Goal: Task Accomplishment & Management: Manage account settings

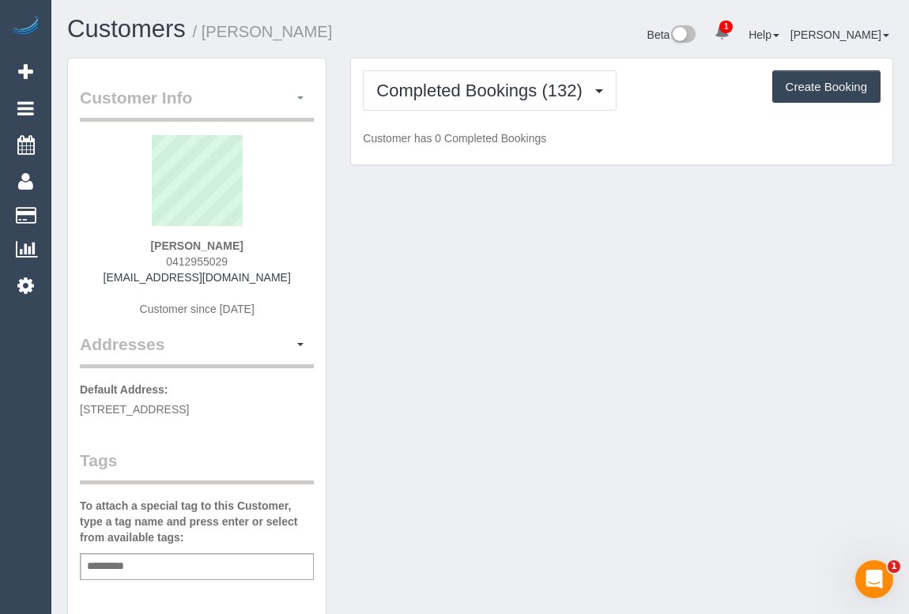
click at [301, 97] on span "button" at bounding box center [300, 97] width 6 height 3
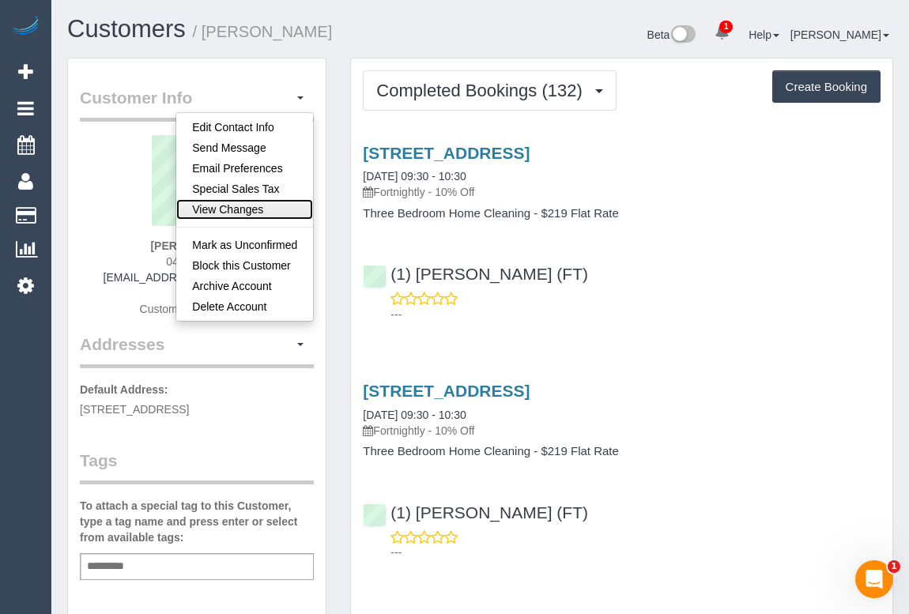
click at [213, 209] on link "View Changes" at bounding box center [244, 209] width 137 height 21
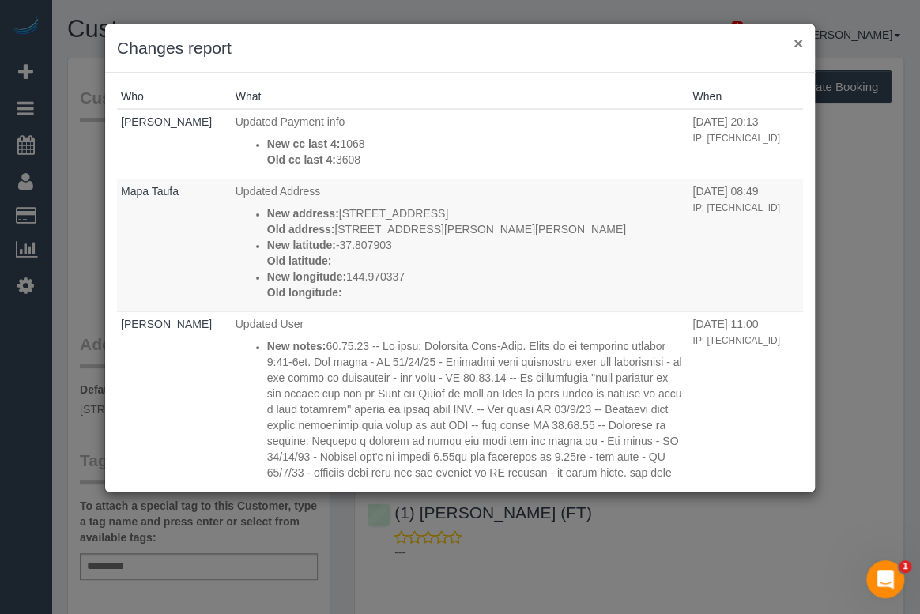
click at [797, 41] on button "×" at bounding box center [797, 43] width 9 height 17
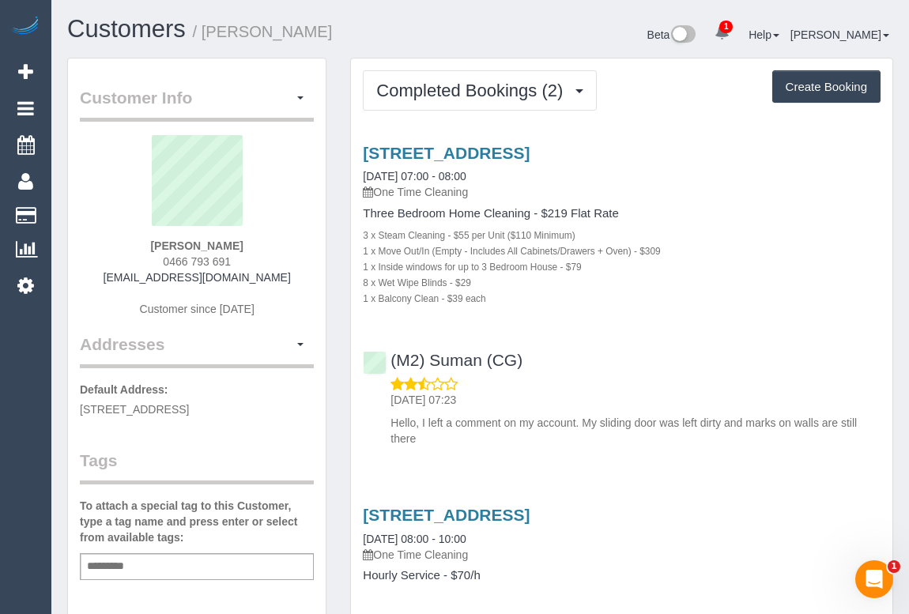
drag, startPoint x: 98, startPoint y: 277, endPoint x: 300, endPoint y: 281, distance: 202.4
click at [300, 281] on div "Joel Leavitt 0466 793 691 jvlconsultingandservices@gmail.com Customer since 2025" at bounding box center [197, 234] width 234 height 198
copy link "jvlconsultingandservices@gmail.com"
click at [697, 371] on div "(M2) Suman (CG) 21/06/2025 07:23 Hello, I left a comment on my account. My slid…" at bounding box center [621, 391] width 541 height 109
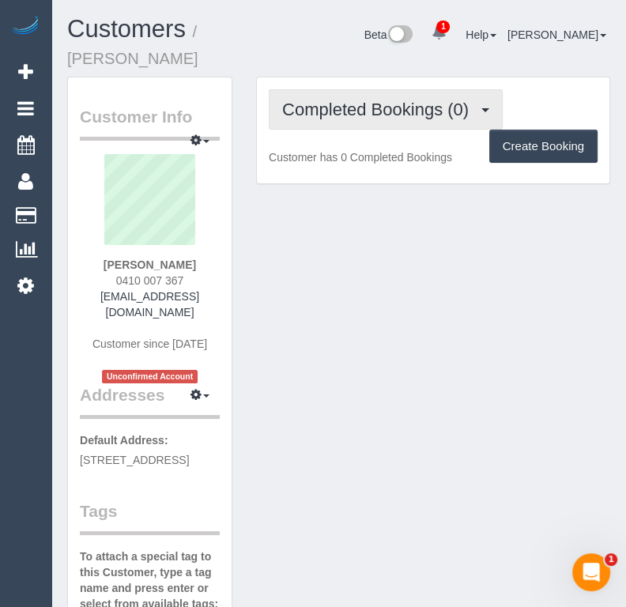
click at [370, 119] on button "Completed Bookings (0)" at bounding box center [386, 109] width 234 height 40
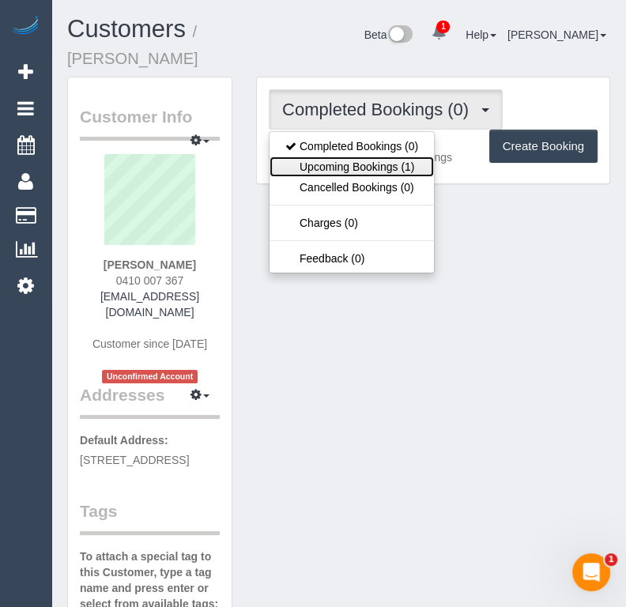
click at [356, 166] on link "Upcoming Bookings (1)" at bounding box center [352, 166] width 164 height 21
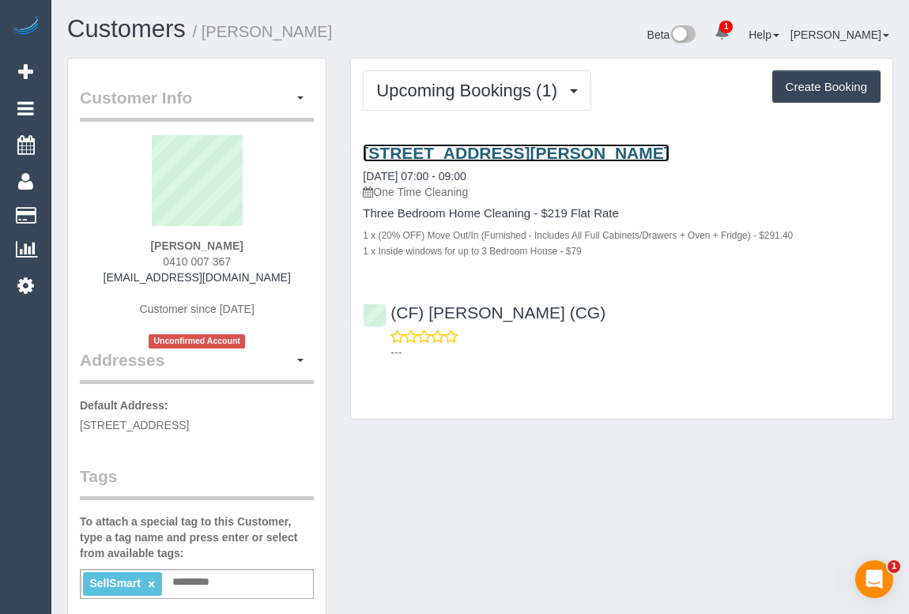
click at [503, 157] on link "6 Inala Ct, Frankston, VIC 3199" at bounding box center [516, 153] width 306 height 18
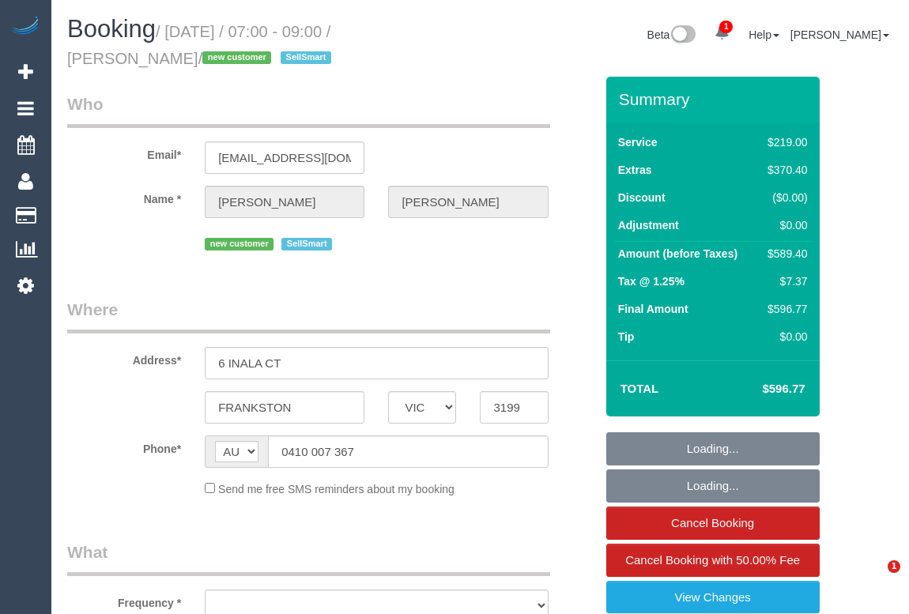
select select "VIC"
select select "number:28"
select select "number:16"
select select "number:19"
select select "number:36"
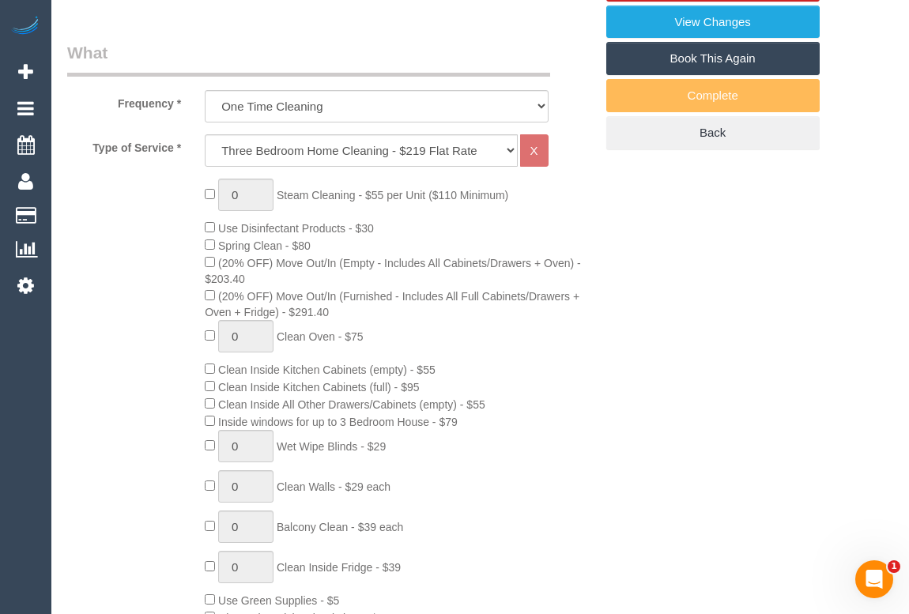
select select "object:808"
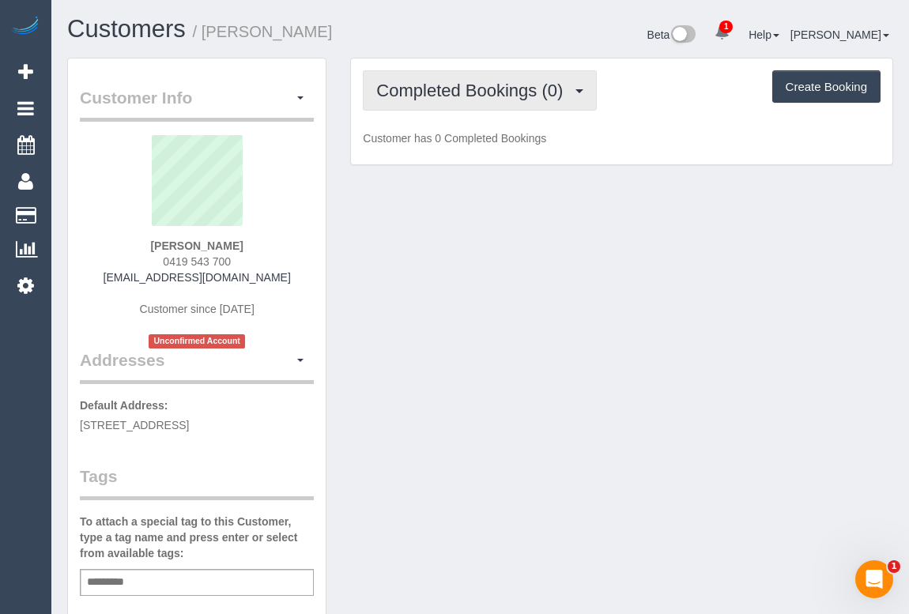
click at [488, 89] on span "Completed Bookings (0)" at bounding box center [473, 91] width 194 height 20
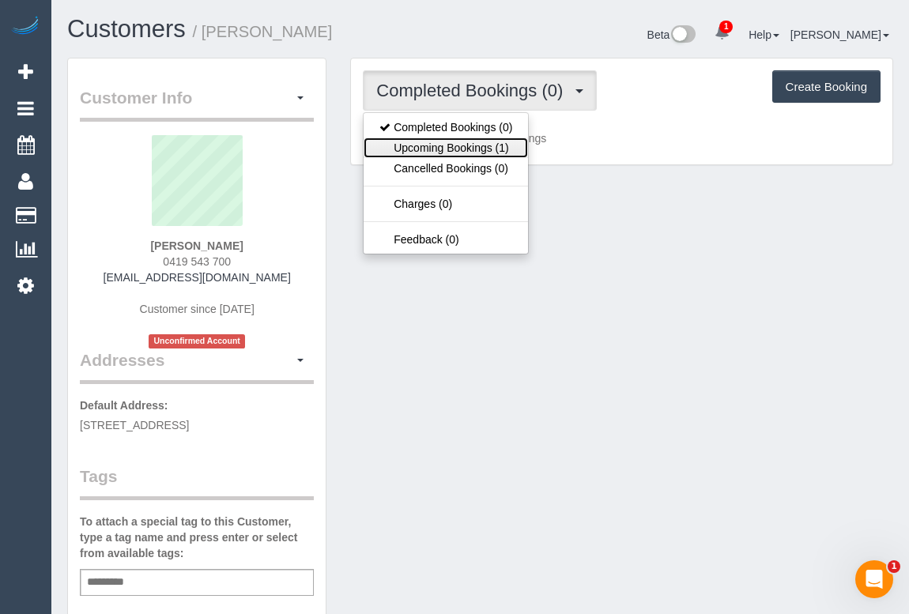
click at [474, 143] on link "Upcoming Bookings (1)" at bounding box center [446, 148] width 164 height 21
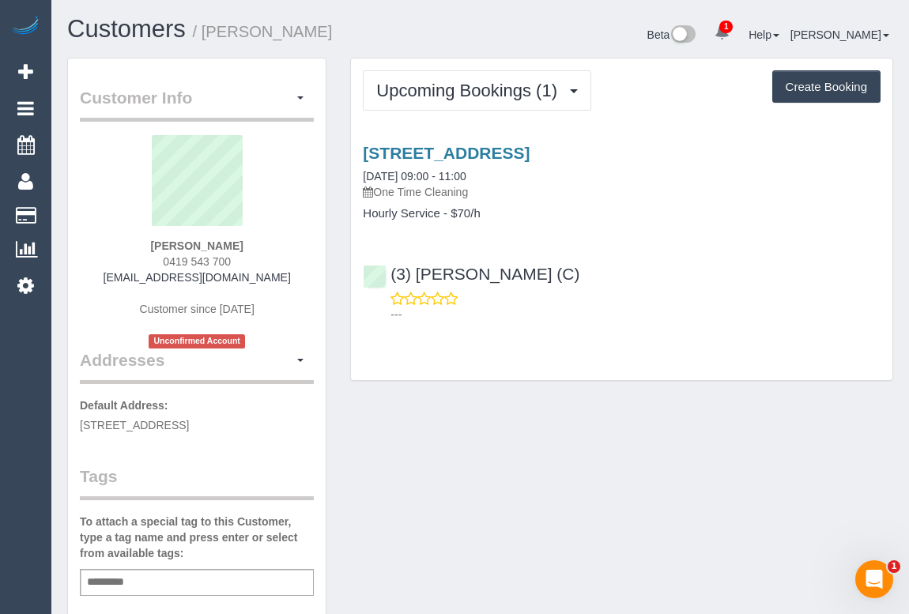
click at [590, 398] on div "Customer Info Edit Contact Info Send Message Email Preferences Special Sales Ta…" at bounding box center [480, 595] width 850 height 1075
click at [530, 153] on link "401/62 Beach Street, Port Melbourne, VIC 3207" at bounding box center [446, 153] width 167 height 18
click at [628, 484] on div "Customer Info Edit Contact Info Send Message Email Preferences Special Sales Ta…" at bounding box center [480, 595] width 850 height 1075
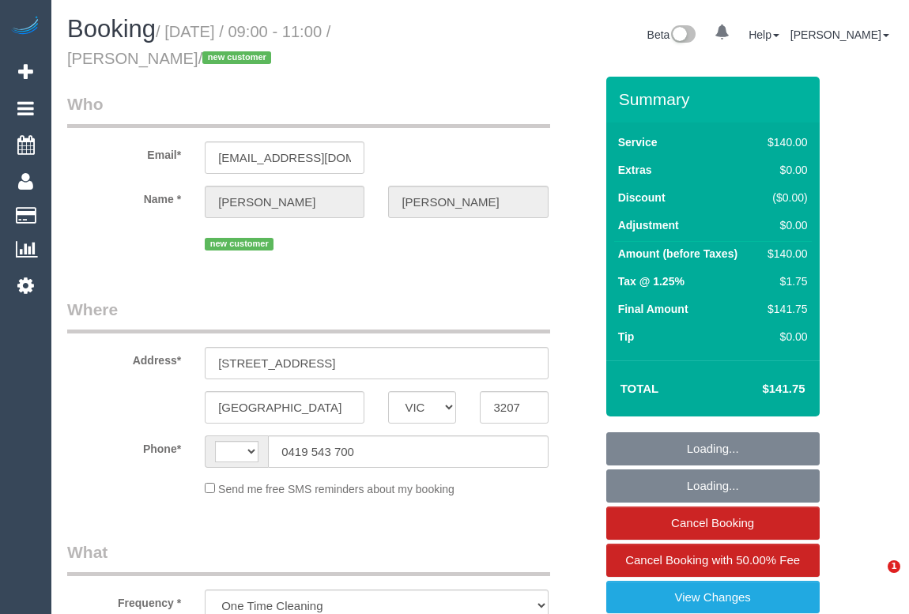
select select "VIC"
select select "number:28"
select select "number:14"
select select "number:18"
select select "number:36"
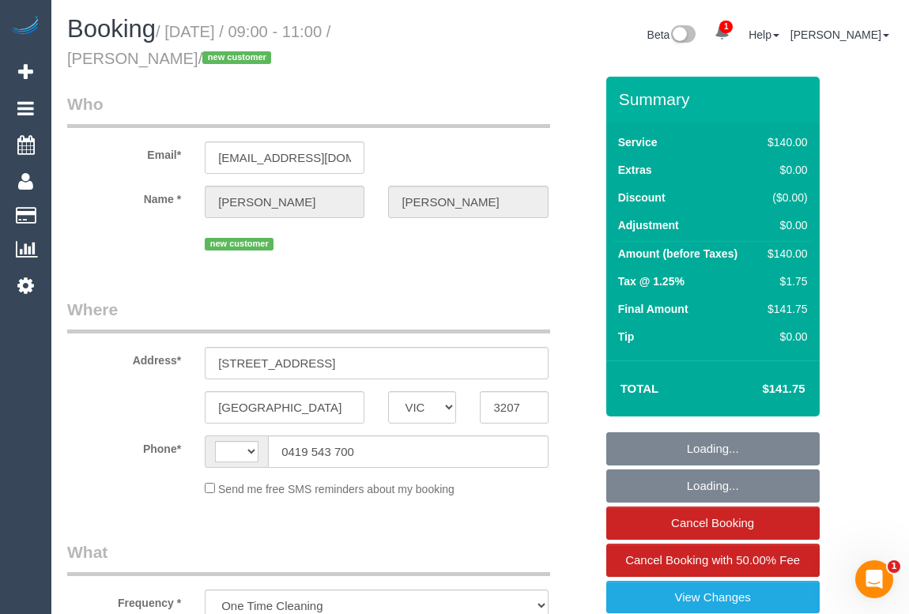
select select "string:AU"
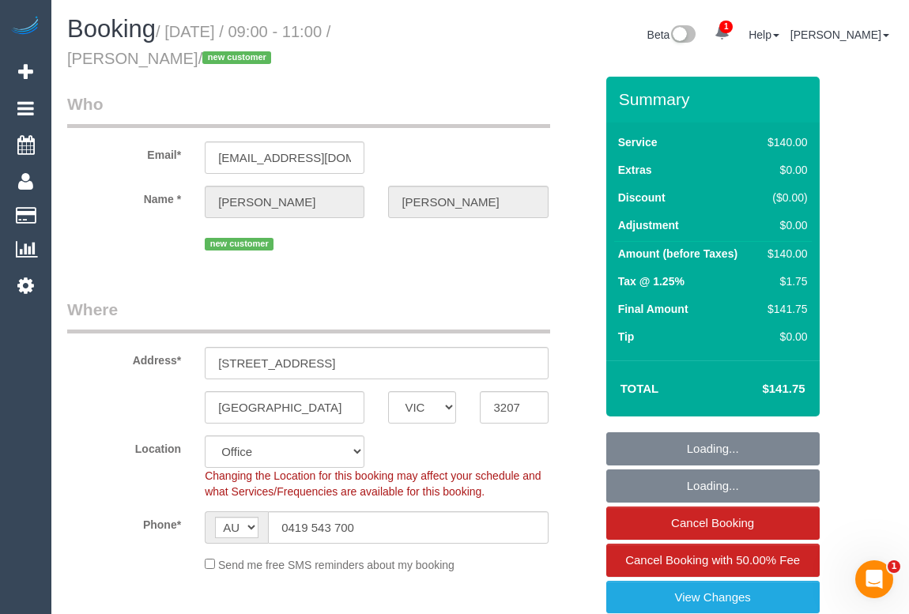
select select "string:stripe-pm_1RtHGq2GScqysDRVRfchYMm5"
select select "object:888"
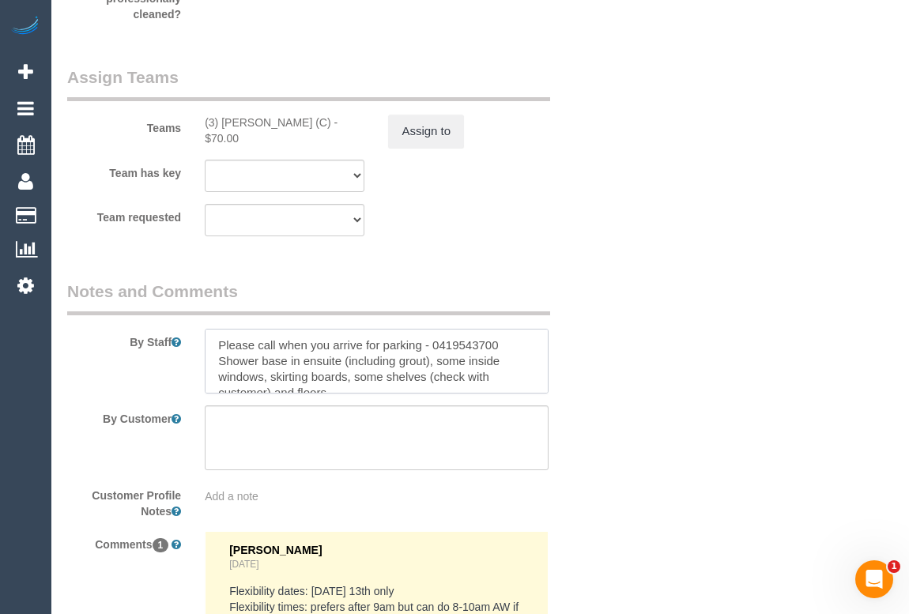
scroll to position [16, 0]
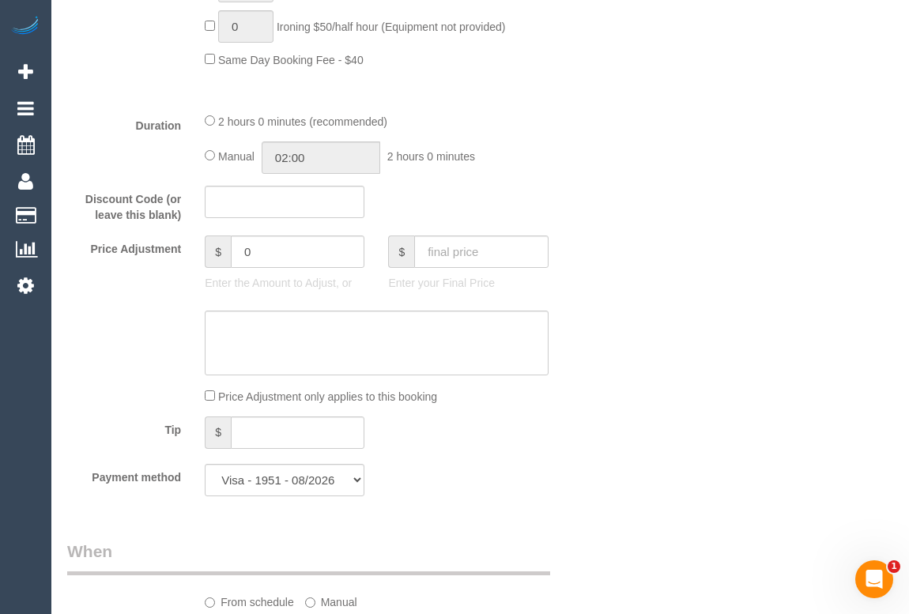
scroll to position [840, 0]
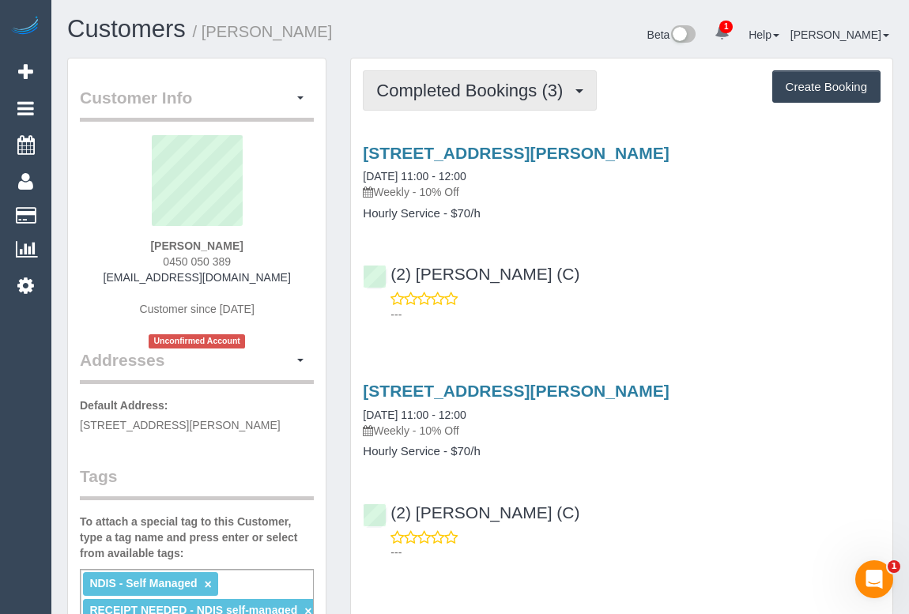
click at [462, 94] on span "Completed Bookings (3)" at bounding box center [473, 91] width 194 height 20
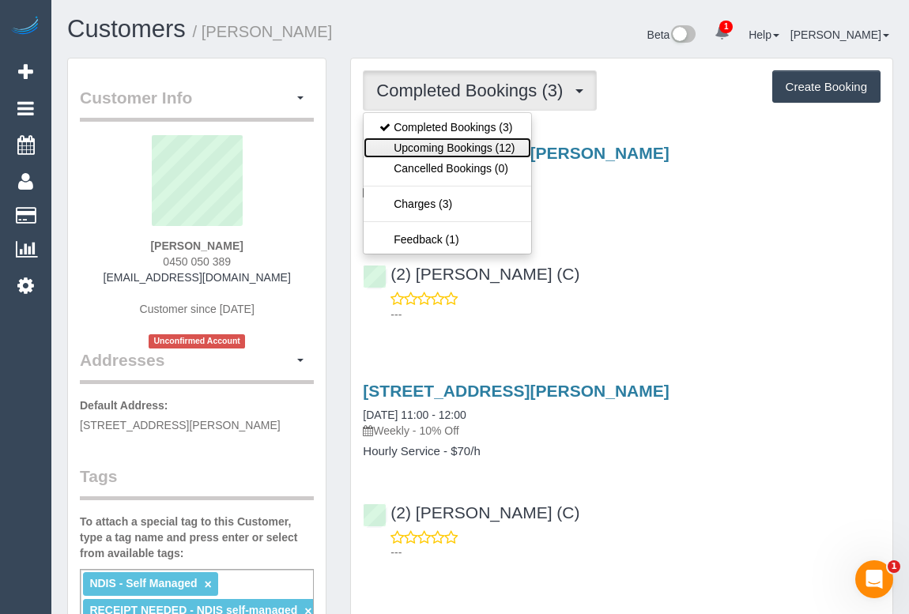
click at [455, 144] on link "Upcoming Bookings (12)" at bounding box center [447, 148] width 167 height 21
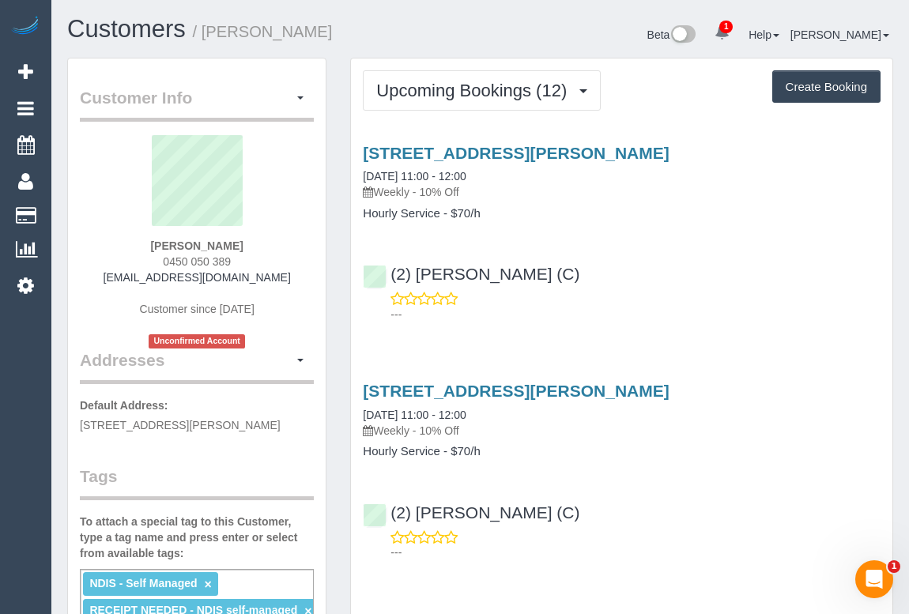
click at [765, 301] on div "---" at bounding box center [622, 307] width 518 height 32
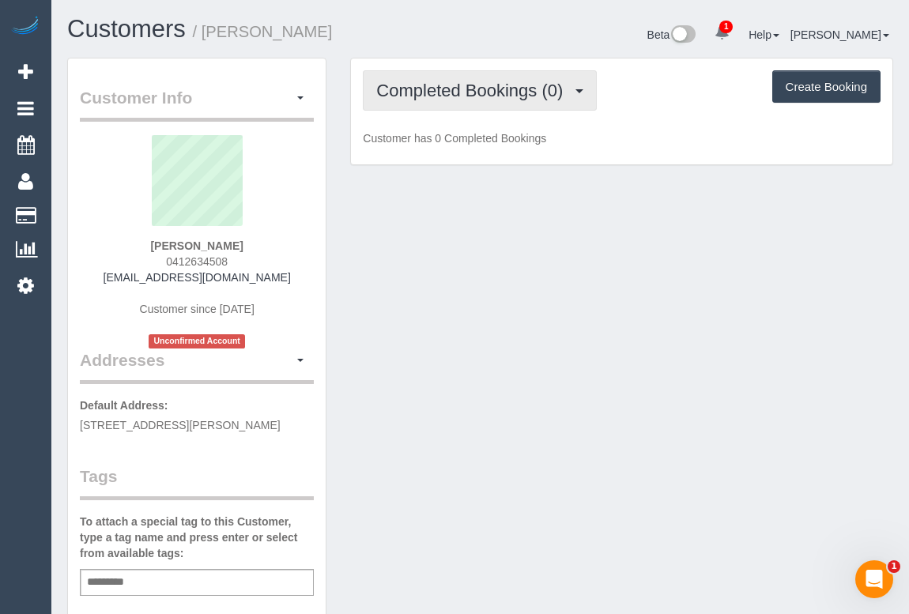
click at [466, 101] on button "Completed Bookings (0)" at bounding box center [480, 90] width 234 height 40
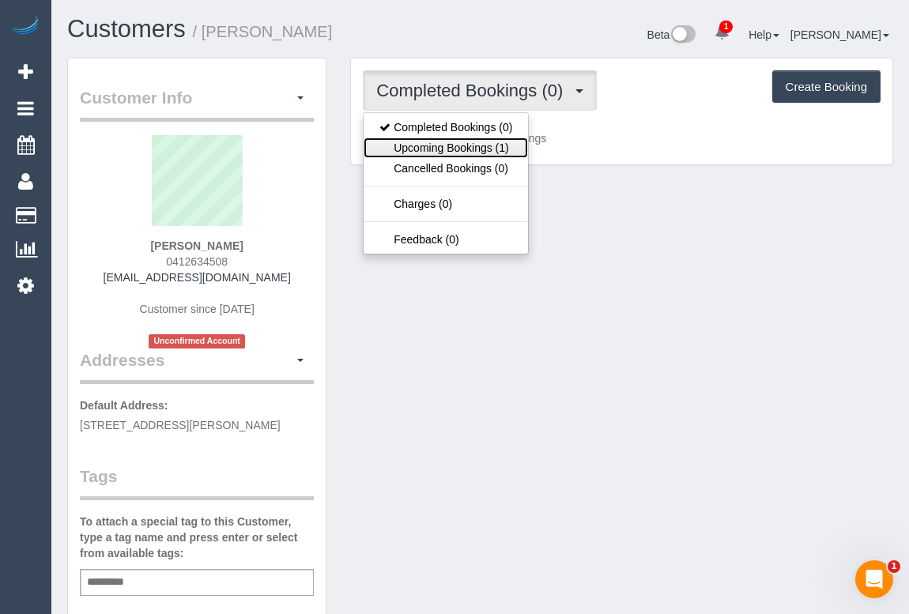
click at [466, 150] on link "Upcoming Bookings (1)" at bounding box center [446, 148] width 164 height 21
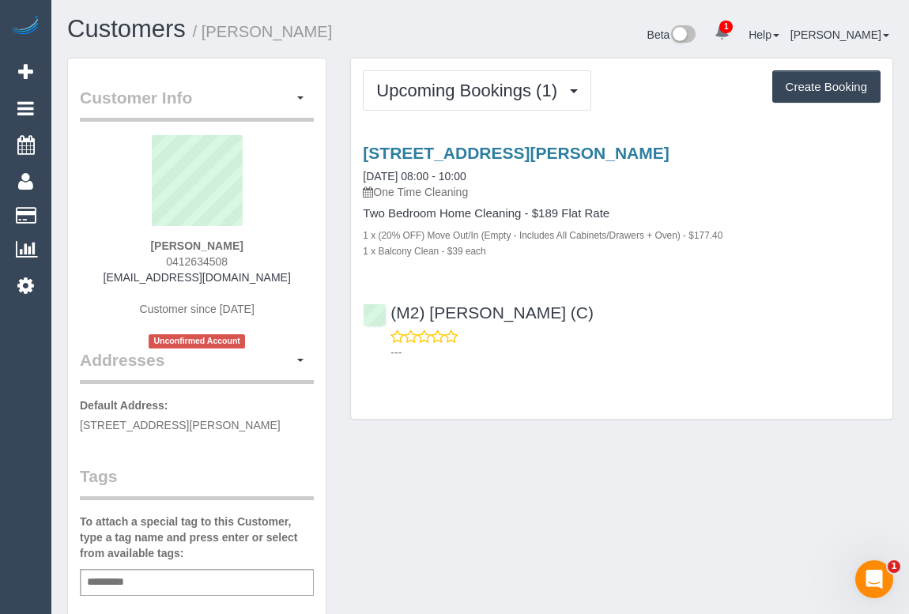
drag, startPoint x: 160, startPoint y: 258, endPoint x: 246, endPoint y: 258, distance: 86.2
click at [246, 258] on div "Tim C 0412634508 cornisht@gmail.com Customer since 2025 Unconfirmed Account" at bounding box center [197, 241] width 234 height 213
click at [140, 251] on div "Tim C 0412634508 cornisht@gmail.com Customer since 2025 Unconfirmed Account" at bounding box center [197, 241] width 234 height 213
drag, startPoint x: 146, startPoint y: 255, endPoint x: 288, endPoint y: 268, distance: 142.8
click at [288, 268] on div "Tim C 0412634508 cornisht@gmail.com Customer since 2025 Unconfirmed Account" at bounding box center [197, 241] width 234 height 213
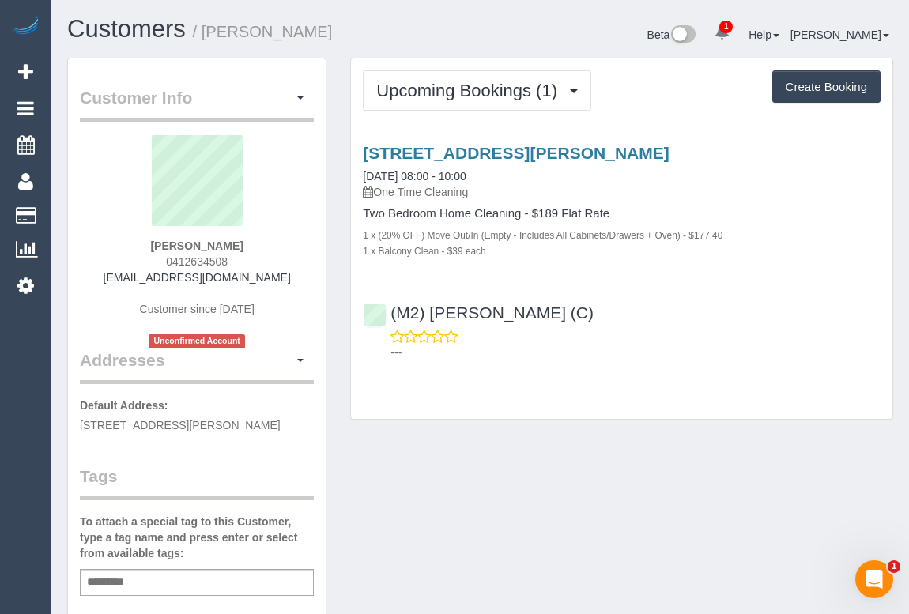
copy span "0412634508"
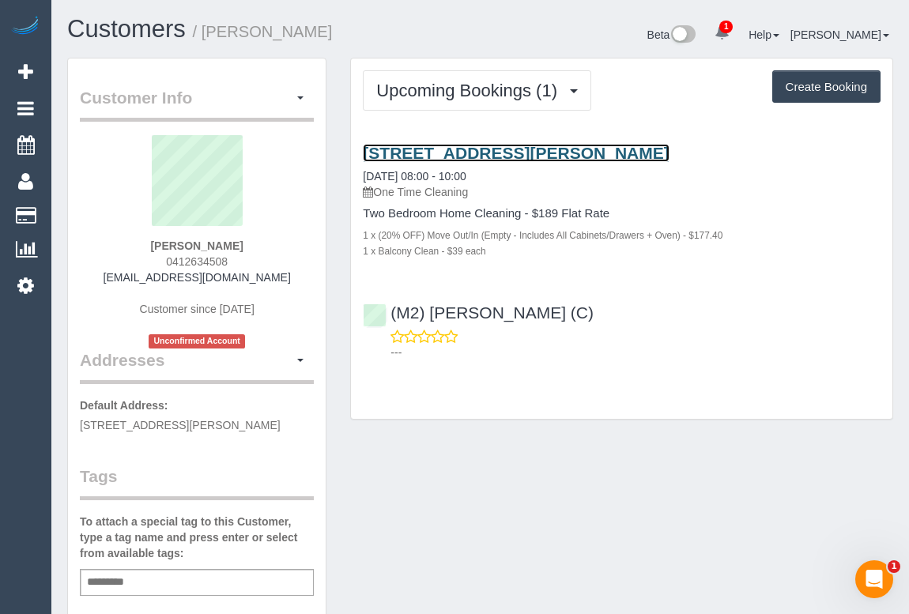
click at [545, 152] on link "190 Albert Street, 23, East Melbourne, VIC 3002" at bounding box center [516, 153] width 306 height 18
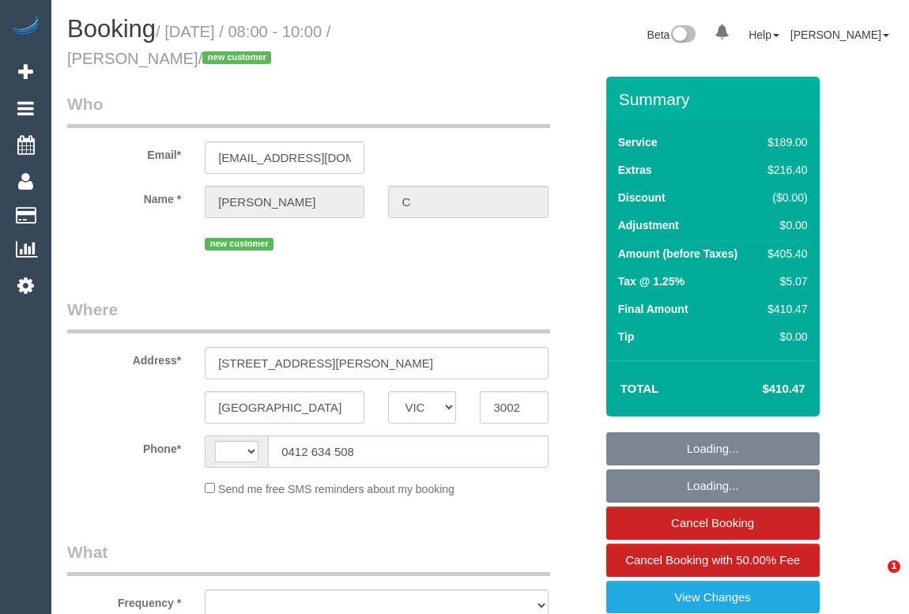
select select "VIC"
select select "object:342"
select select "string:stripe-pm_1RukgY2GScqysDRVVvtP8RBP"
select select "number:28"
select select "number:14"
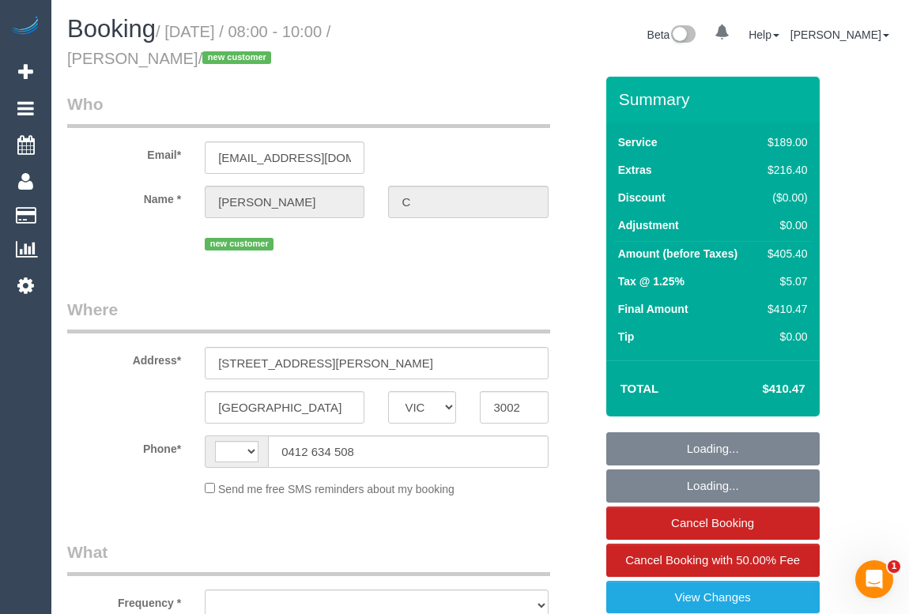
select select "number:19"
select select "number:24"
select select "number:26"
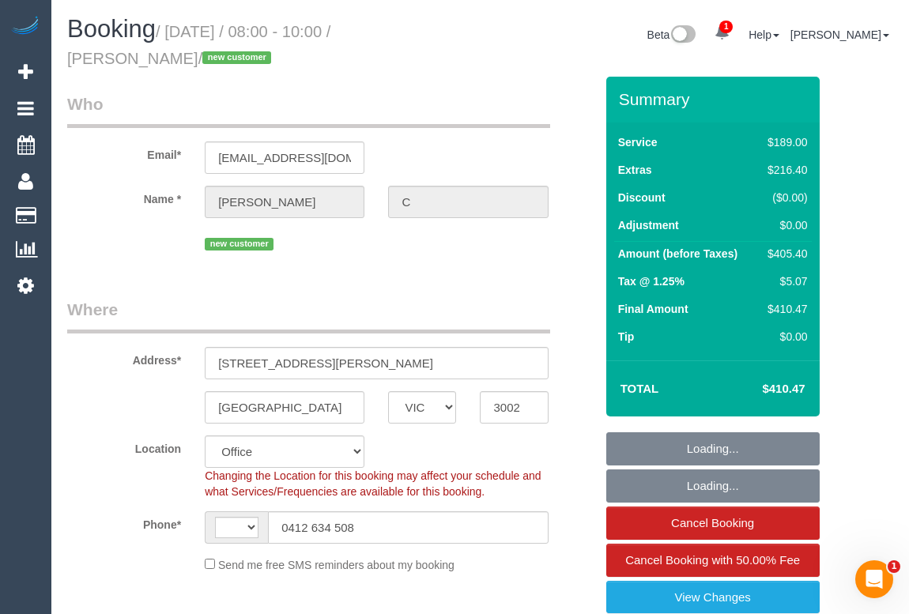
select select "object:742"
select select "string:AU"
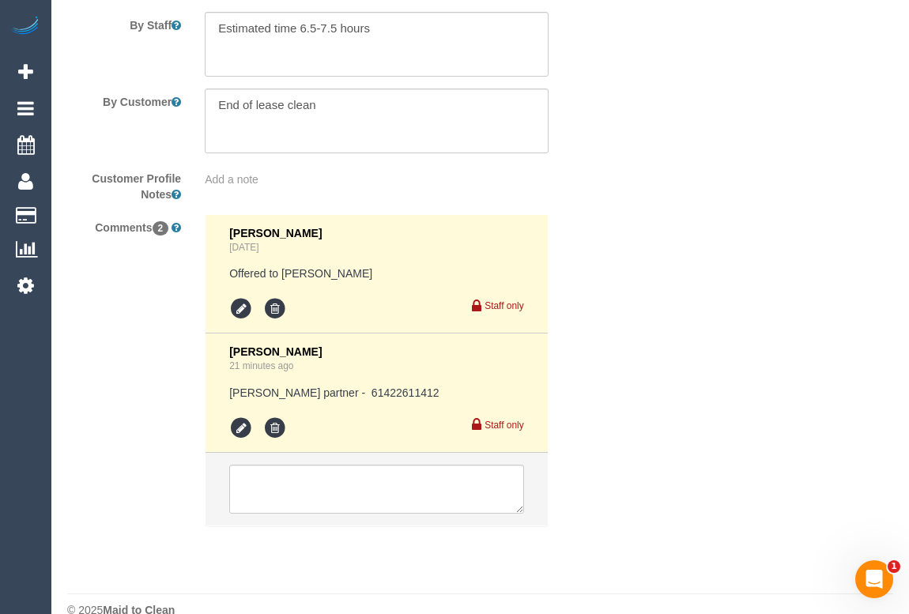
scroll to position [2984, 0]
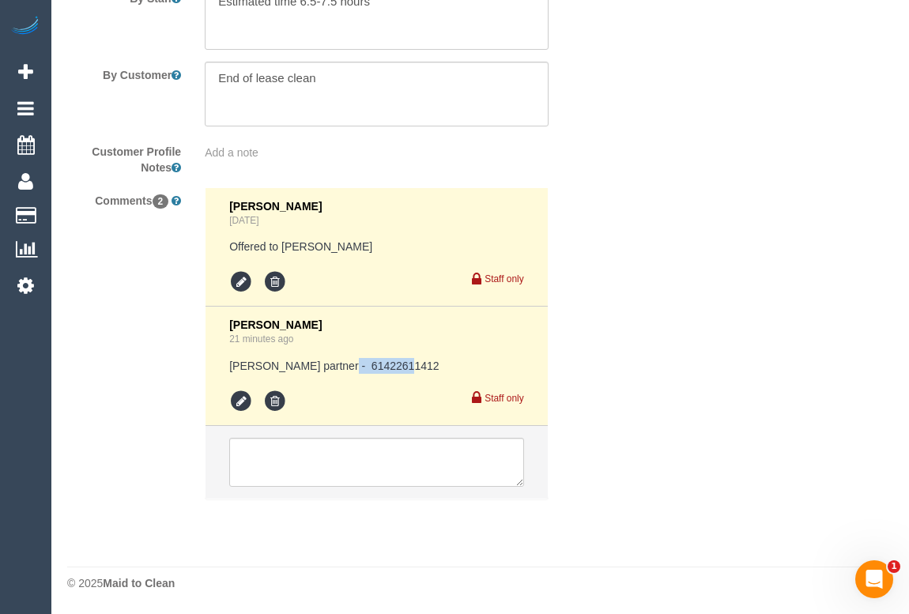
drag, startPoint x: 328, startPoint y: 365, endPoint x: 403, endPoint y: 365, distance: 75.1
click at [403, 365] on pre "[PERSON_NAME] partner - 61422611412" at bounding box center [376, 366] width 294 height 16
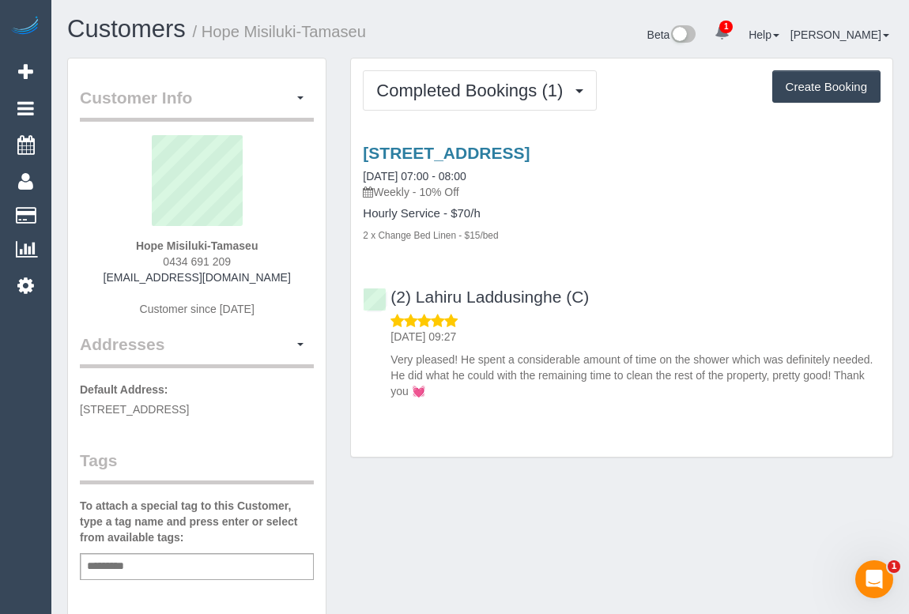
click at [624, 249] on div "[STREET_ADDRESS] [DATE] 07:00 - 08:00 Weekly - 10% Off Hourly Service - $70/h 2…" at bounding box center [621, 268] width 541 height 276
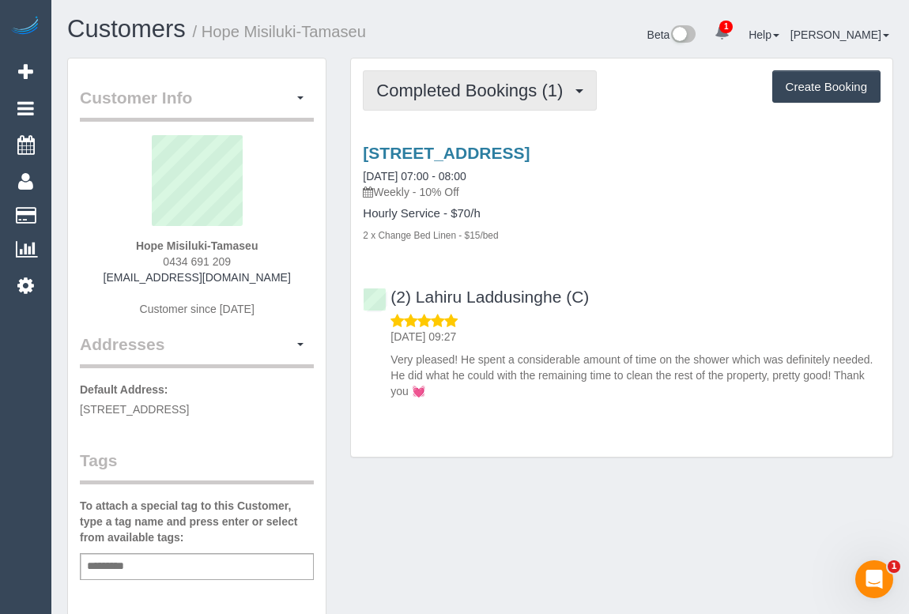
click at [499, 81] on span "Completed Bookings (1)" at bounding box center [473, 91] width 194 height 20
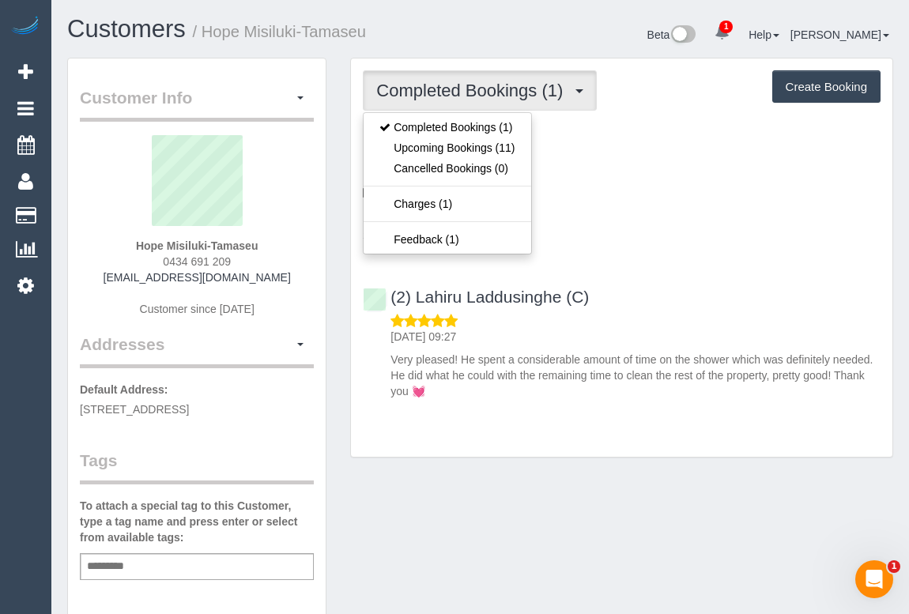
click at [678, 262] on div "2/10 Duff Street, Cranbourne, VIC 3977 08/08/2025 07:00 - 08:00 Weekly - 10% Of…" at bounding box center [621, 268] width 541 height 276
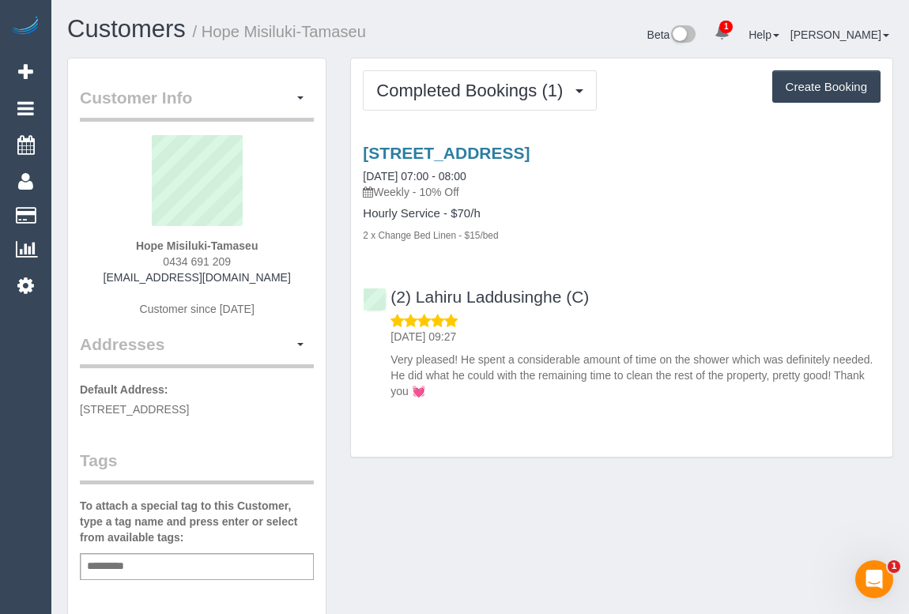
drag, startPoint x: 159, startPoint y: 259, endPoint x: 258, endPoint y: 259, distance: 99.6
click at [258, 259] on div "Hope Misiluki-Tamaseu 0434 691 209 h.misiluki@gmail.com Customer since 2025" at bounding box center [197, 234] width 234 height 198
copy span "0434 691 209"
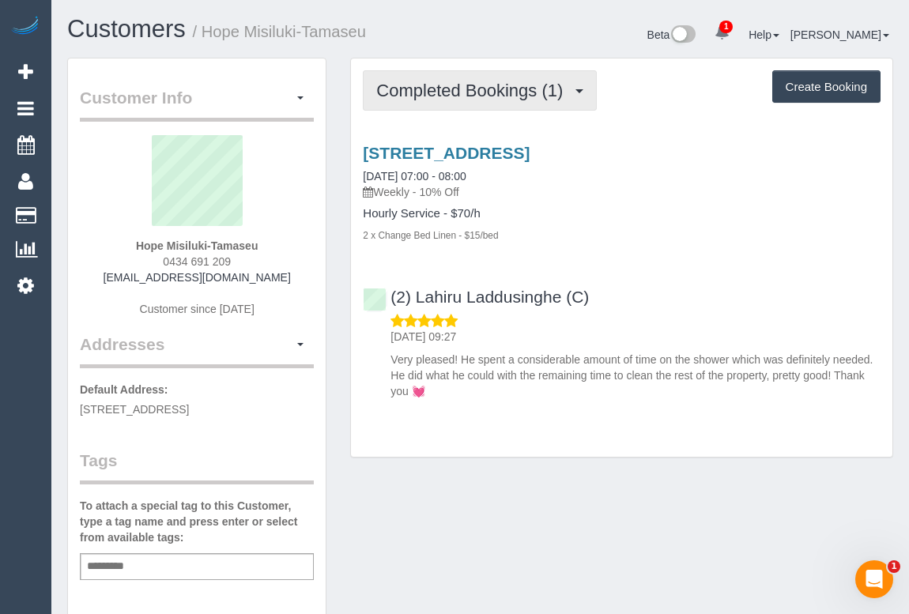
click at [458, 98] on span "Completed Bookings (1)" at bounding box center [473, 91] width 194 height 20
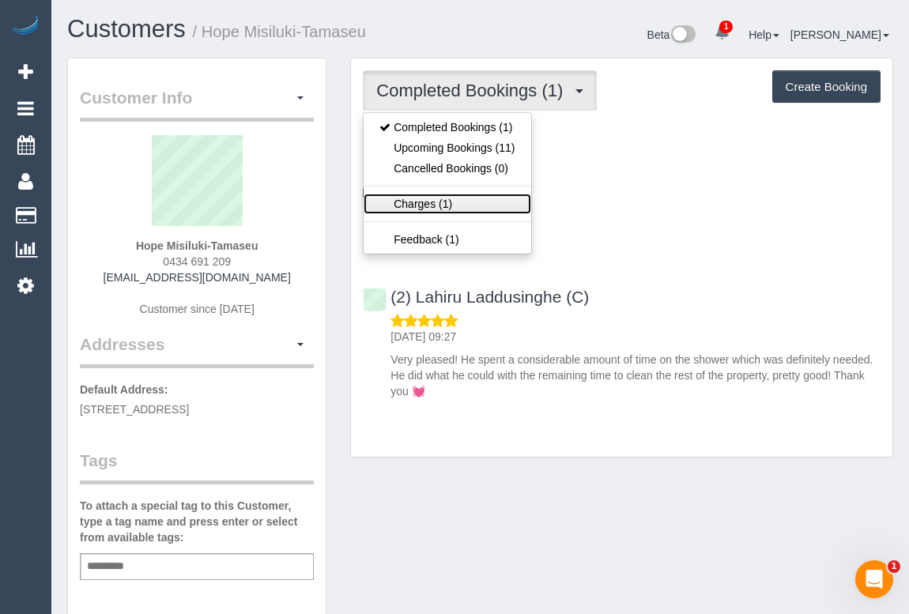
click at [421, 205] on link "Charges (1)" at bounding box center [447, 204] width 167 height 21
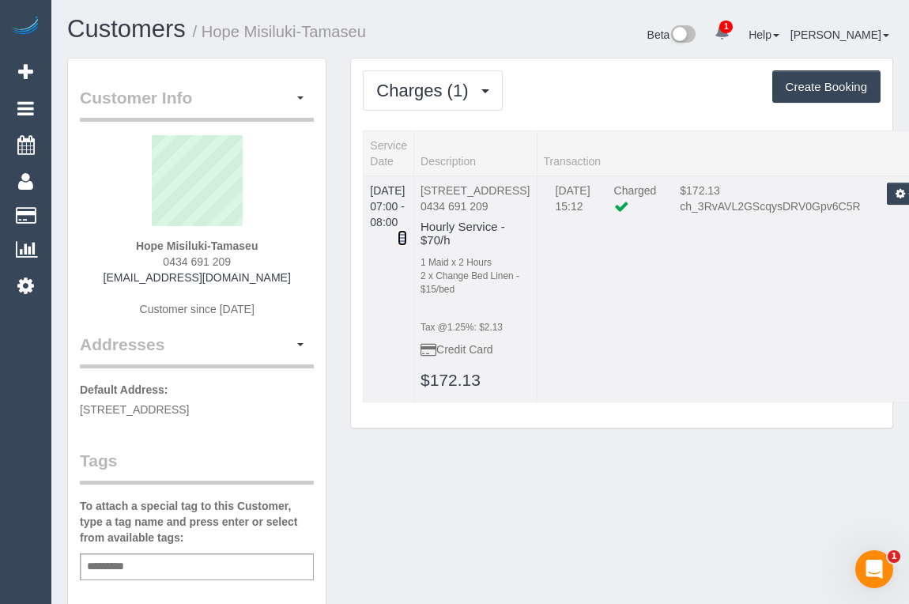
click at [407, 232] on icon at bounding box center [402, 237] width 9 height 11
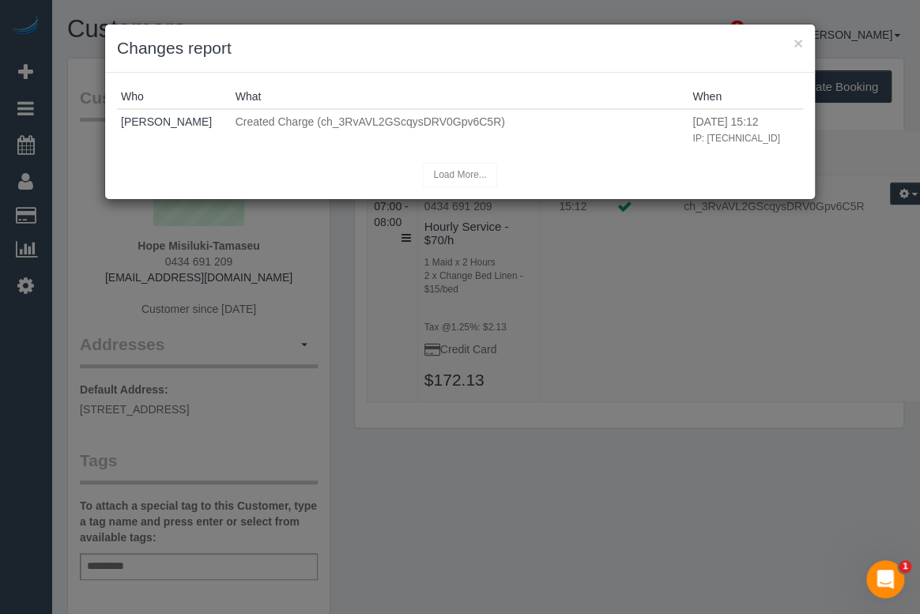
click at [803, 40] on div "× Changes report" at bounding box center [460, 49] width 710 height 48
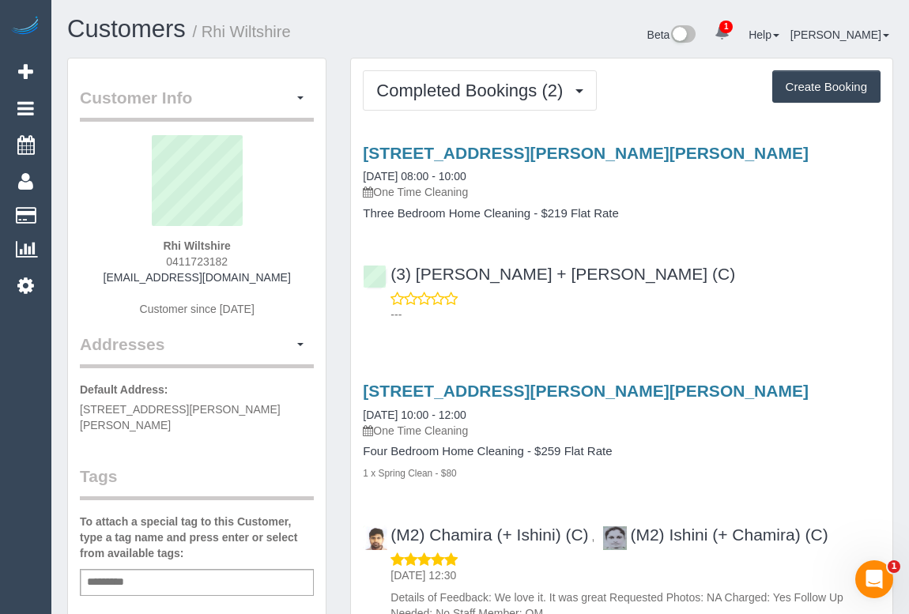
click at [594, 316] on p "---" at bounding box center [635, 315] width 490 height 16
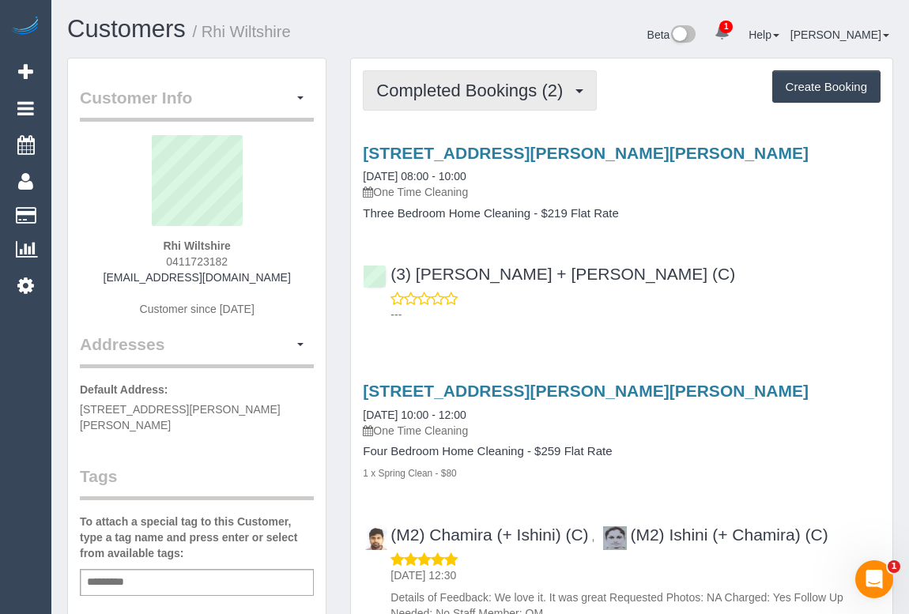
click at [428, 92] on span "Completed Bookings (2)" at bounding box center [473, 91] width 194 height 20
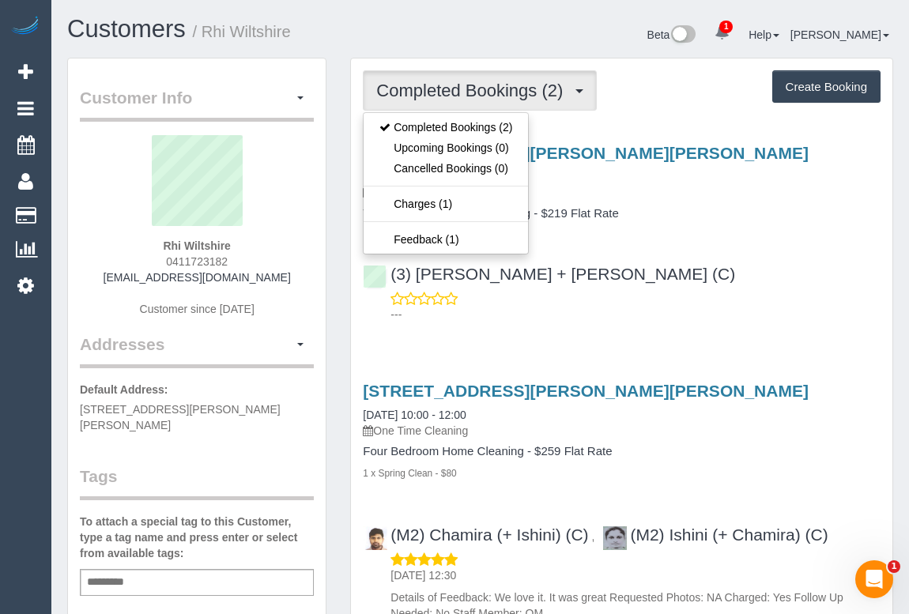
click at [714, 285] on div "(3) Janki + Tirth (C) ---" at bounding box center [621, 286] width 541 height 71
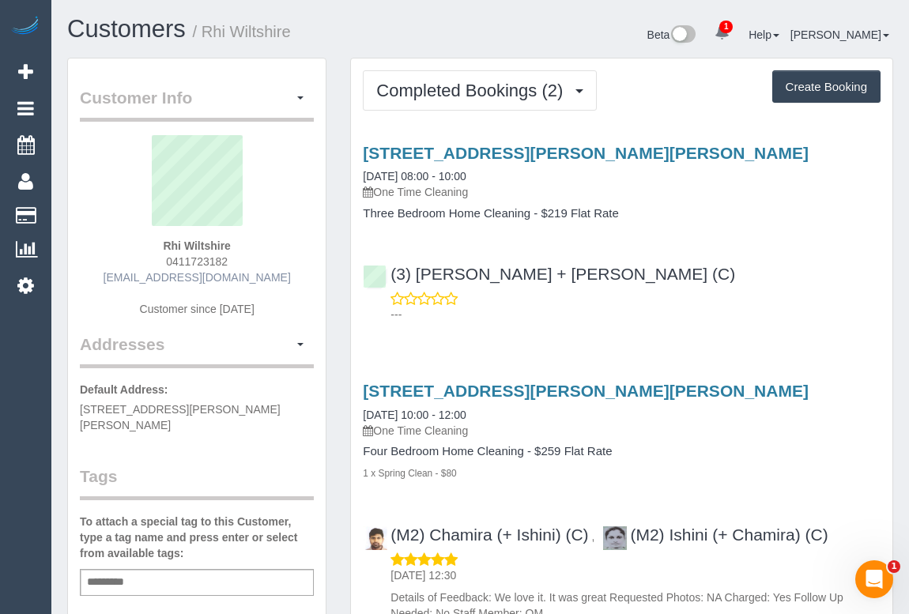
drag, startPoint x: 122, startPoint y: 277, endPoint x: 258, endPoint y: 277, distance: 135.9
click at [258, 277] on div "Rhi Wiltshire 0411723182 rhi_wiltshire@hotmail.com Customer since 2025" at bounding box center [197, 234] width 234 height 198
copy link "rhi_wiltshire@hotmail.com"
click at [541, 329] on div "Service Feedback 51 Field Street, Clifton Hill, VIC 3068 08/08/2025 08:00 - 10:…" at bounding box center [622, 379] width 518 height 498
drag, startPoint x: 153, startPoint y: 241, endPoint x: 248, endPoint y: 242, distance: 94.8
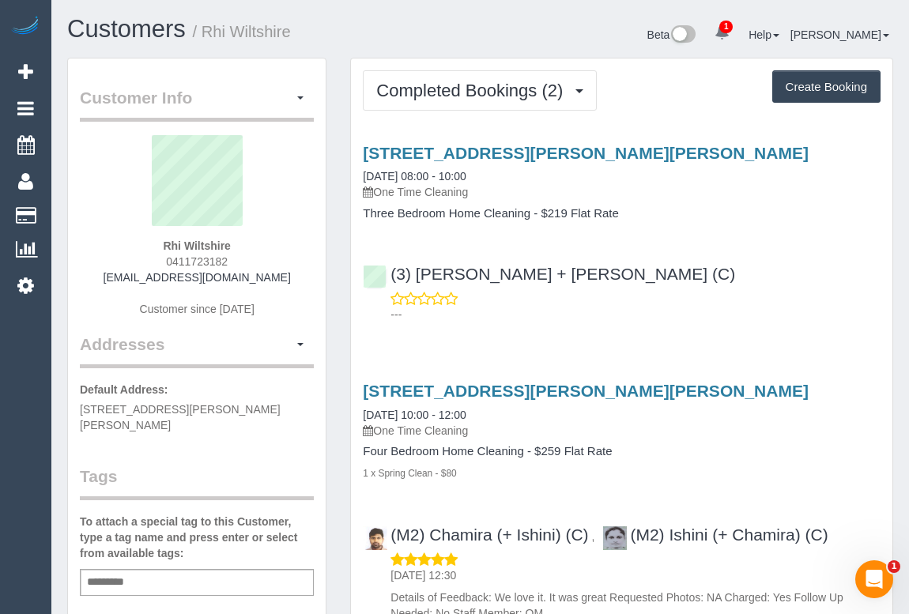
click at [248, 242] on div "Rhi Wiltshire 0411723182 rhi_wiltshire@hotmail.com Customer since 2025" at bounding box center [197, 234] width 234 height 198
copy strong "Rhi Wiltshire"
drag, startPoint x: 158, startPoint y: 257, endPoint x: 262, endPoint y: 257, distance: 103.5
click at [262, 257] on div "Rhi Wiltshire 0411723182 rhi_wiltshire@hotmail.com Customer since 2025" at bounding box center [197, 234] width 234 height 198
copy span "0411723182"
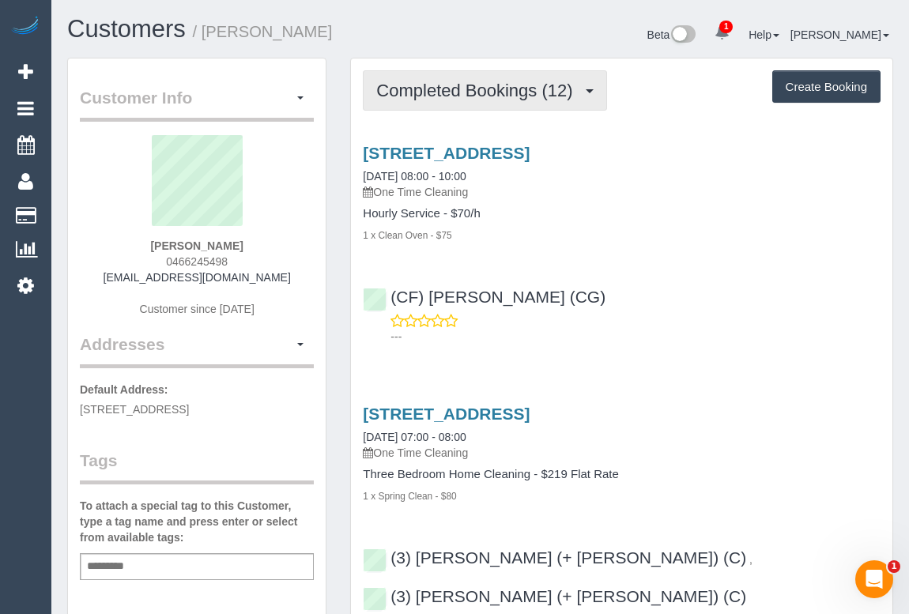
click at [518, 100] on button "Completed Bookings (12)" at bounding box center [484, 90] width 243 height 40
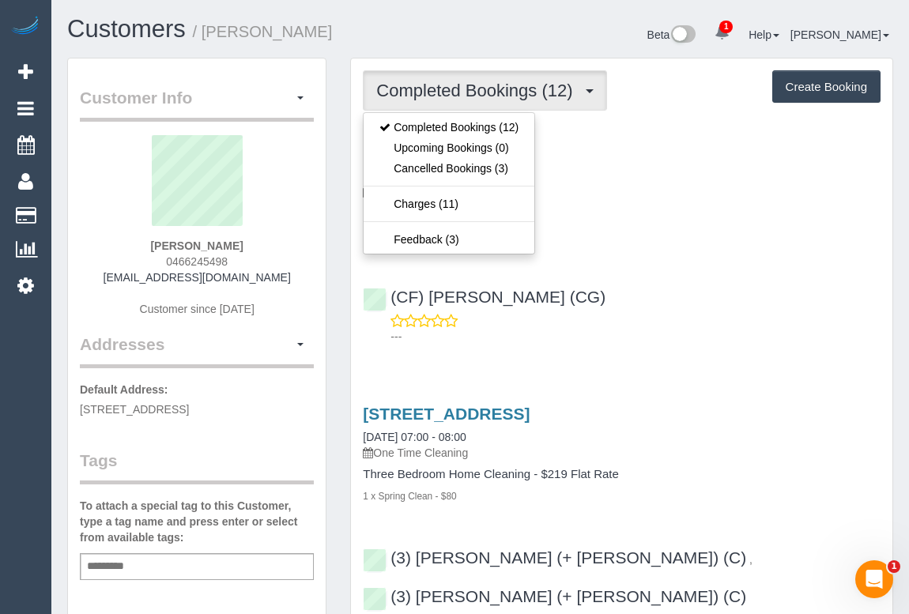
click at [728, 266] on div "[STREET_ADDRESS] [DATE] 08:00 - 10:00 One Time Cleaning Hourly Service - $70/h …" at bounding box center [621, 240] width 541 height 221
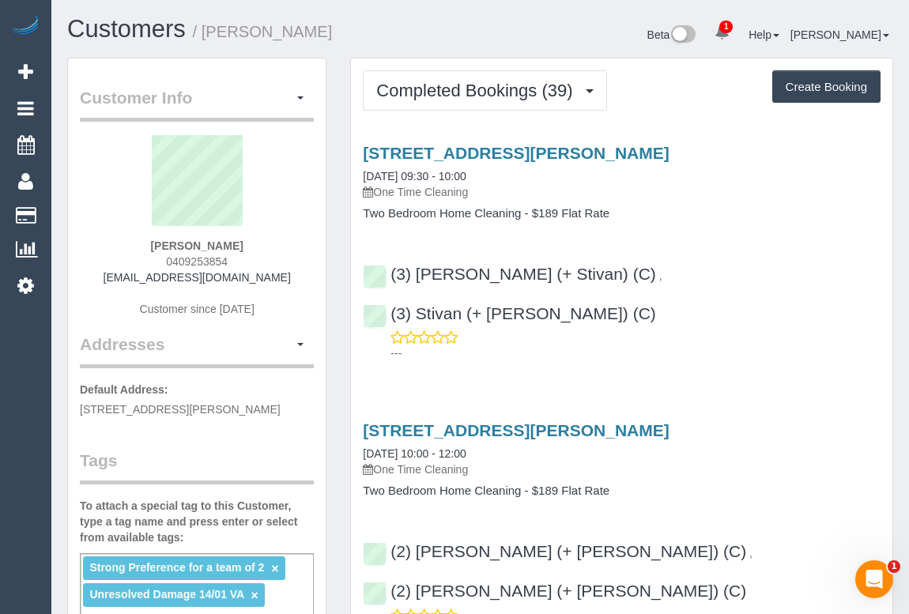
click div "Service Feedback 38 Albert Road, 2505, South Melbourne, VIC 3205 08/08/2025 09:…"
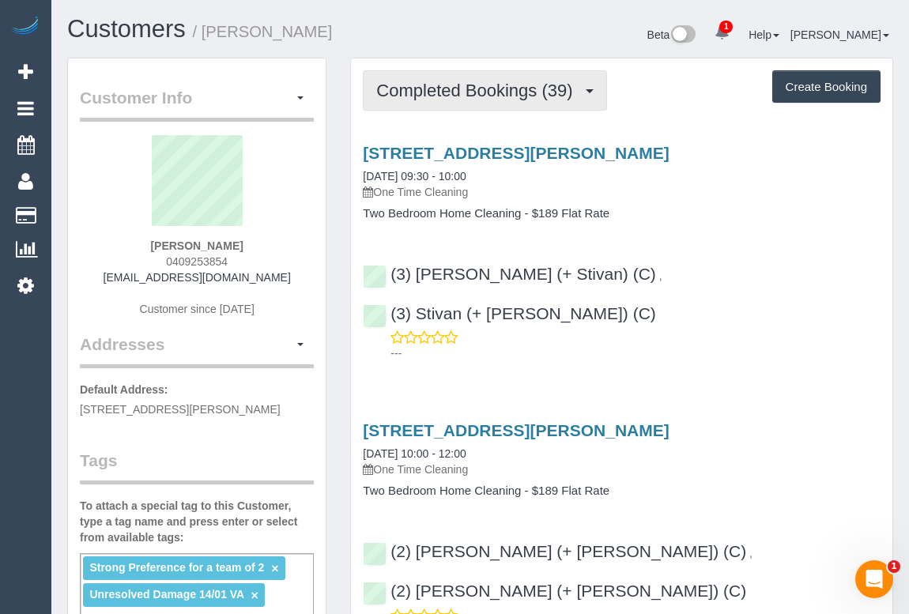
click span "Completed Bookings (39)"
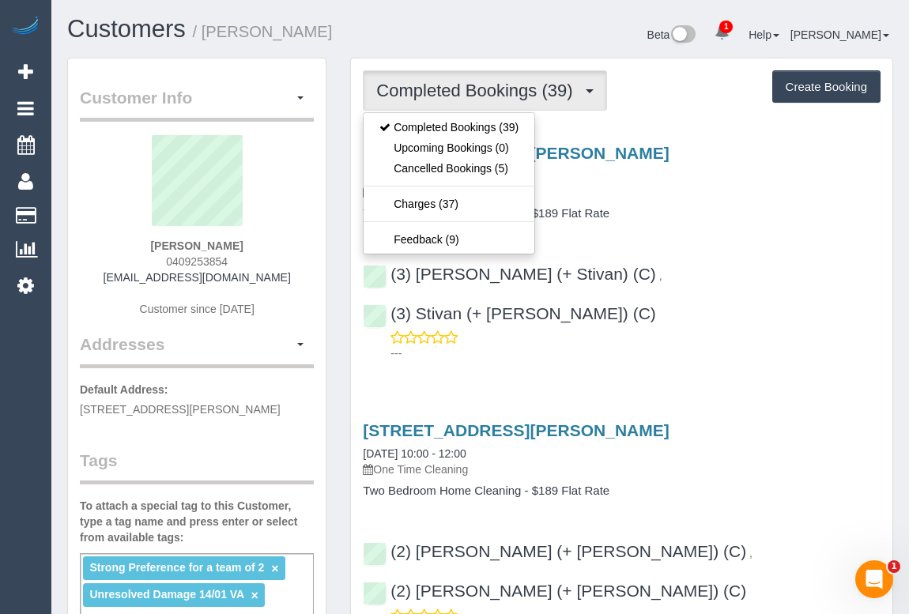
click p "One Time Cleaning"
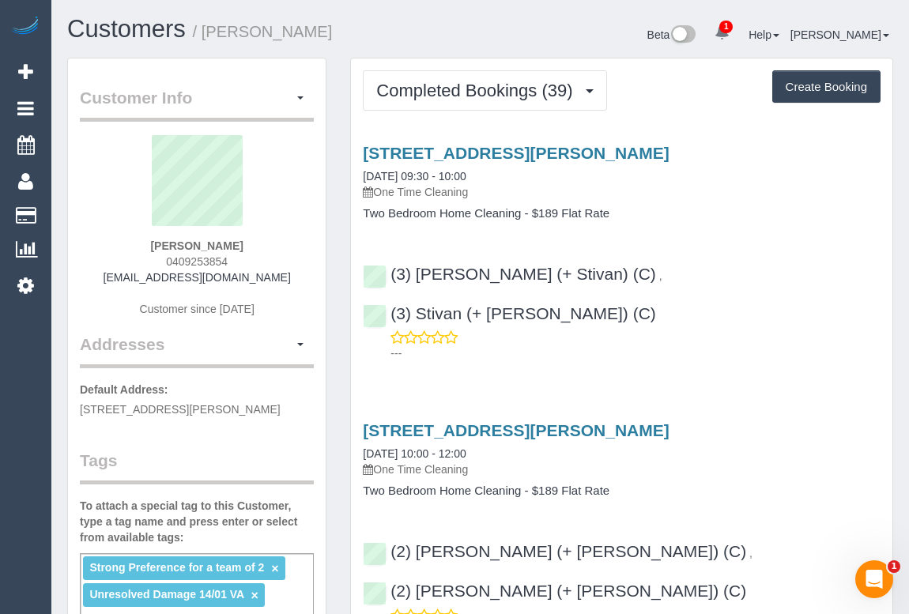
drag, startPoint x: 166, startPoint y: 260, endPoint x: 232, endPoint y: 260, distance: 66.4
click div "Christopher Scalzo 0409253854 chrisjscalzo@gmail.com Customer since 2018"
copy span "0409253854"
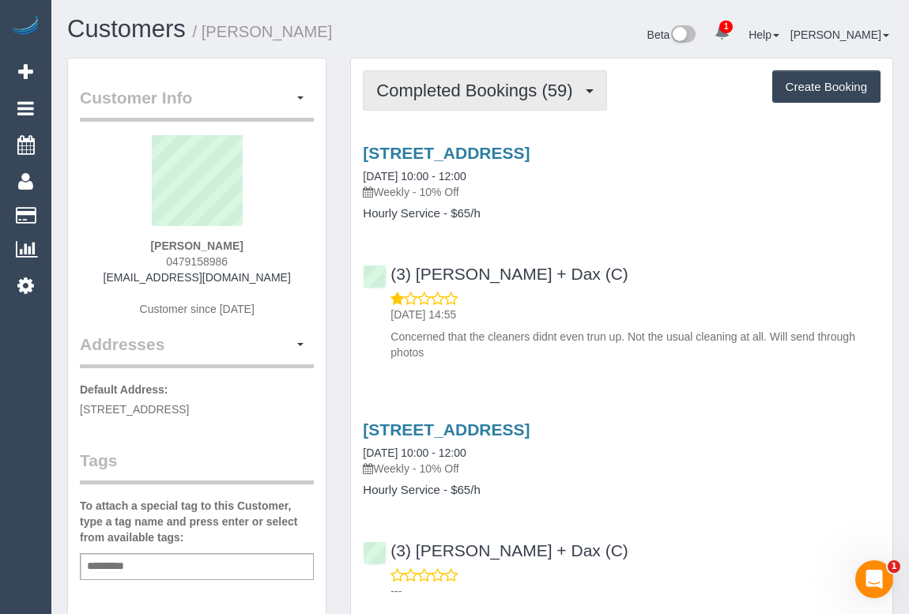
click at [478, 97] on span "Completed Bookings (59)" at bounding box center [478, 91] width 204 height 20
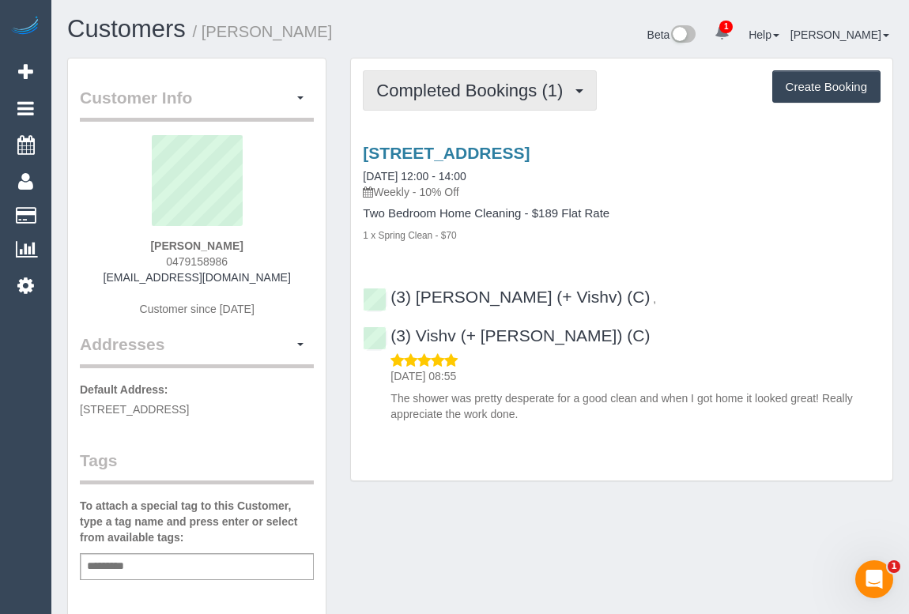
click at [469, 96] on span "Completed Bookings (1)" at bounding box center [473, 91] width 194 height 20
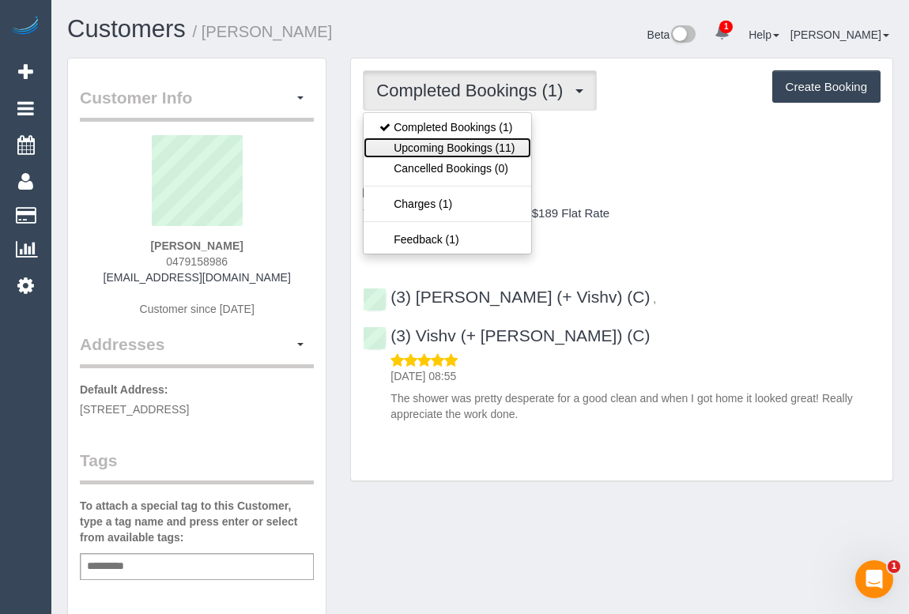
click at [462, 145] on link "Upcoming Bookings (11)" at bounding box center [447, 148] width 167 height 21
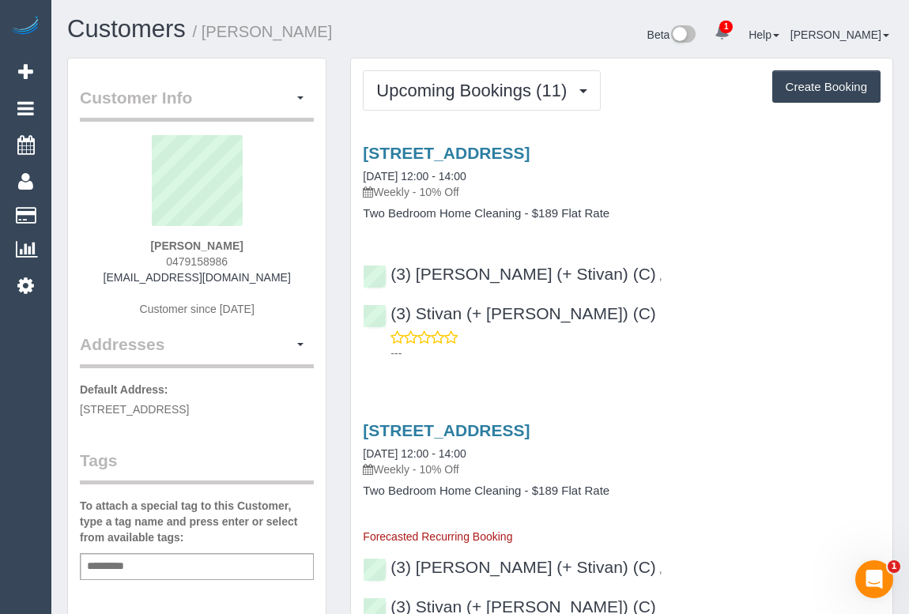
drag, startPoint x: 159, startPoint y: 258, endPoint x: 228, endPoint y: 257, distance: 68.8
click at [228, 257] on div "Sarah Walsgott 0479158986 thewalsgotts@gmail.com Customer since 2025" at bounding box center [197, 234] width 234 height 198
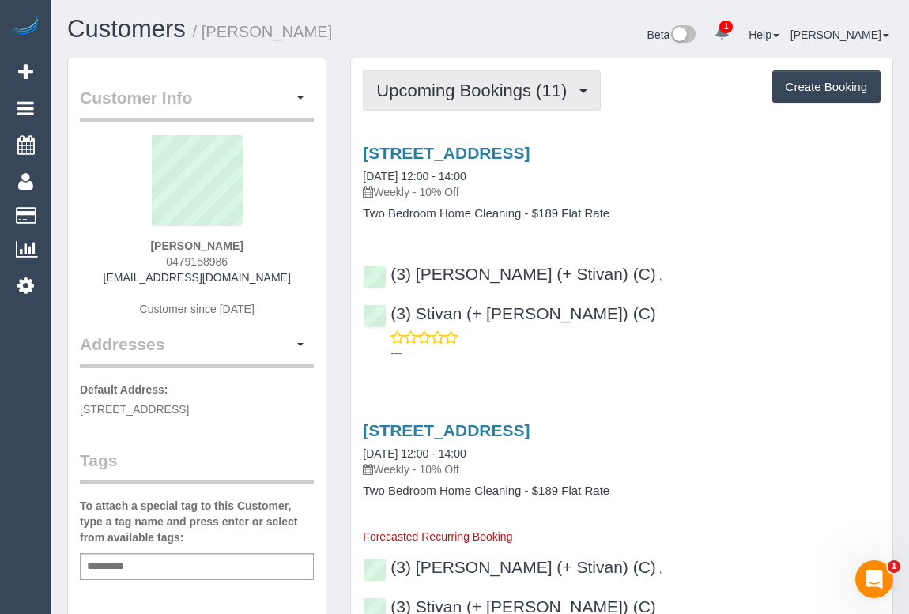
click at [459, 93] on span "Upcoming Bookings (11)" at bounding box center [475, 91] width 198 height 20
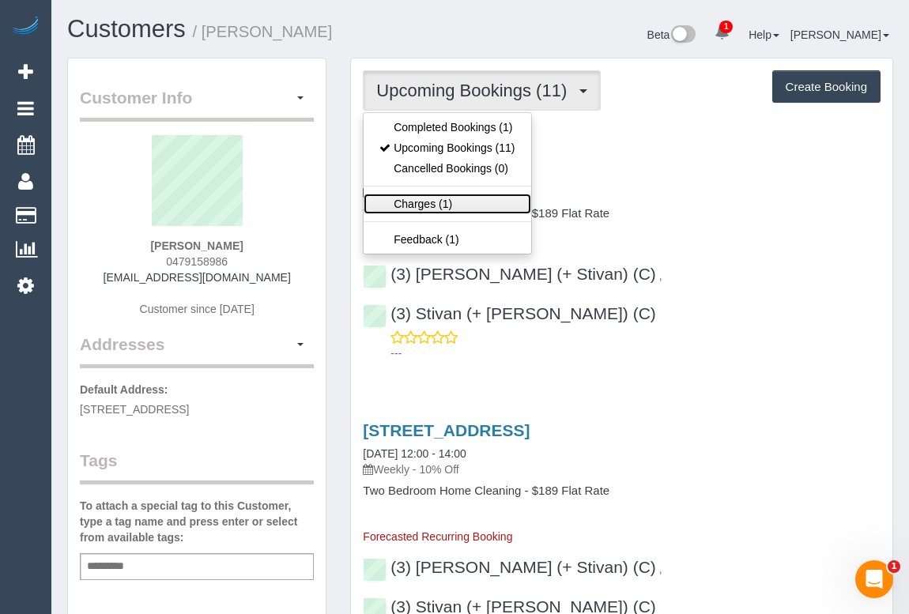
click at [420, 198] on link "Charges (1)" at bounding box center [447, 204] width 167 height 21
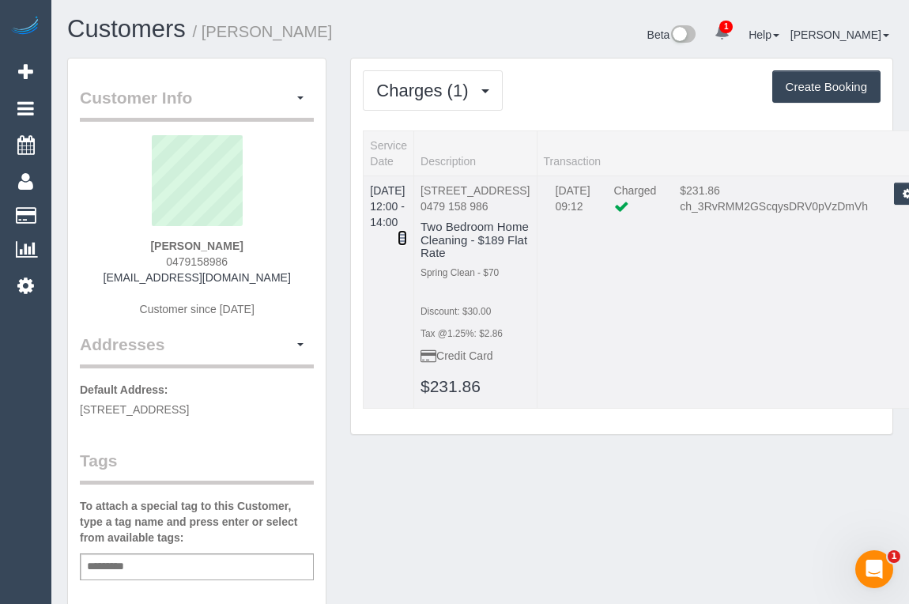
click at [407, 232] on icon at bounding box center [402, 237] width 9 height 11
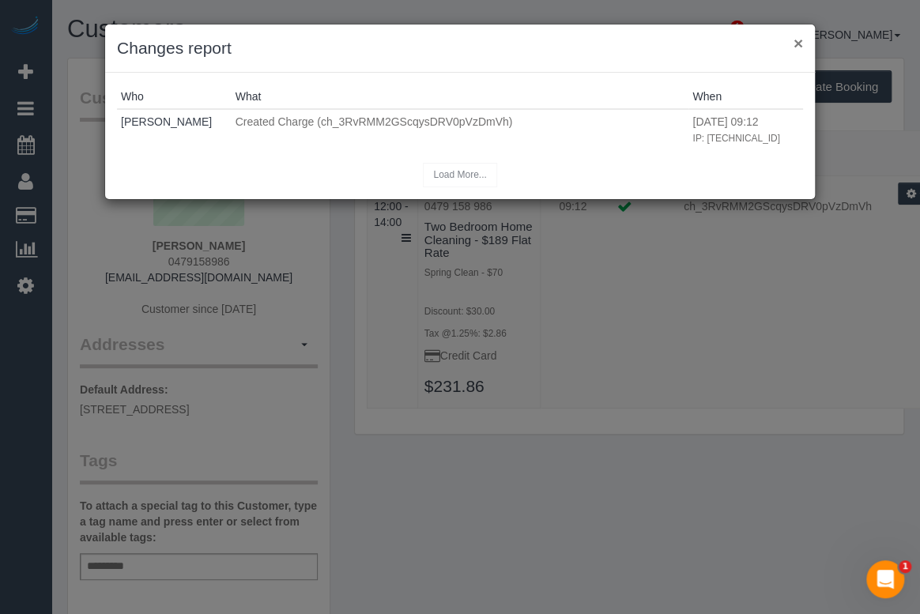
click at [797, 43] on button "×" at bounding box center [797, 43] width 9 height 17
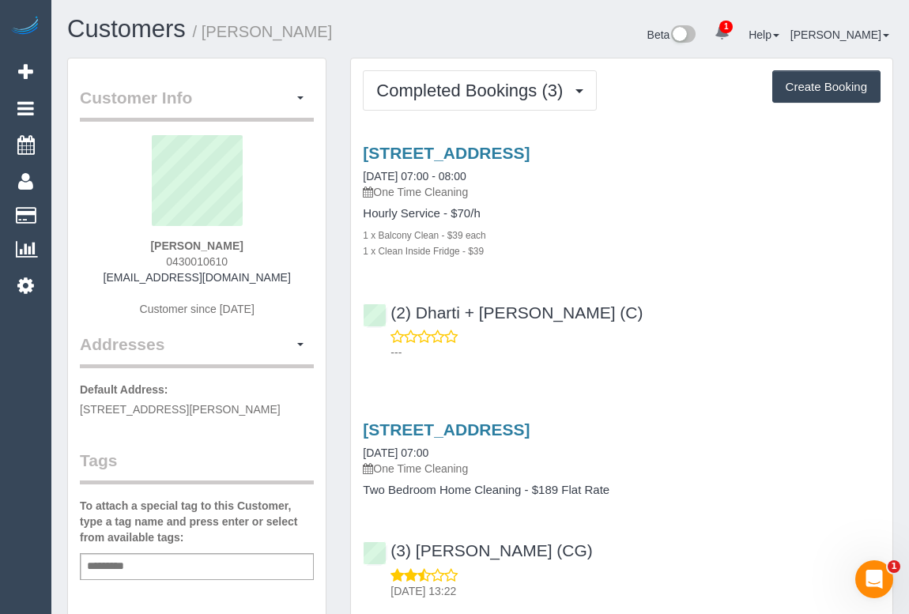
click at [719, 297] on div "(2) Dharti + [PERSON_NAME] (C) ---" at bounding box center [621, 325] width 541 height 71
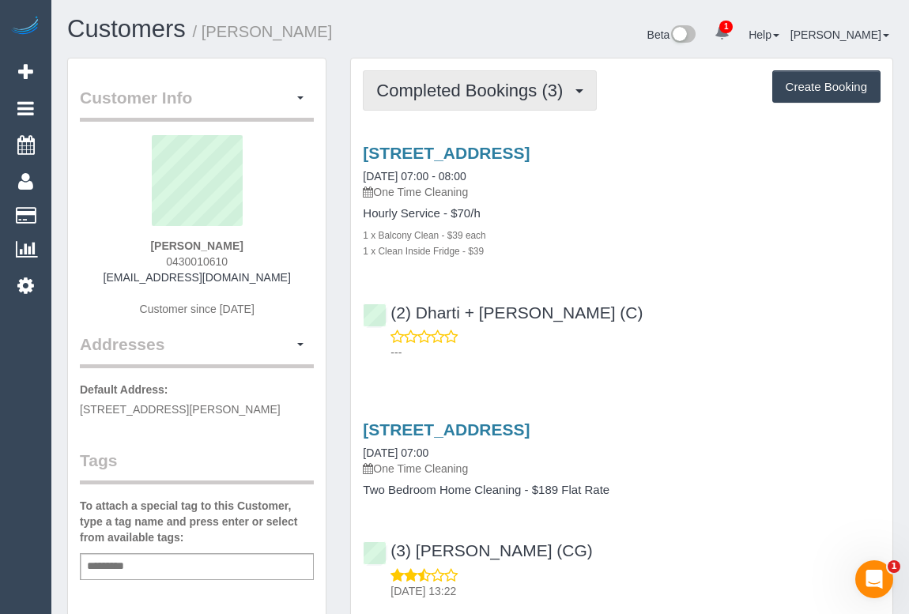
click at [492, 95] on span "Completed Bookings (3)" at bounding box center [473, 91] width 194 height 20
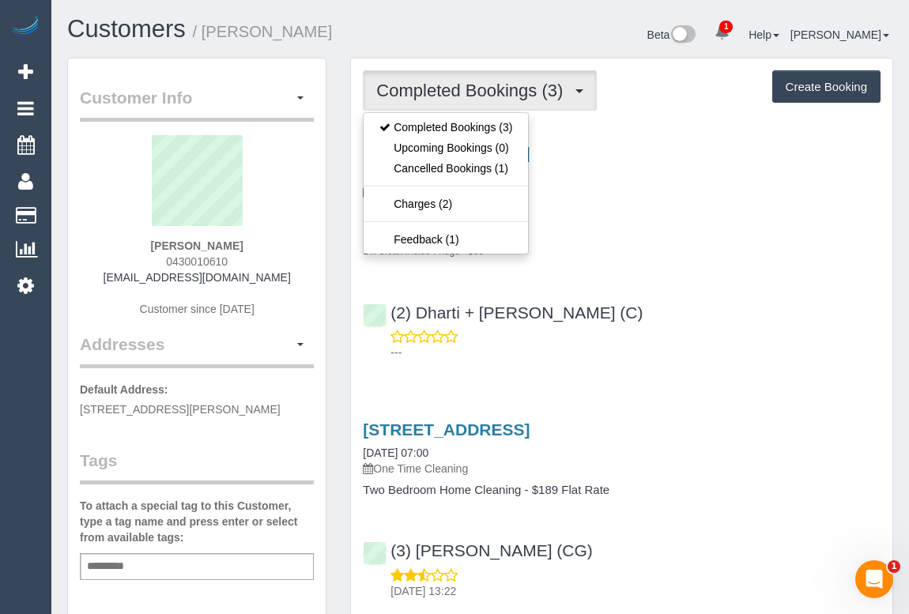
click at [653, 227] on div "1 x Balcony Clean - $39 each" at bounding box center [622, 235] width 518 height 16
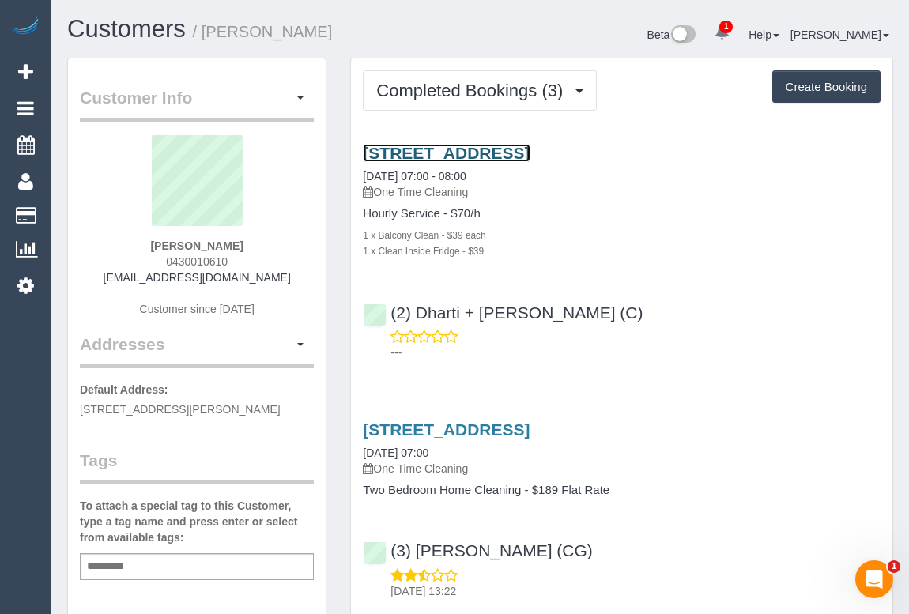
click at [530, 151] on link "[STREET_ADDRESS]" at bounding box center [446, 153] width 167 height 18
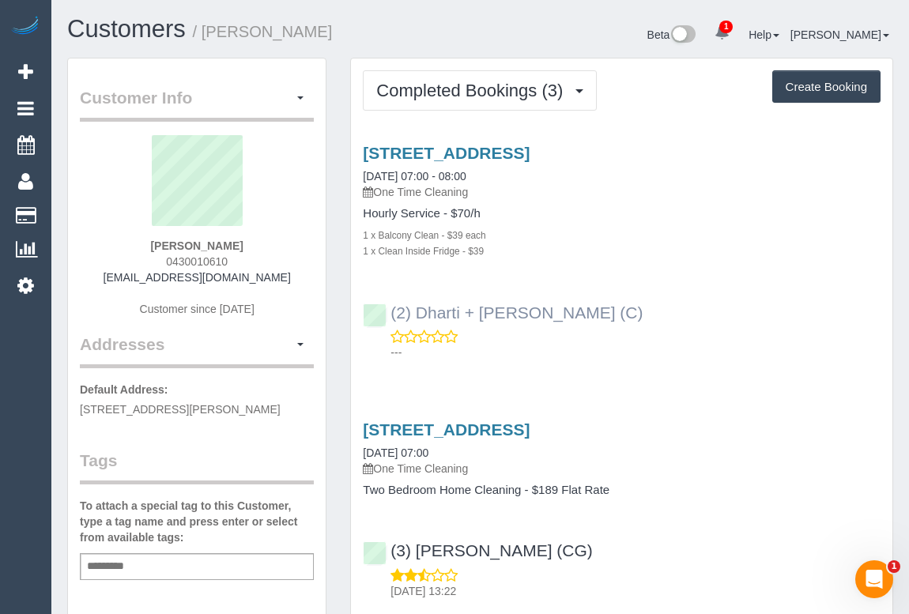
drag, startPoint x: 584, startPoint y: 314, endPoint x: 387, endPoint y: 307, distance: 196.9
click at [387, 307] on div "(2) Dharti + [PERSON_NAME] (C) ---" at bounding box center [621, 325] width 541 height 71
copy link "(2) Dharti + [PERSON_NAME] (C)"
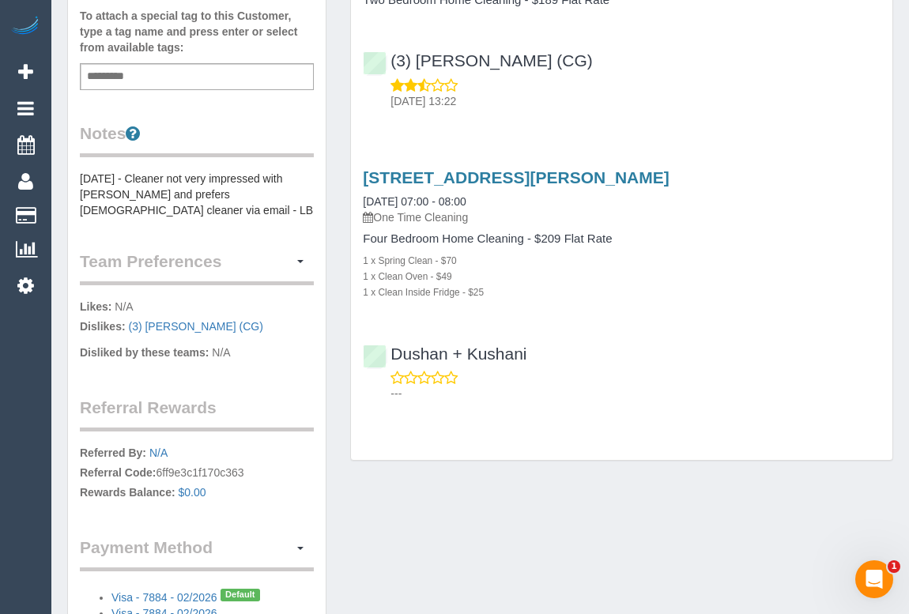
scroll to position [503, 0]
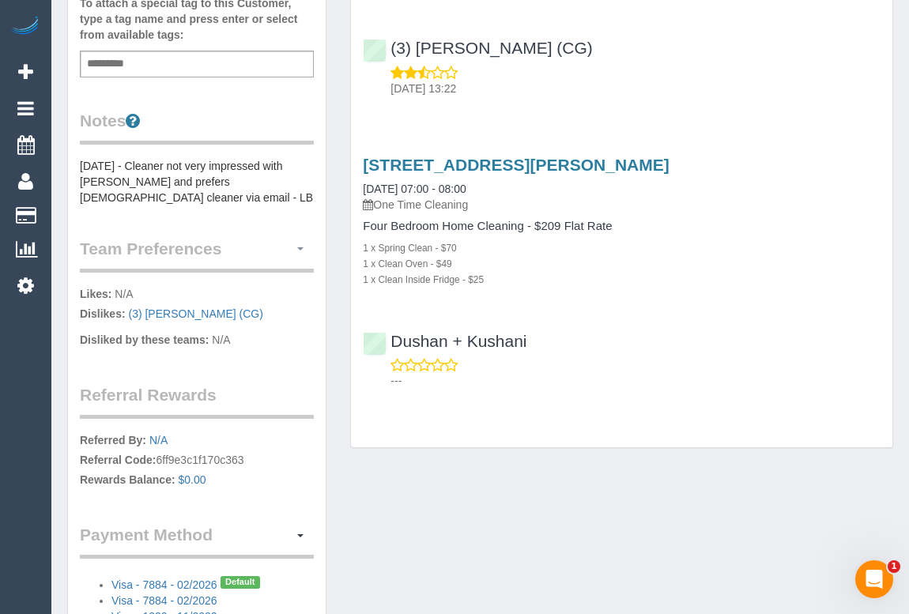
click at [300, 247] on span "button" at bounding box center [300, 248] width 6 height 3
click at [221, 273] on link "Manage Preferences" at bounding box center [246, 278] width 134 height 21
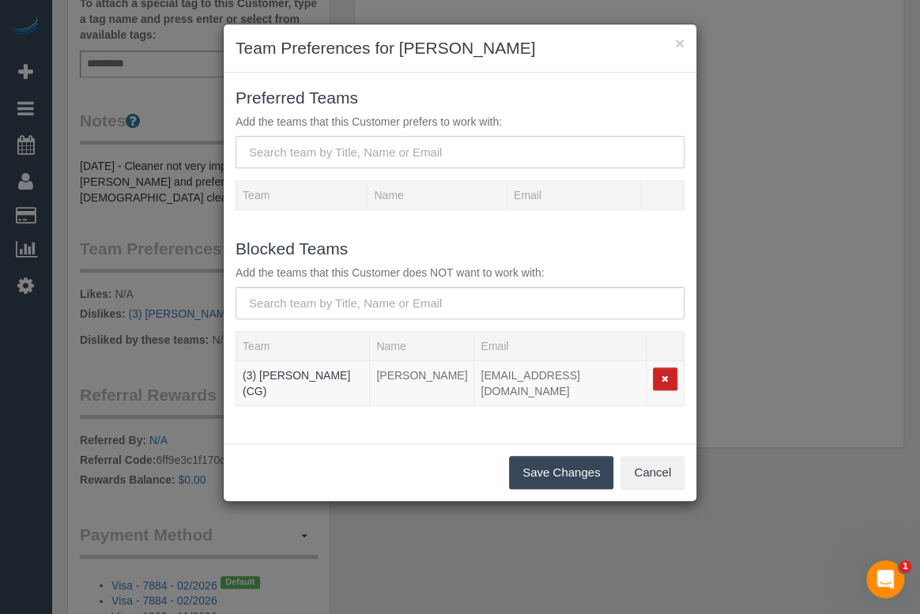
click at [344, 156] on input "text" at bounding box center [460, 152] width 449 height 32
paste input "(2) Dharti + [PERSON_NAME] (C)"
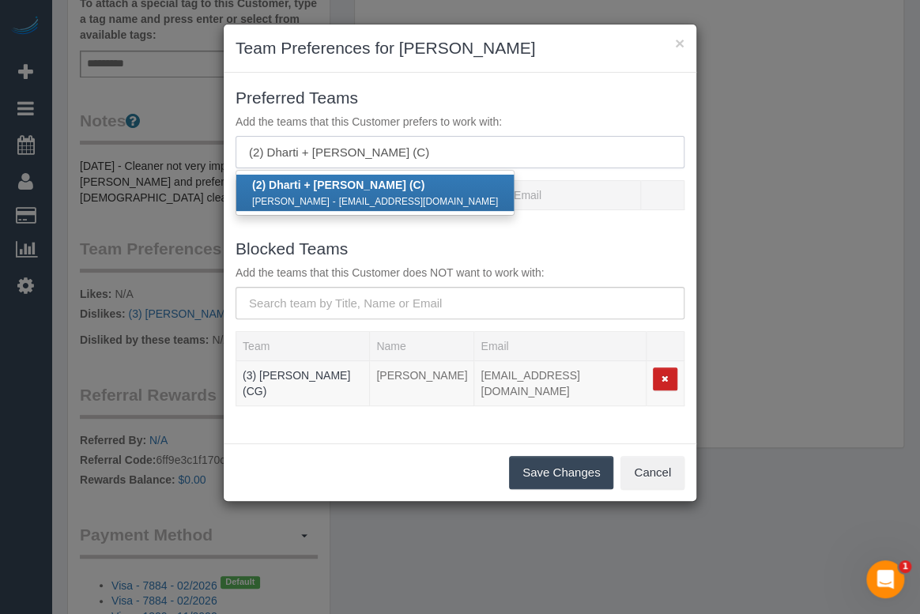
type input "(2) Dharti + [PERSON_NAME] (C)"
click at [345, 193] on div "Dharti Patel - kishandharti43@gmail.com" at bounding box center [375, 201] width 246 height 16
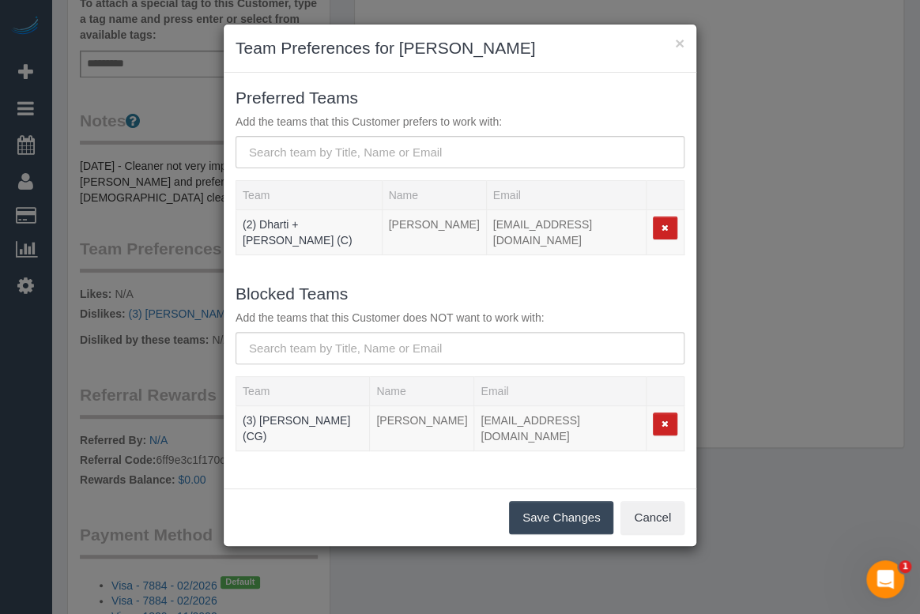
click at [566, 501] on button "Save Changes" at bounding box center [561, 517] width 104 height 33
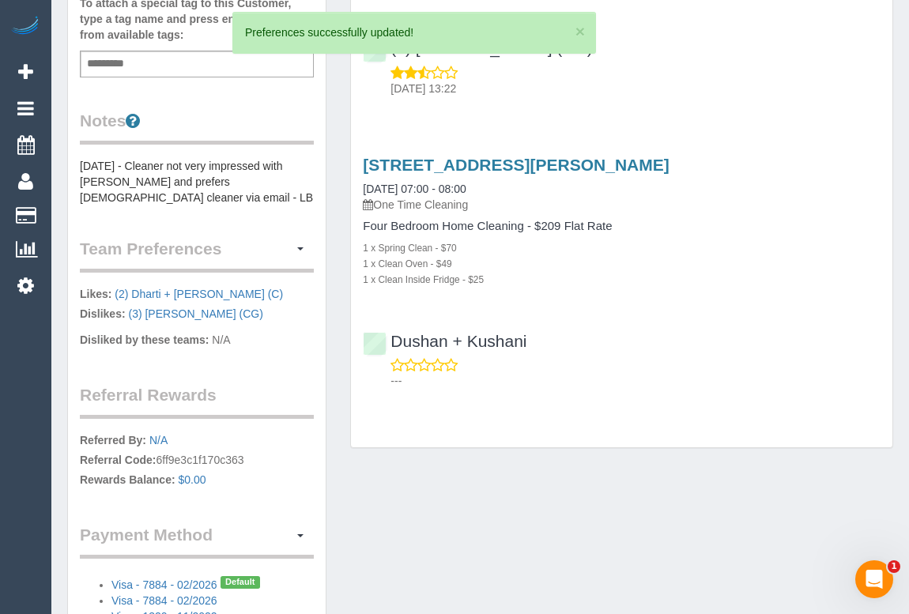
click at [624, 540] on div "Customer Info Edit Contact Info Send Message Email Preferences Special Sales Ta…" at bounding box center [480, 128] width 850 height 1146
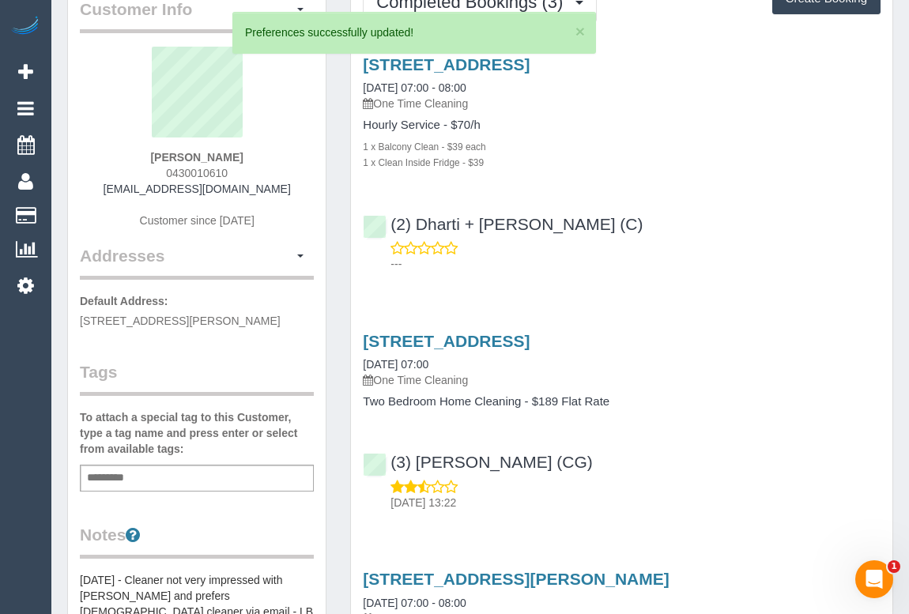
scroll to position [0, 0]
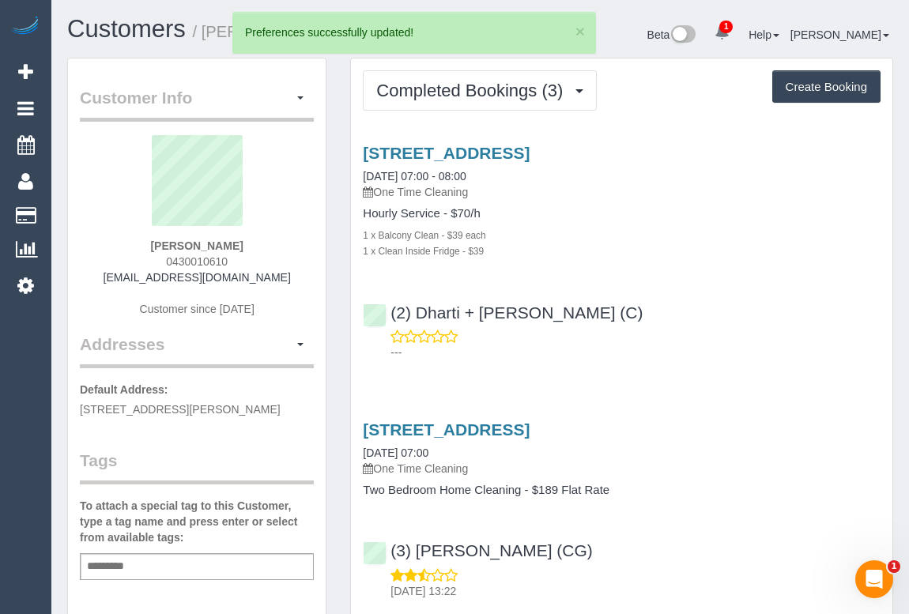
click at [663, 360] on div "Unit 315, 450 St Kilda Road, Melbourne, VIC 3004 09/08/2025 07:00 - 08:00 One T…" at bounding box center [621, 248] width 541 height 237
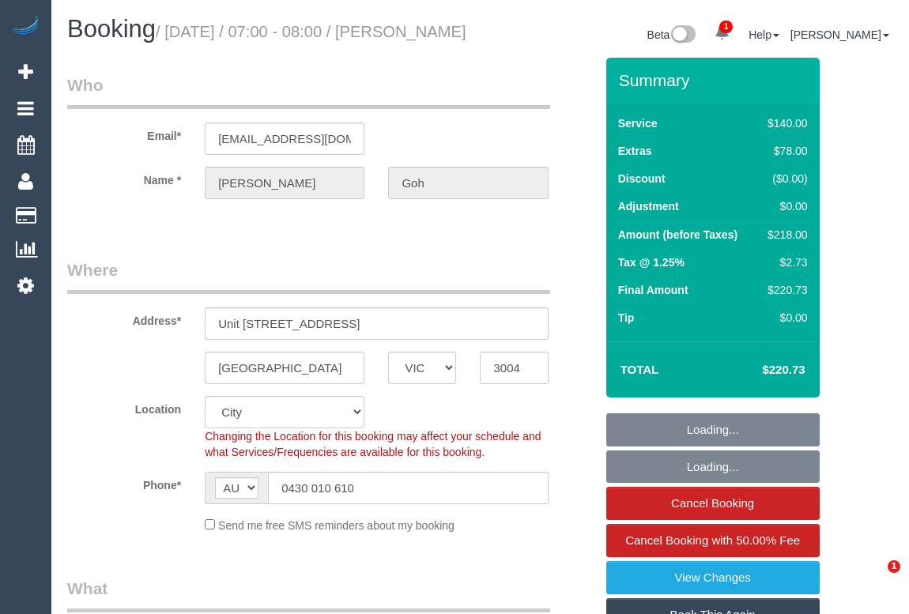
select select "VIC"
select select "number:27"
select select "number:14"
select select "number:18"
select select "number:25"
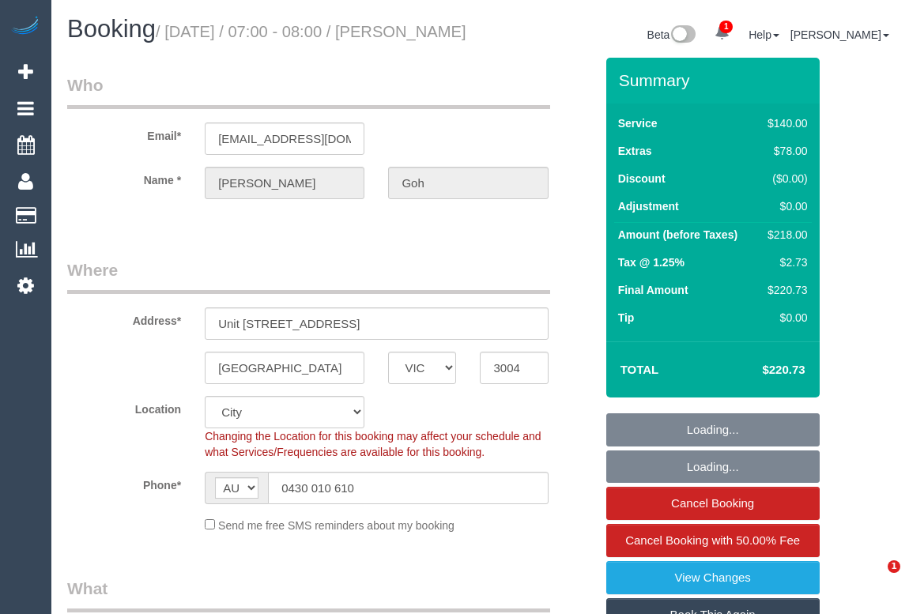
select select "number:12"
select select "object:1310"
select select "string:stripe-pm_1RshB92GScqysDRVZtTZtdkE"
select select "spot1"
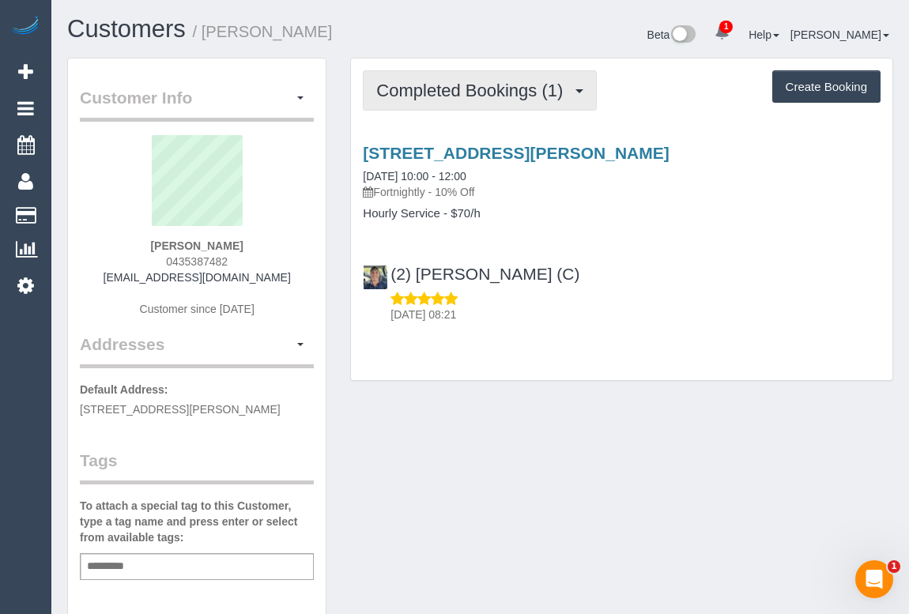
click at [467, 101] on button "Completed Bookings (1)" at bounding box center [480, 90] width 234 height 40
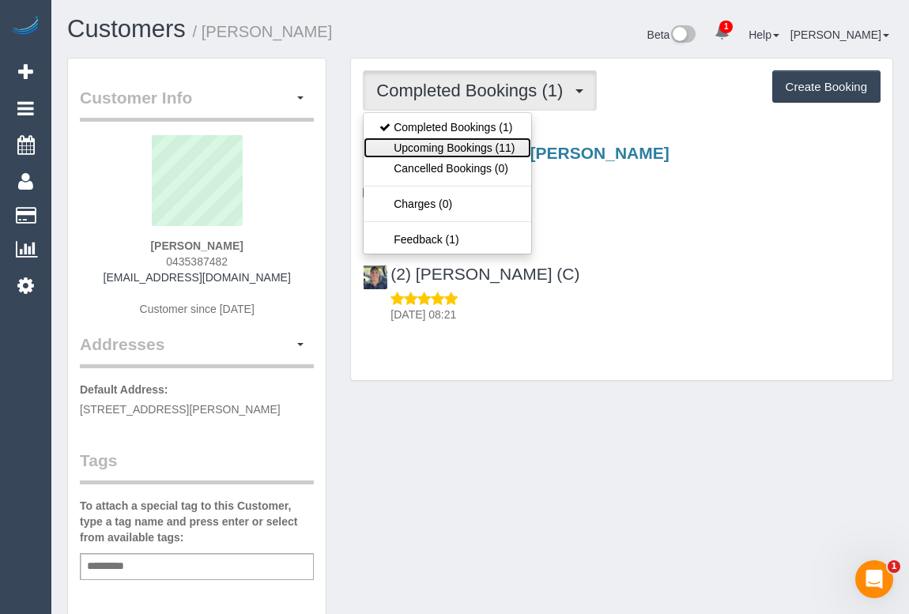
click at [458, 156] on link "Upcoming Bookings (11)" at bounding box center [447, 148] width 167 height 21
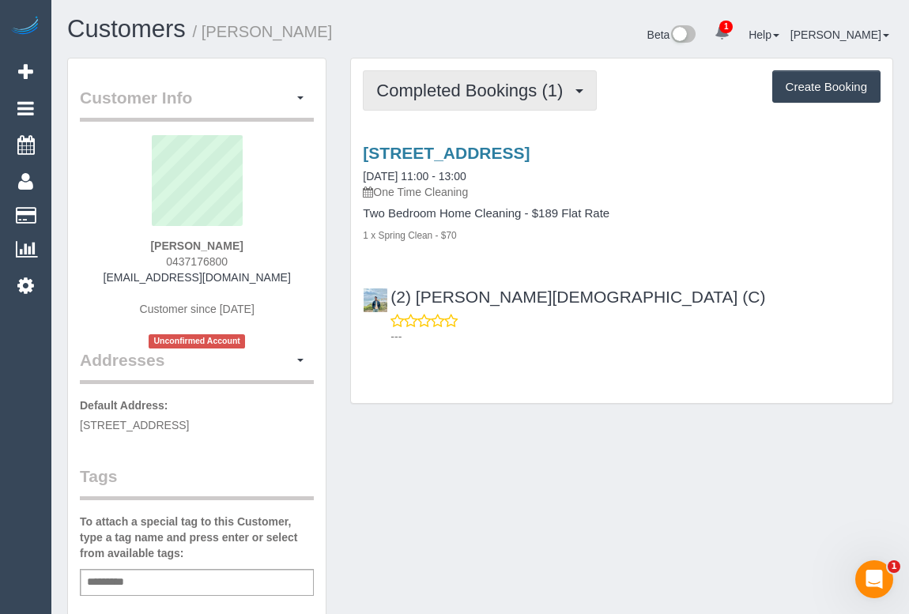
click at [458, 85] on span "Completed Bookings (1)" at bounding box center [473, 91] width 194 height 20
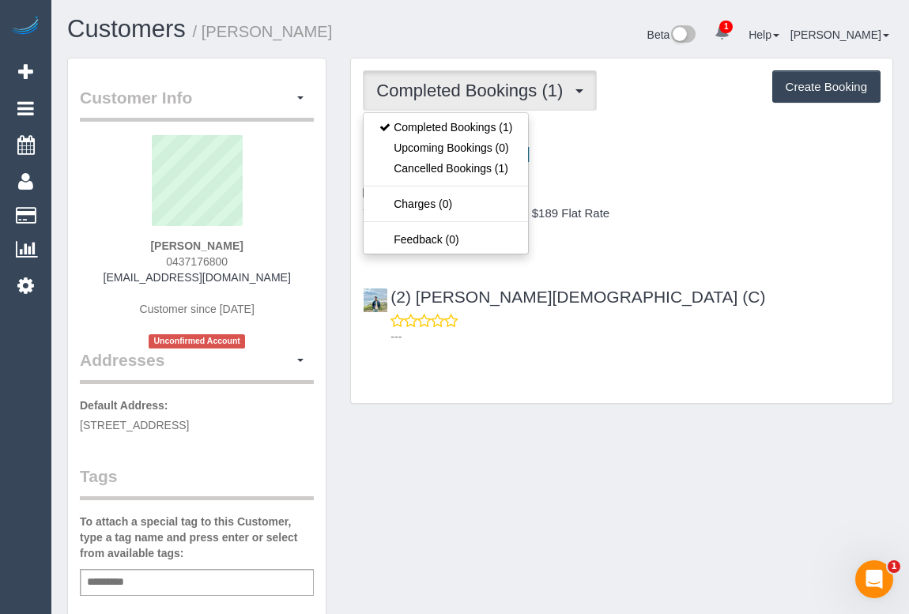
click at [726, 243] on div "49 Soudan Street, Coburg, VIC 3058 09/08/2025 11:00 - 13:00 One Time Cleaning T…" at bounding box center [621, 240] width 541 height 221
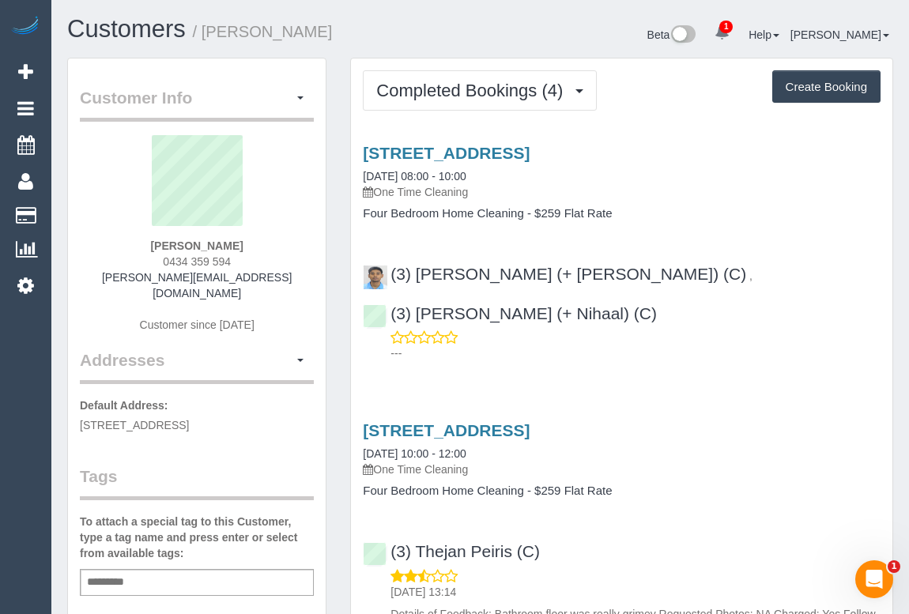
click at [160, 569] on div "Add a tag" at bounding box center [197, 582] width 234 height 27
type input "**********"
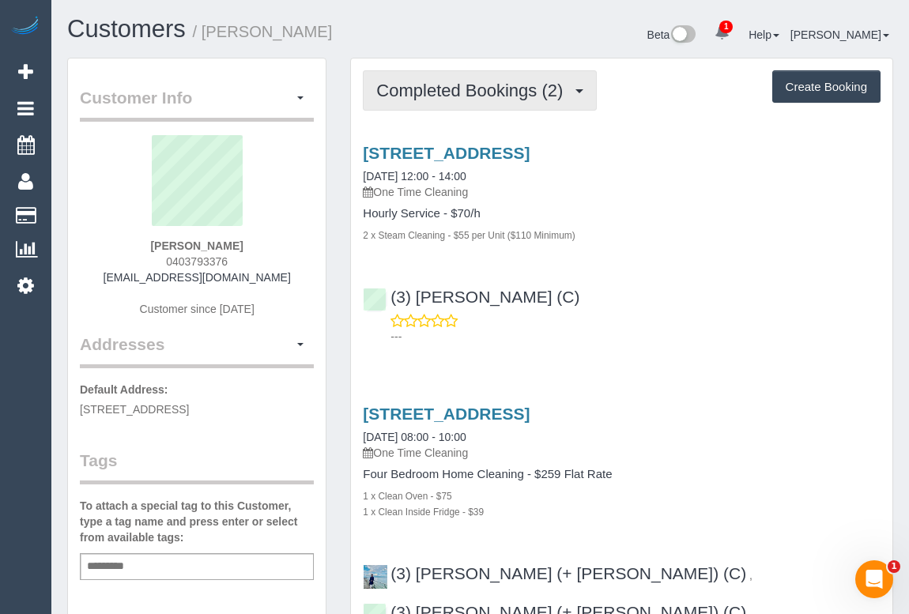
click at [448, 94] on span "Completed Bookings (2)" at bounding box center [473, 91] width 194 height 20
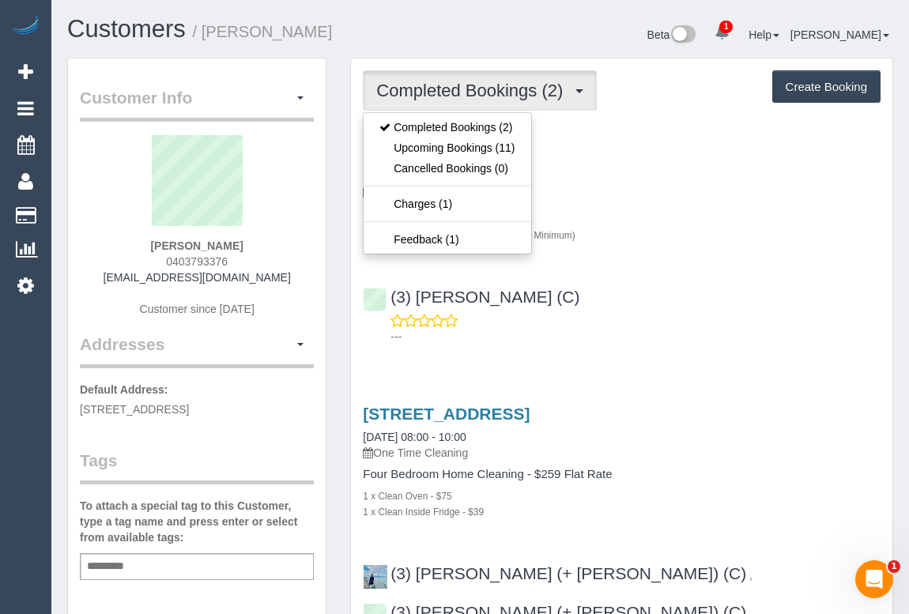
click at [710, 329] on p "---" at bounding box center [635, 337] width 490 height 16
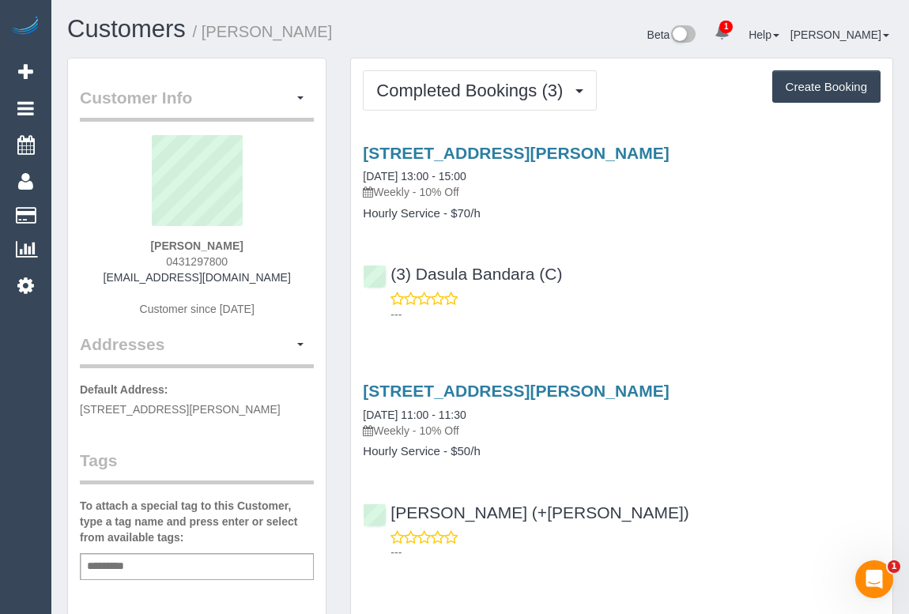
click at [688, 322] on div "[STREET_ADDRESS][PERSON_NAME] [DATE] 13:00 - 15:00 Weekly - 10% Off Hourly Serv…" at bounding box center [621, 229] width 541 height 199
click at [697, 254] on div "(3) Dasula Bandara (C) ---" at bounding box center [621, 286] width 541 height 71
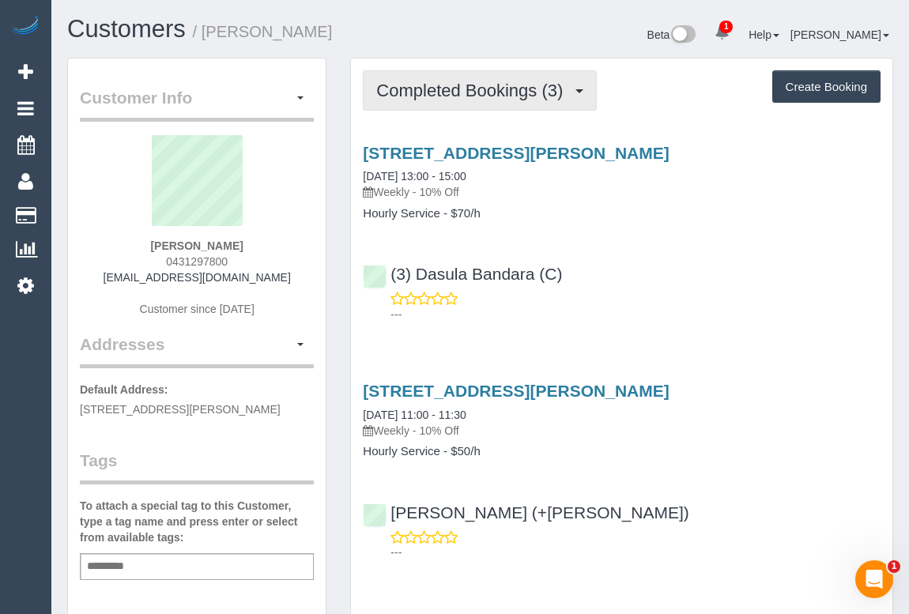
click at [488, 93] on span "Completed Bookings (3)" at bounding box center [473, 91] width 194 height 20
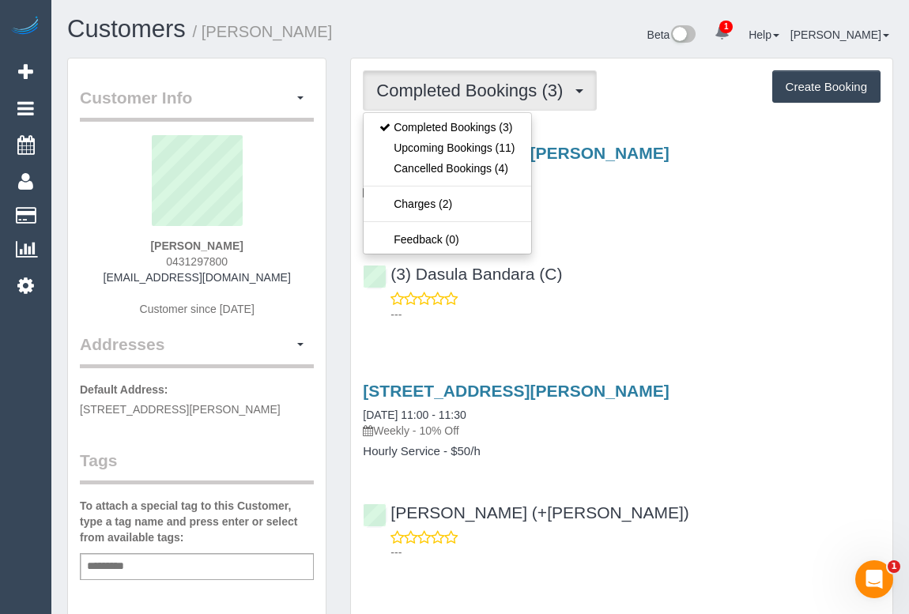
click at [671, 253] on div "(3) Dasula Bandara (C) ---" at bounding box center [621, 286] width 541 height 71
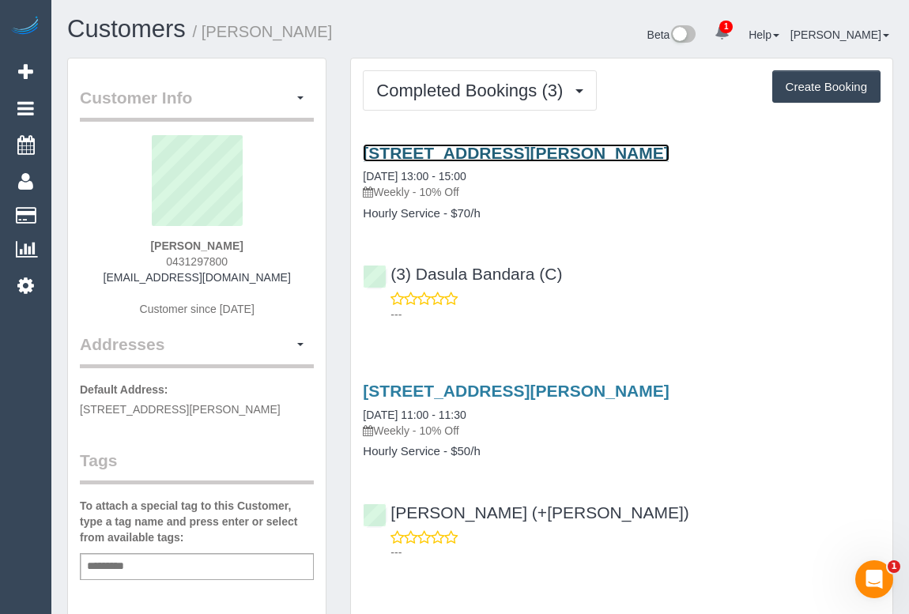
click at [526, 151] on link "80 Smith Street, South Melbourne, VIC 3205" at bounding box center [516, 153] width 306 height 18
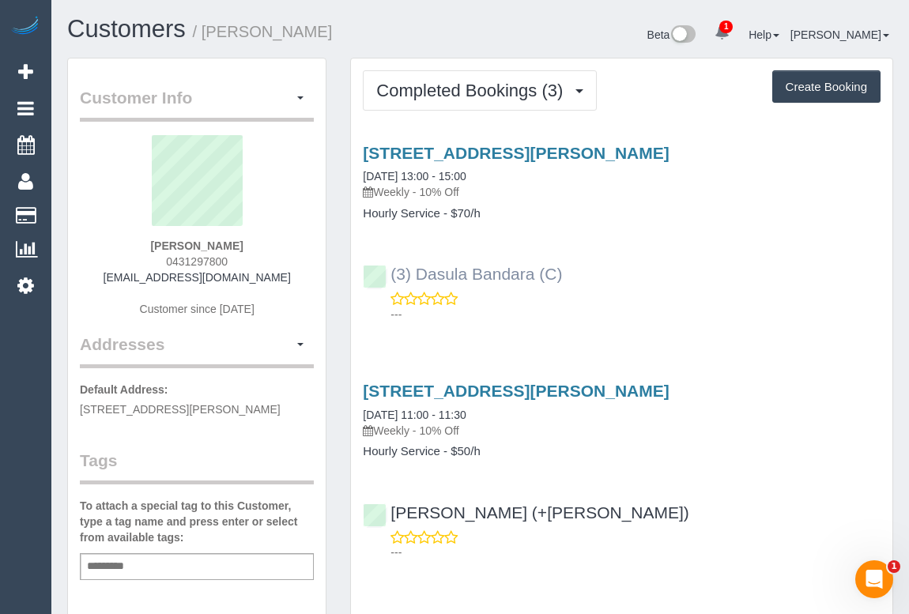
click at [383, 273] on div "(3) Dasula Bandara (C) ---" at bounding box center [621, 286] width 541 height 71
copy link "(3) Dasula Bandara (C)"
drag, startPoint x: 150, startPoint y: 247, endPoint x: 272, endPoint y: 247, distance: 121.7
click at [272, 247] on div "Ani Haddad 0431297800 ani_haddad@hotmail.com Customer since 2020" at bounding box center [197, 234] width 234 height 198
copy strong "[PERSON_NAME]"
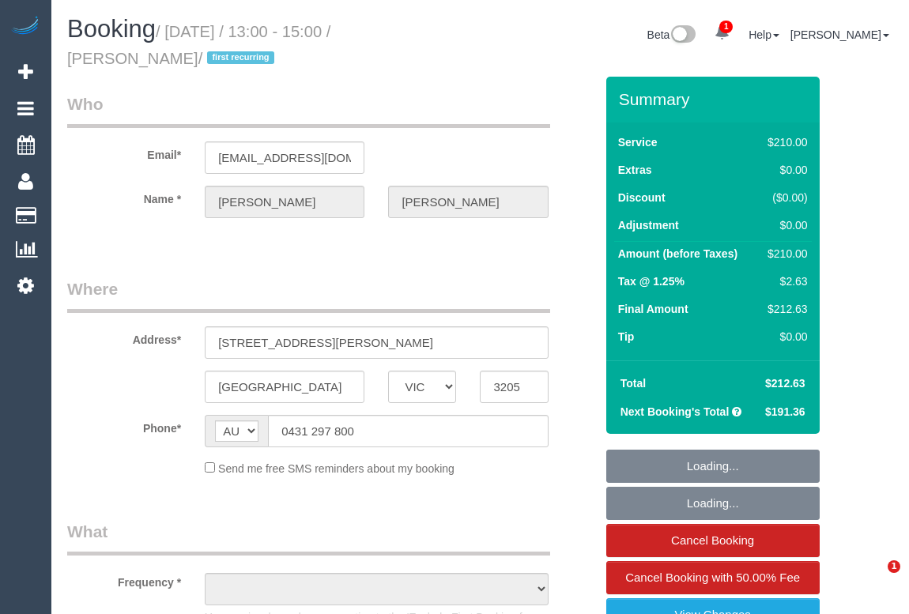
select select "VIC"
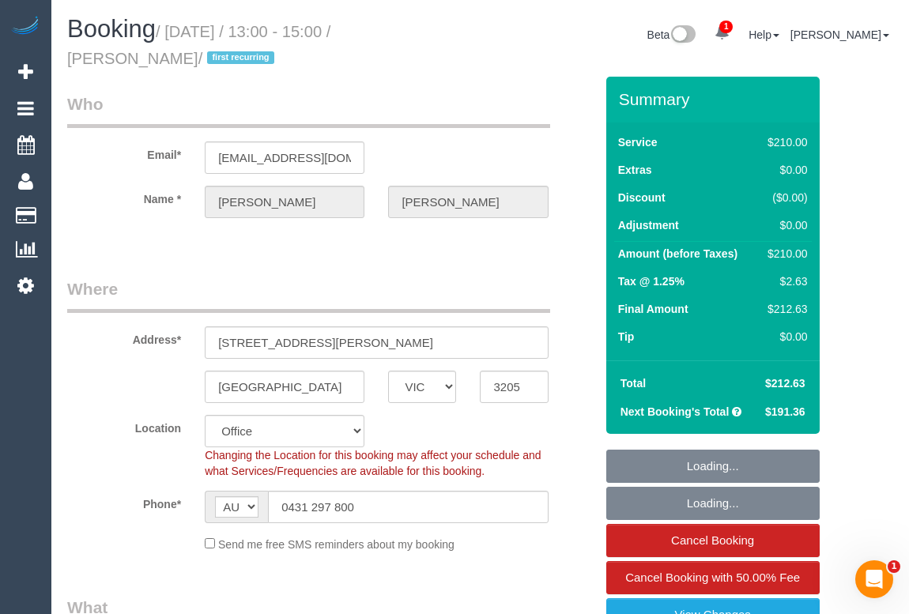
select select "180"
select select "object:2072"
select select "string:stripe-pm_1RYE6z2GScqysDRVEgG7gH3L"
select select "number:28"
select select "number:16"
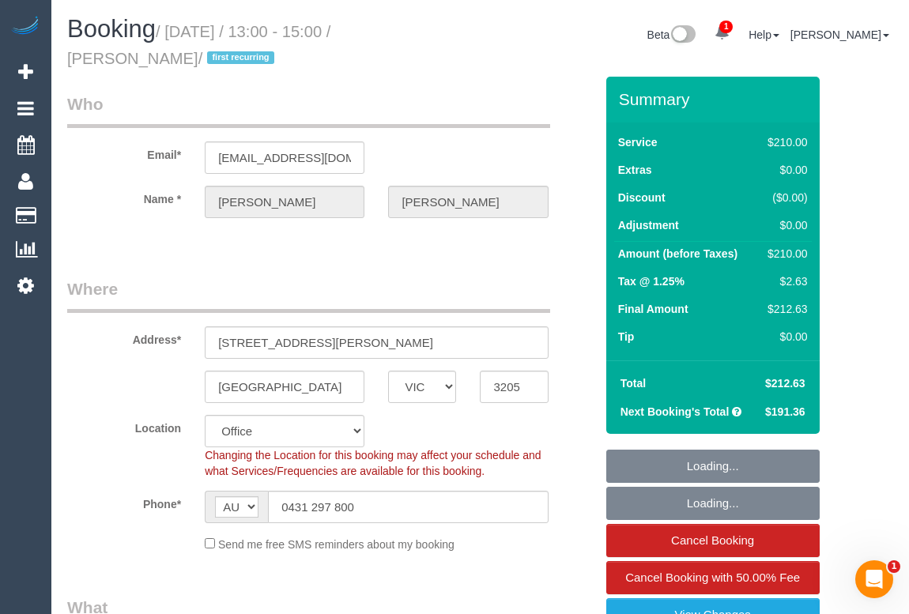
select select "number:19"
select select "number:24"
select select "number:34"
select select "number:11"
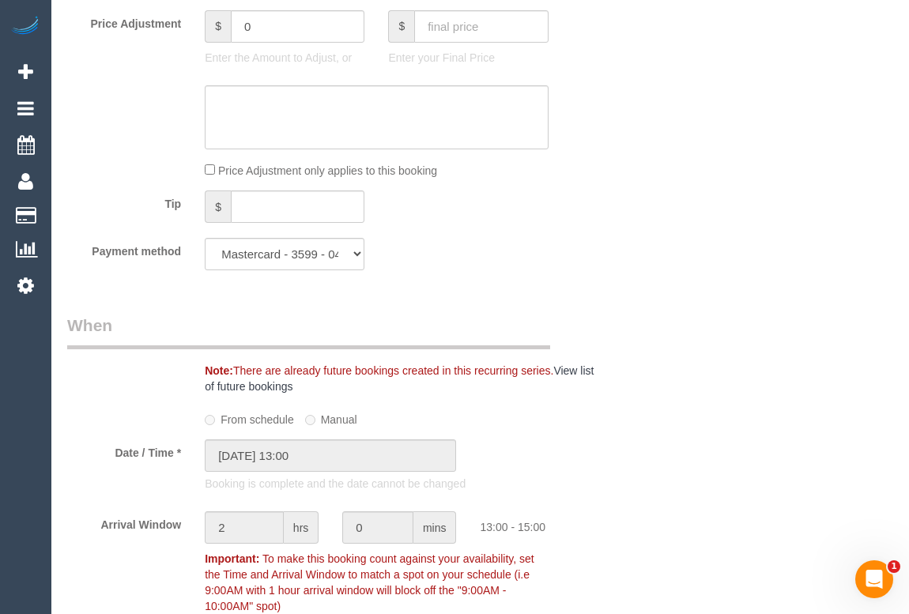
scroll to position [1221, 0]
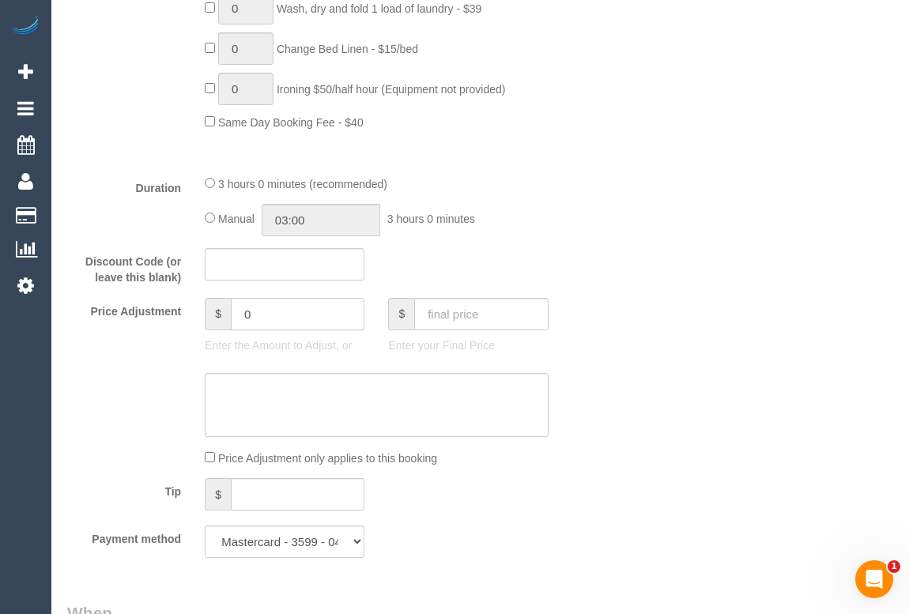
click at [290, 321] on input "0" at bounding box center [298, 314] width 134 height 32
drag, startPoint x: 290, startPoint y: 321, endPoint x: 160, endPoint y: 312, distance: 129.9
click at [160, 312] on div "Price Adjustment $ 0 Enter the Amount to Adjust, or $ Enter your Final Price" at bounding box center [330, 329] width 551 height 63
type input "-30"
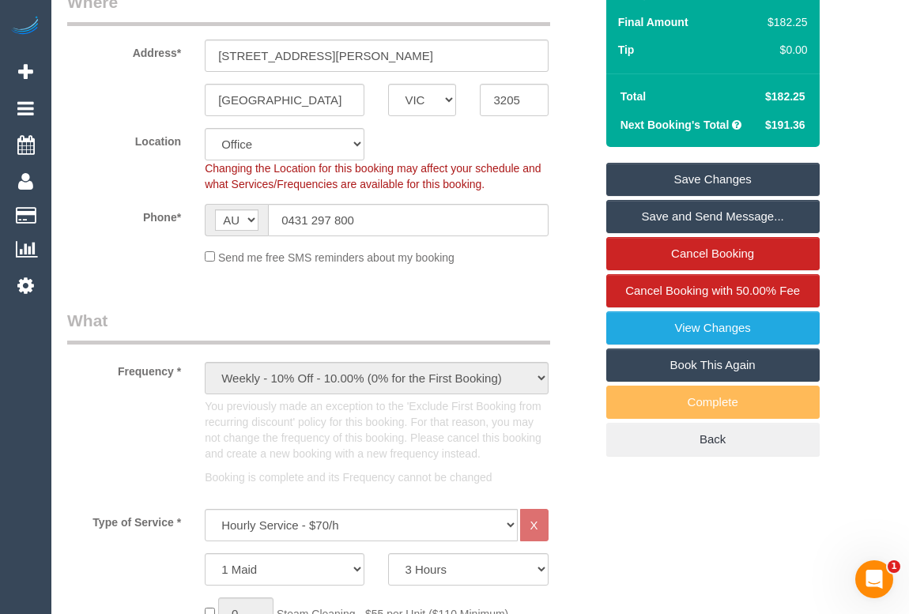
scroll to position [0, 0]
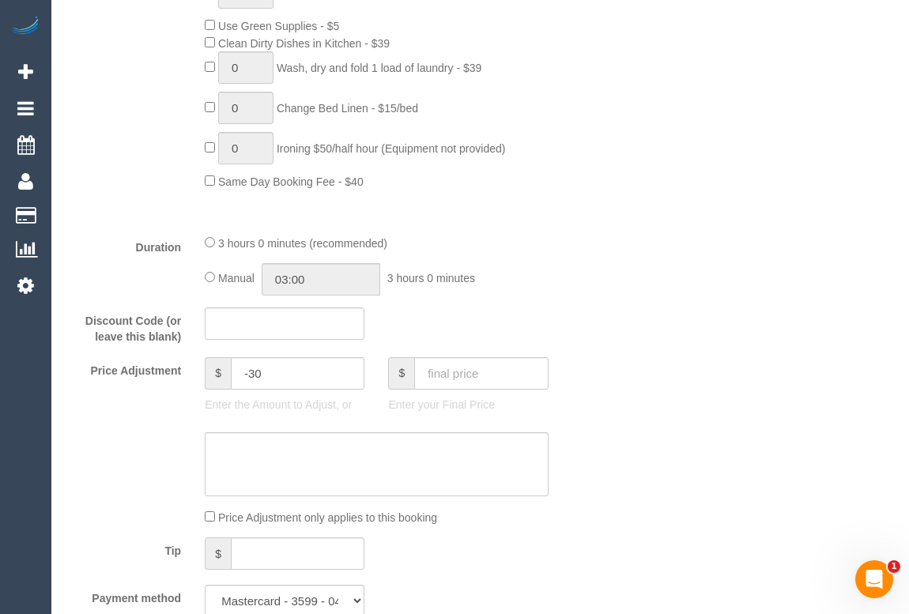
scroll to position [1293, 0]
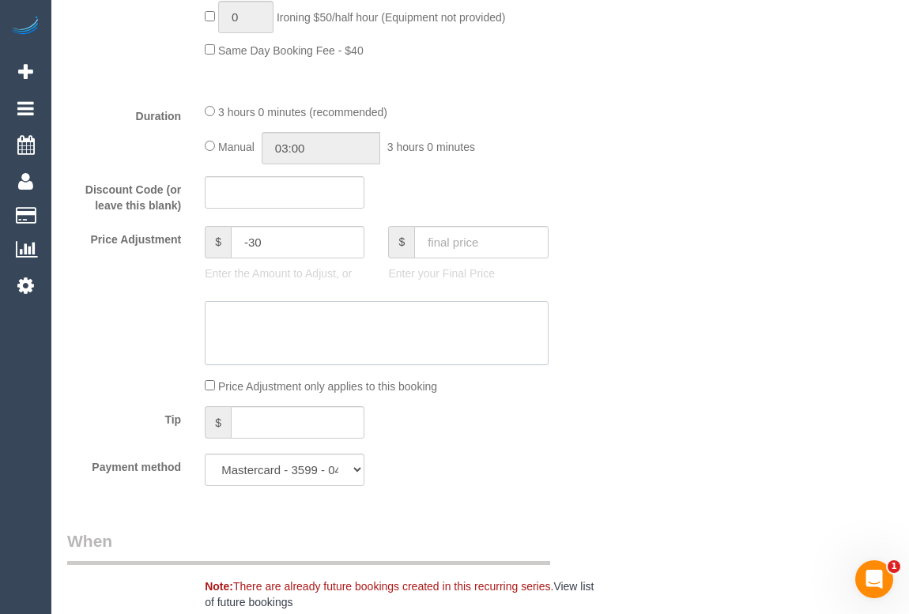
click at [245, 336] on textarea at bounding box center [376, 333] width 343 height 65
type textarea "Added"
drag, startPoint x: 292, startPoint y: 321, endPoint x: 95, endPoint y: 308, distance: 198.0
click at [95, 308] on div at bounding box center [330, 333] width 551 height 65
drag, startPoint x: 285, startPoint y: 246, endPoint x: 217, endPoint y: 250, distance: 68.1
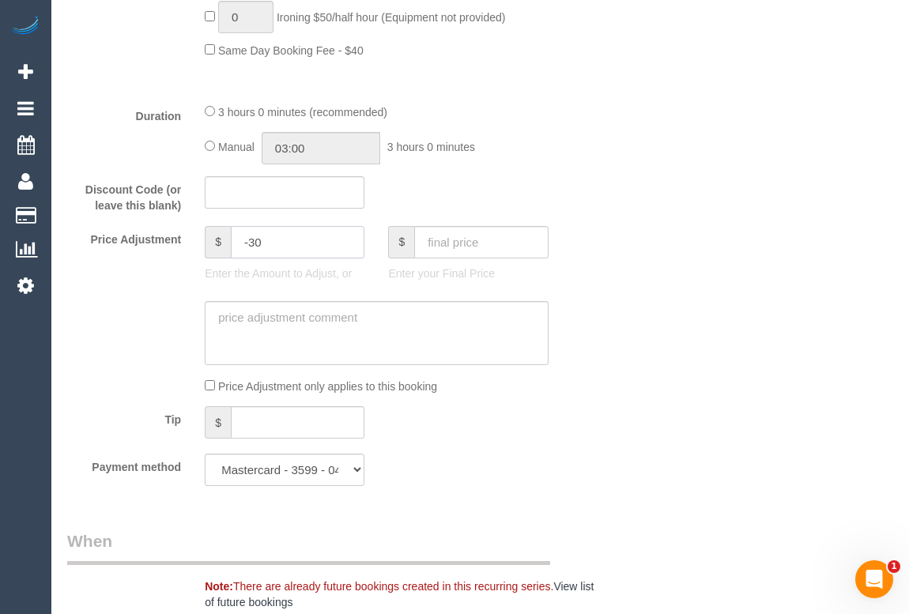
click at [217, 250] on div "$ -30" at bounding box center [285, 242] width 160 height 32
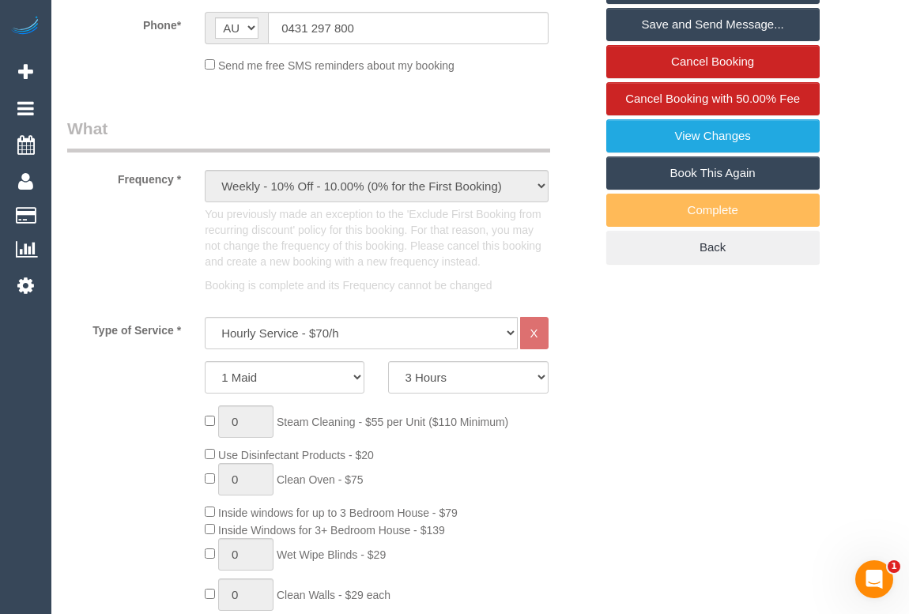
type input "0"
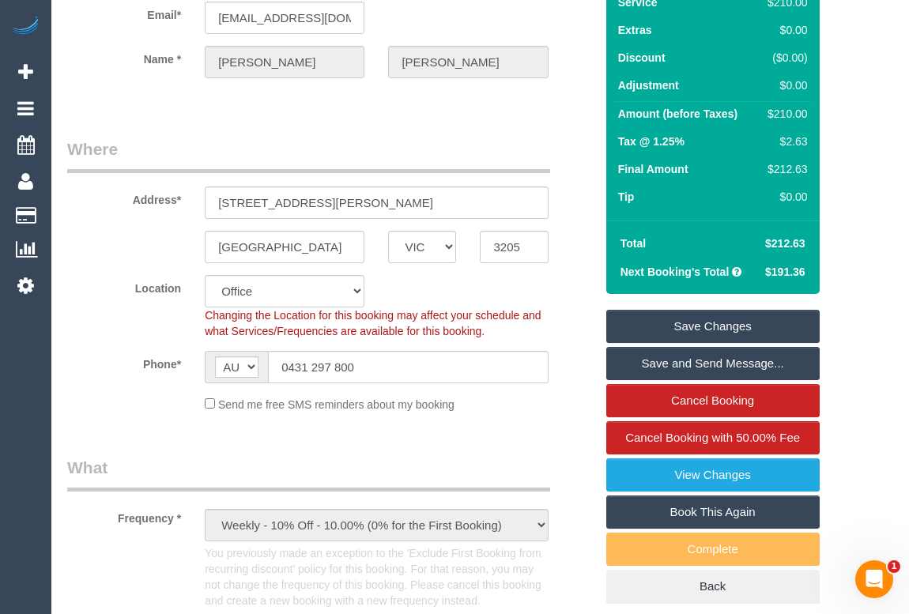
scroll to position [0, 0]
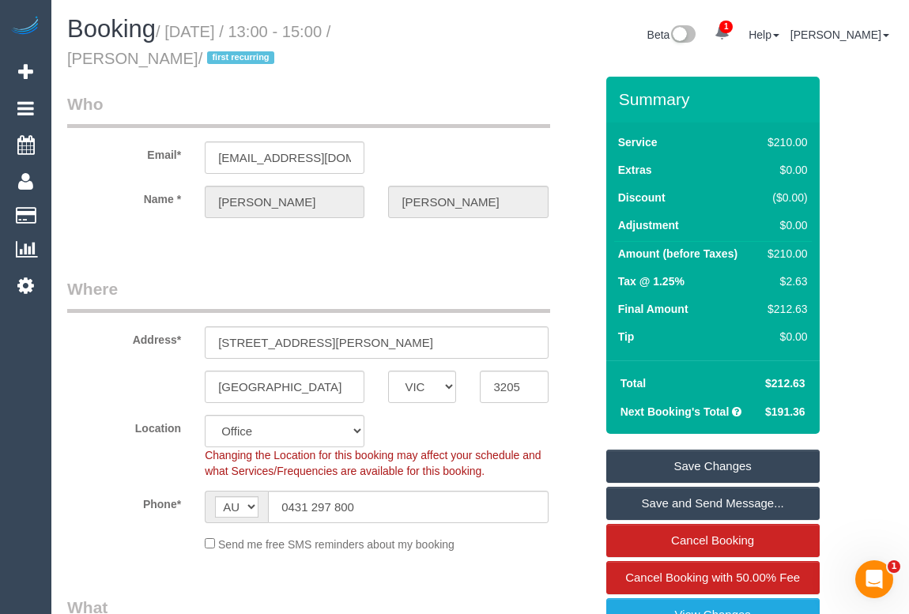
click at [376, 281] on legend "Where" at bounding box center [308, 295] width 483 height 36
drag, startPoint x: 409, startPoint y: 29, endPoint x: 123, endPoint y: 48, distance: 286.7
click at [123, 48] on h1 "Booking / August 09, 2025 / 13:00 - 15:00 / Ani Haddad / first recurring" at bounding box center [267, 43] width 401 height 54
copy small "Ani Haddad"
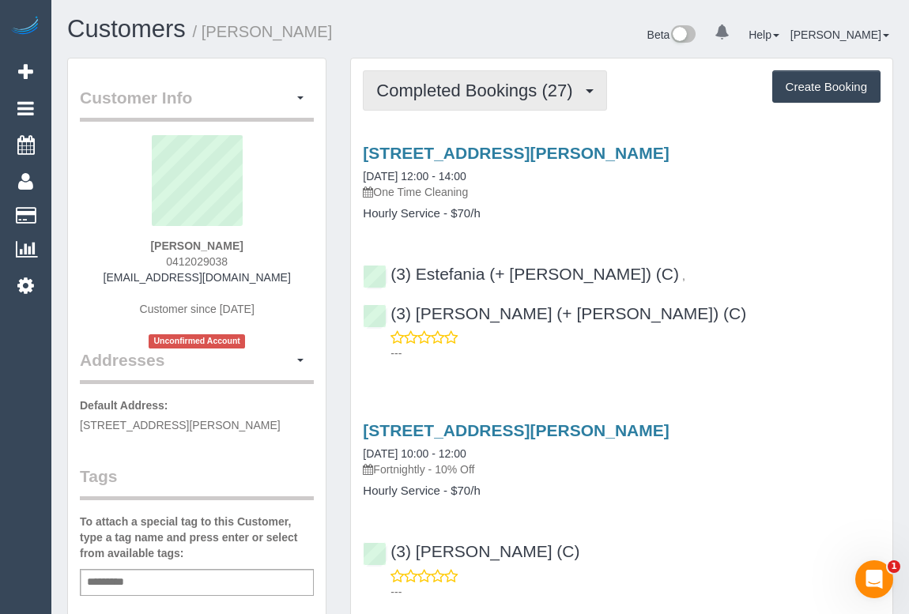
click at [508, 91] on span "Completed Bookings (27)" at bounding box center [478, 91] width 204 height 20
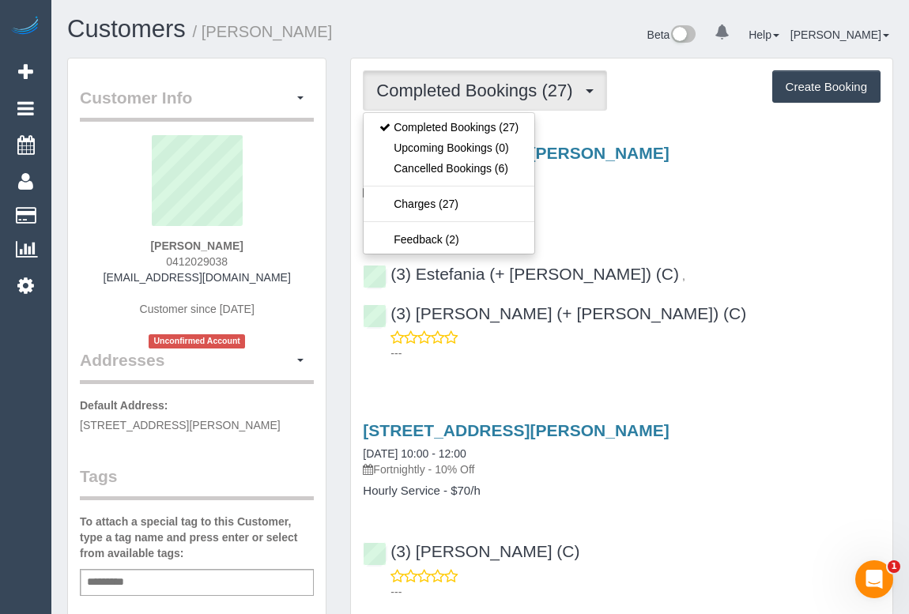
click at [611, 207] on h4 "Hourly Service - $70/h" at bounding box center [622, 213] width 518 height 13
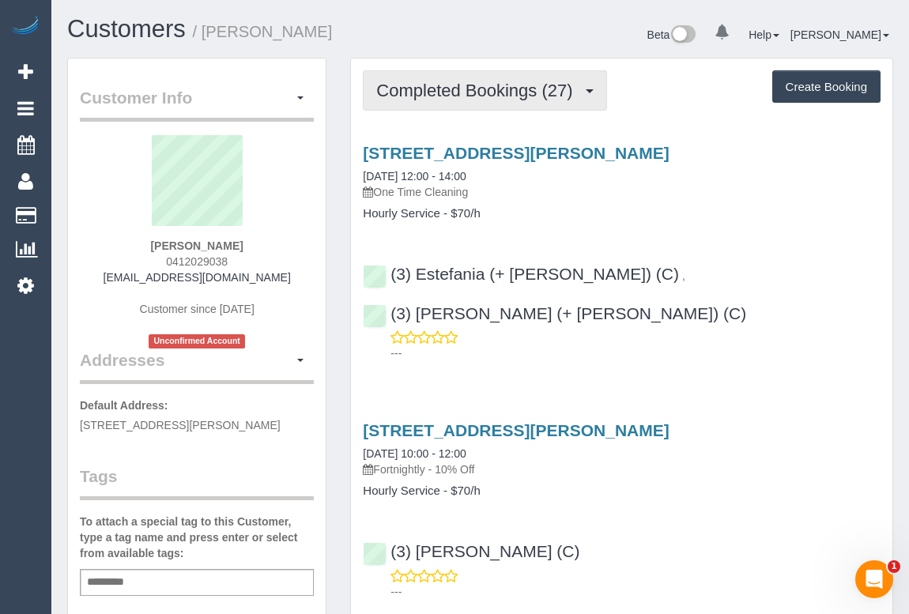
click at [490, 88] on span "Completed Bookings (27)" at bounding box center [478, 91] width 204 height 20
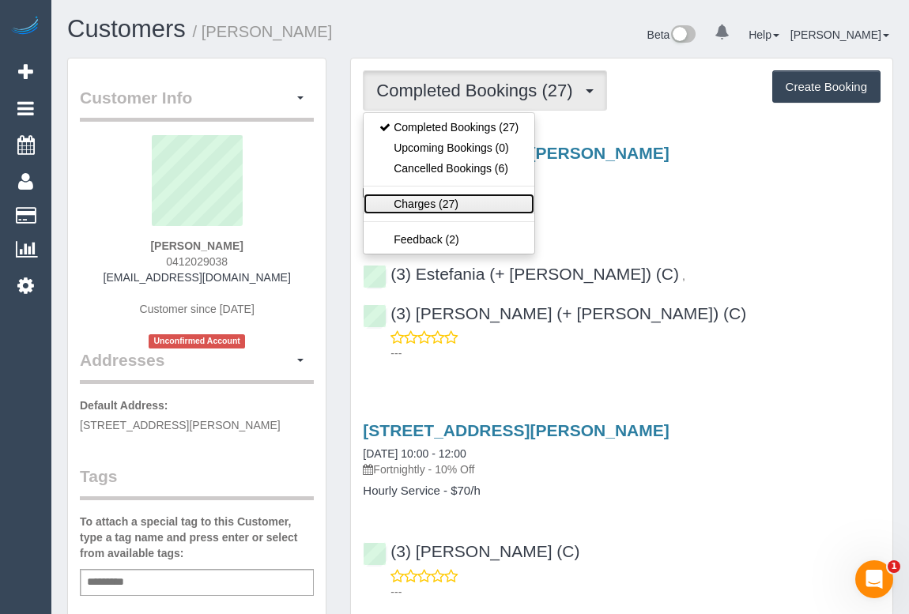
click at [421, 203] on link "Charges (27)" at bounding box center [449, 204] width 171 height 21
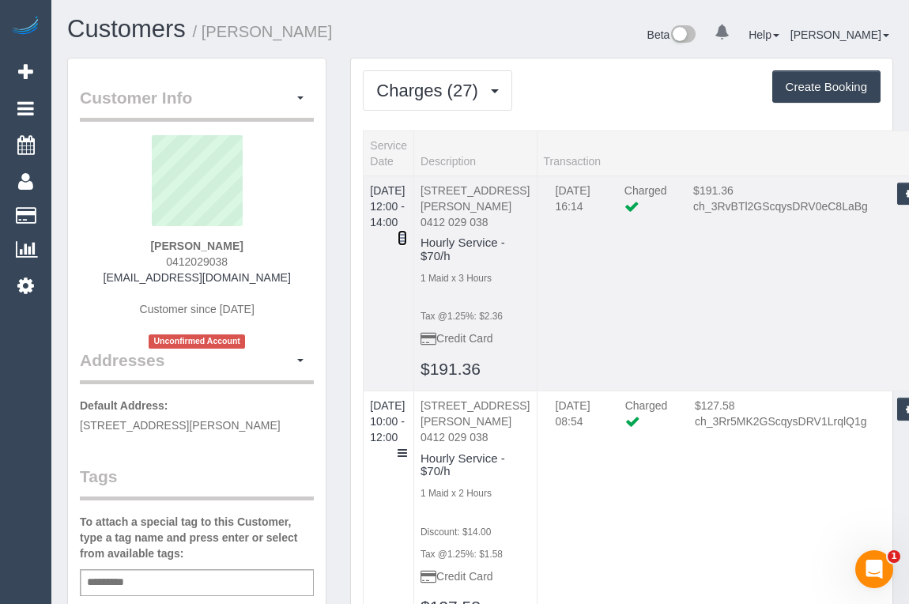
click at [407, 232] on icon at bounding box center [402, 237] width 9 height 11
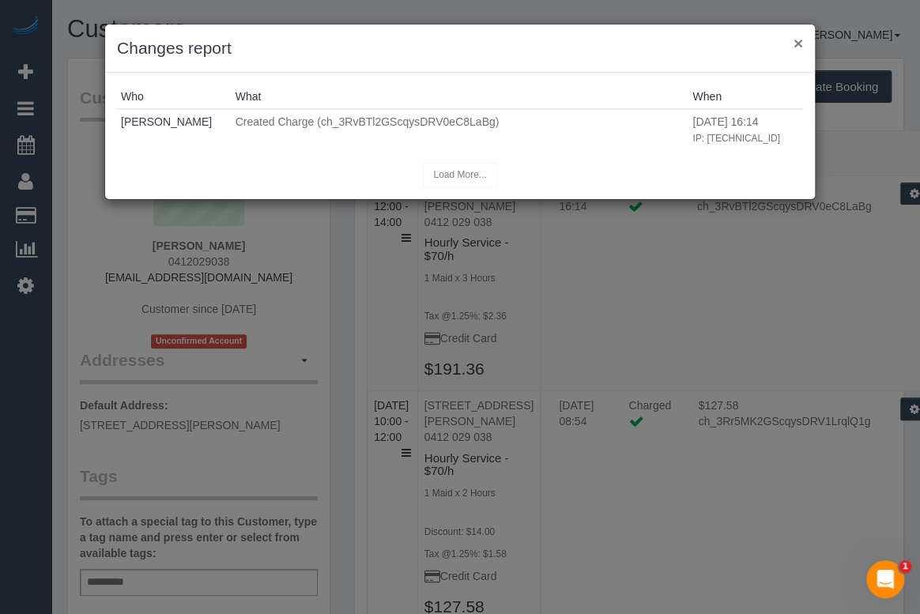
click at [796, 44] on button "×" at bounding box center [797, 43] width 9 height 17
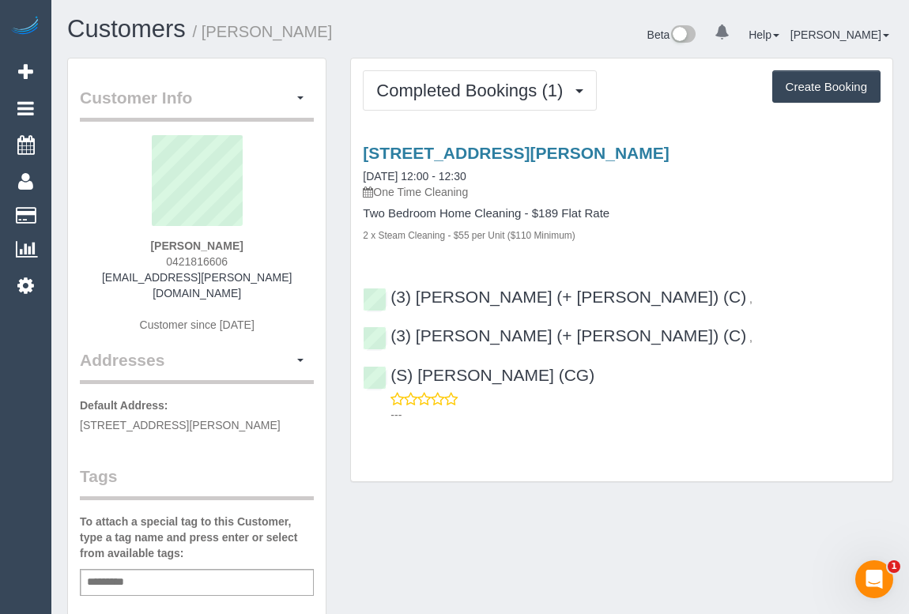
click at [500, 498] on div "Customer Info Edit Contact Info Send Message Email Preferences Special Sales Ta…" at bounding box center [480, 595] width 850 height 1075
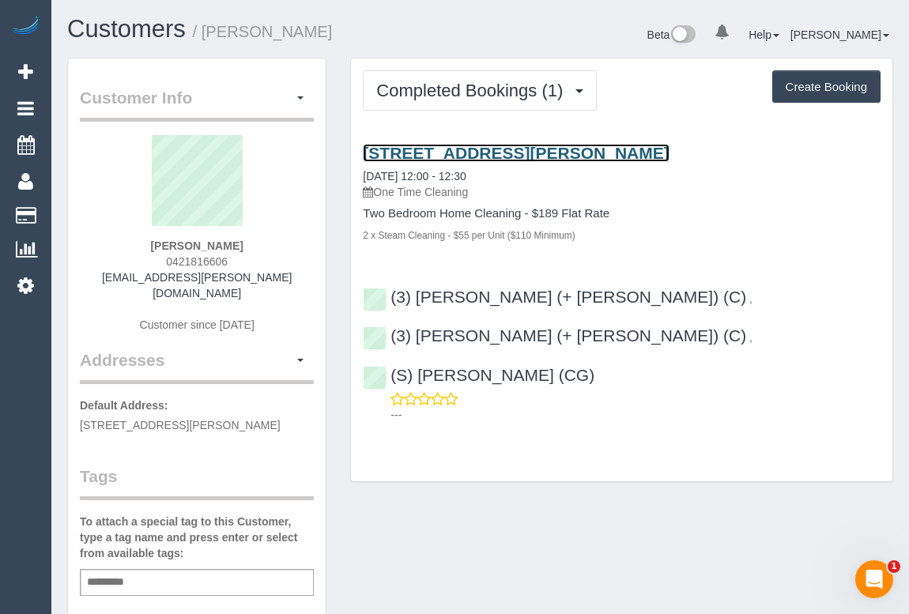
click at [479, 149] on link "[STREET_ADDRESS][PERSON_NAME]" at bounding box center [516, 153] width 306 height 18
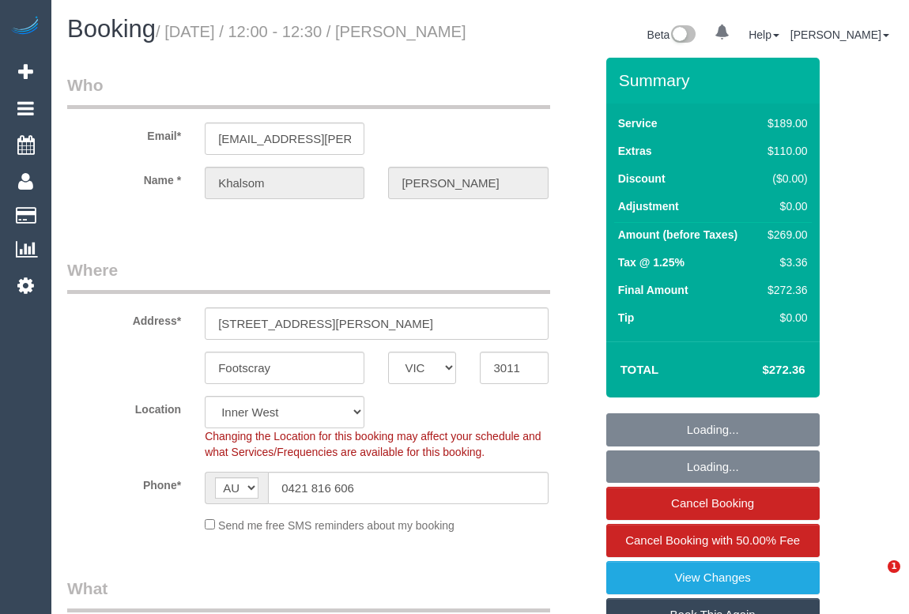
select select "VIC"
select select "string:stripe-pm_1Rswm82GScqysDRVGV5qURa0"
select select "number:28"
select select "number:14"
select select "number:21"
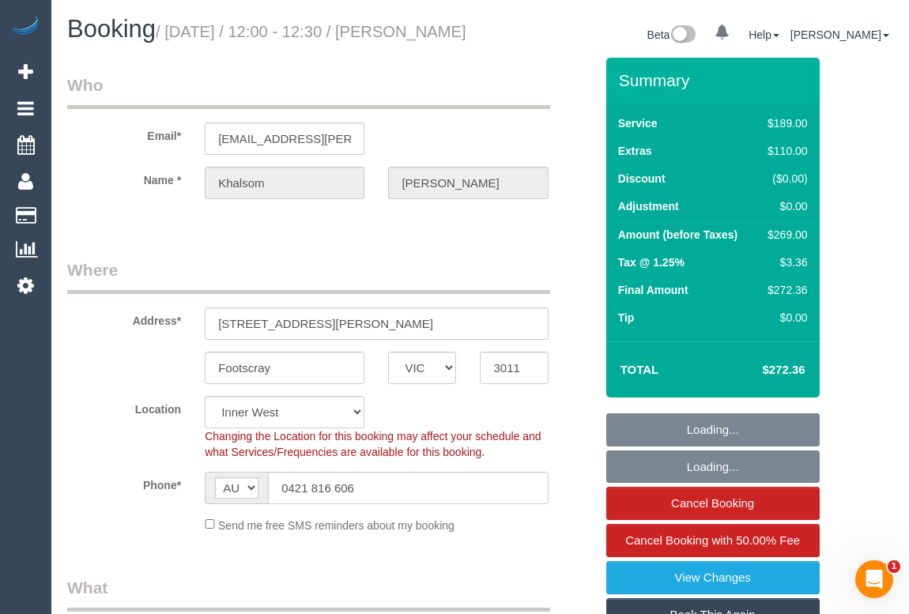
select select "number:22"
select select "number:12"
select select "object:1557"
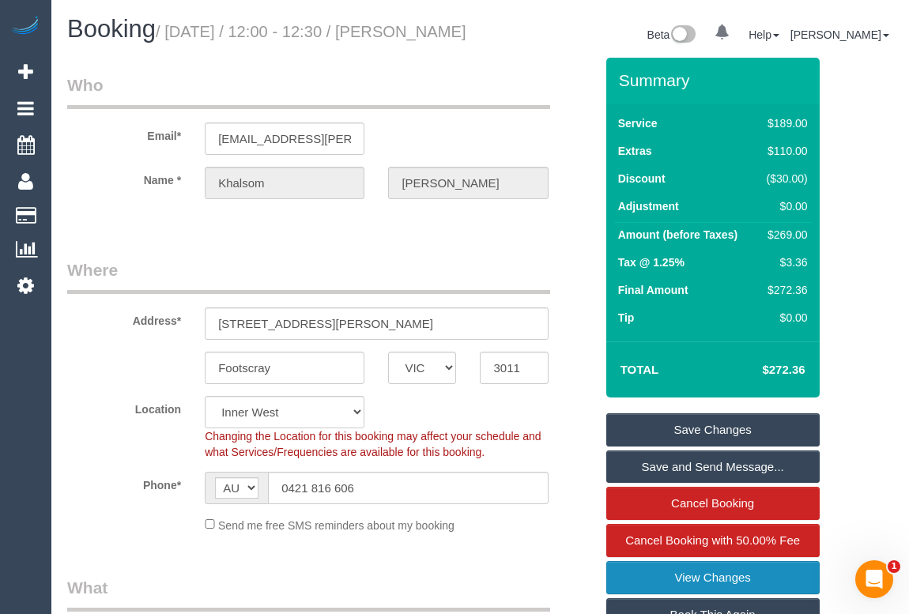
click at [709, 594] on link "View Changes" at bounding box center [712, 577] width 213 height 33
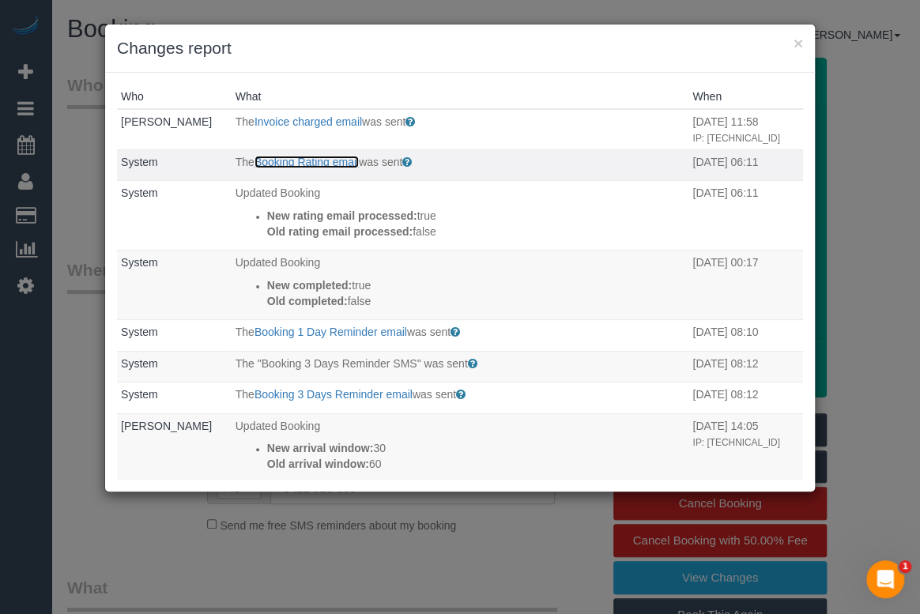
click at [300, 158] on link "Booking Rating email" at bounding box center [306, 162] width 104 height 13
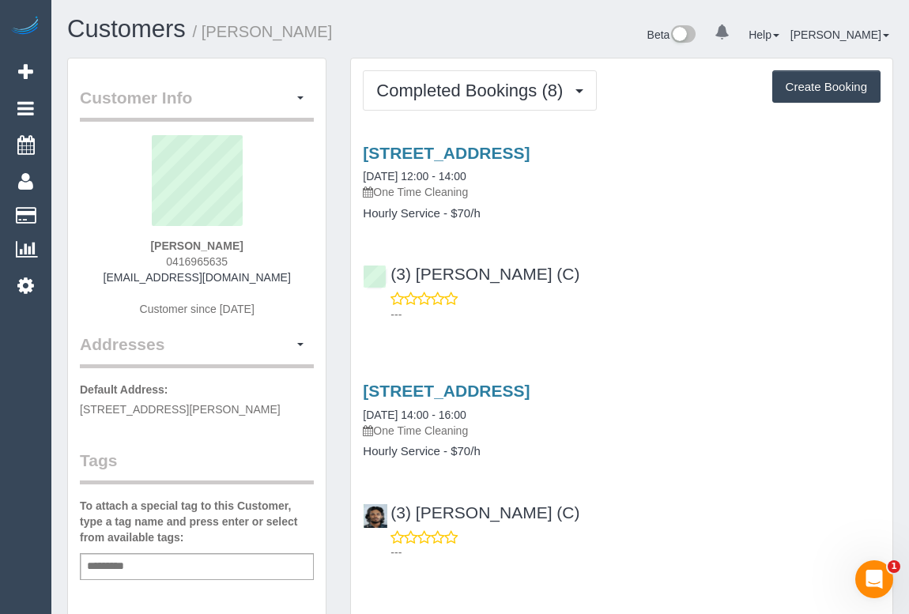
click at [814, 450] on h4 "Hourly Service - $70/h" at bounding box center [622, 451] width 518 height 13
drag, startPoint x: 119, startPoint y: 277, endPoint x: 297, endPoint y: 281, distance: 178.6
click at [297, 281] on div "[PERSON_NAME] 0416965635 [EMAIL_ADDRESS][DOMAIN_NAME] Customer since [DATE]" at bounding box center [197, 234] width 234 height 198
copy link "[EMAIL_ADDRESS][DOMAIN_NAME]"
click at [149, 555] on div "Add a tag" at bounding box center [197, 566] width 234 height 27
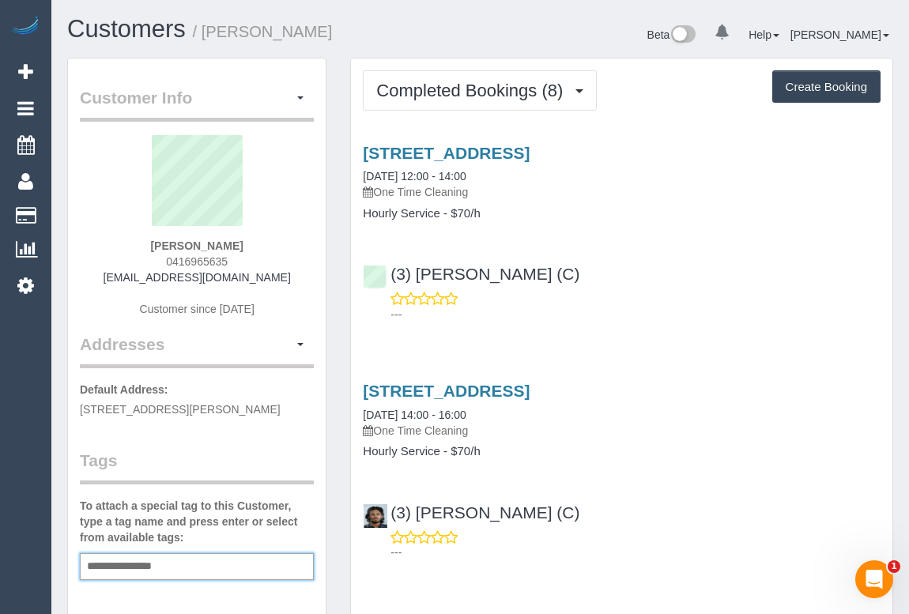
type input "**********"
click at [703, 516] on div "(3) [PERSON_NAME] (C) ---" at bounding box center [621, 525] width 541 height 71
click at [808, 402] on div "[STREET_ADDRESS] [DATE] 14:00 - 16:00 One Time Cleaning" at bounding box center [622, 410] width 518 height 57
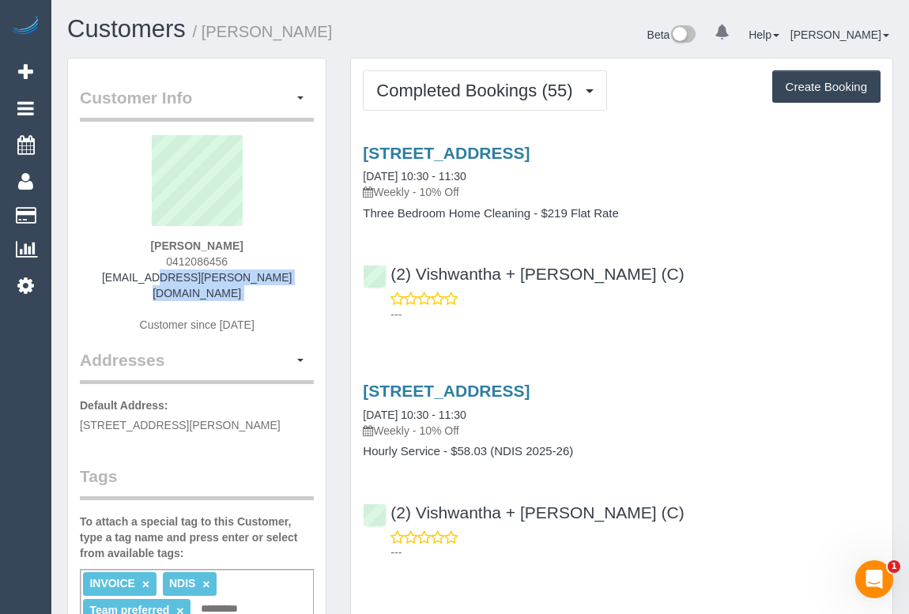
drag, startPoint x: 100, startPoint y: 279, endPoint x: 300, endPoint y: 290, distance: 201.1
click at [300, 290] on div "Natasha Robinson 0412086456 ms.natasha.k.robinson@gmail.com Customer since 2023" at bounding box center [197, 241] width 234 height 213
copy div "ms.natasha.k.robinson@gmail.com"
drag, startPoint x: 157, startPoint y: 254, endPoint x: 273, endPoint y: 256, distance: 115.4
click at [273, 256] on div "Natasha Robinson 0412086456 ms.natasha.k.robinson@gmail.com Customer since 2023" at bounding box center [197, 241] width 234 height 213
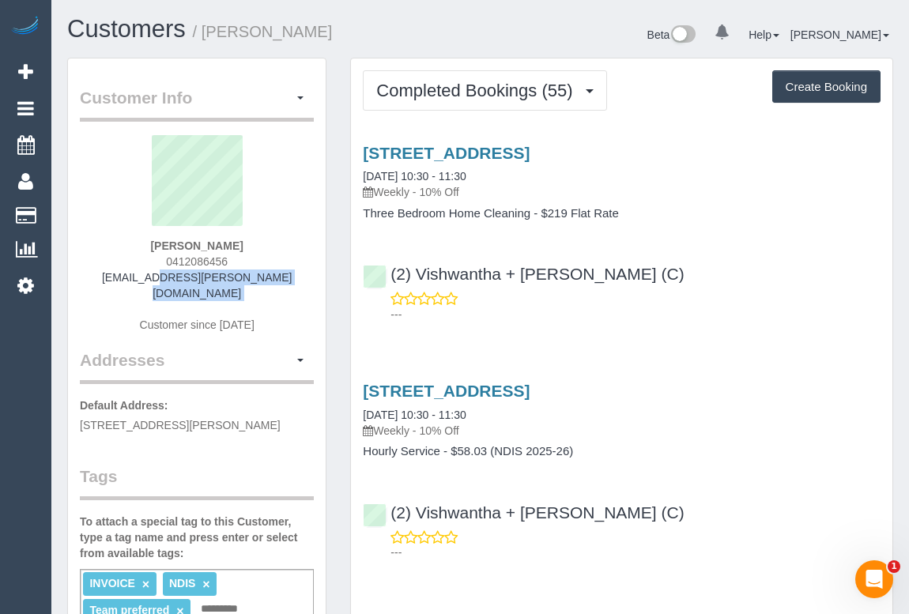
copy span "0412086456"
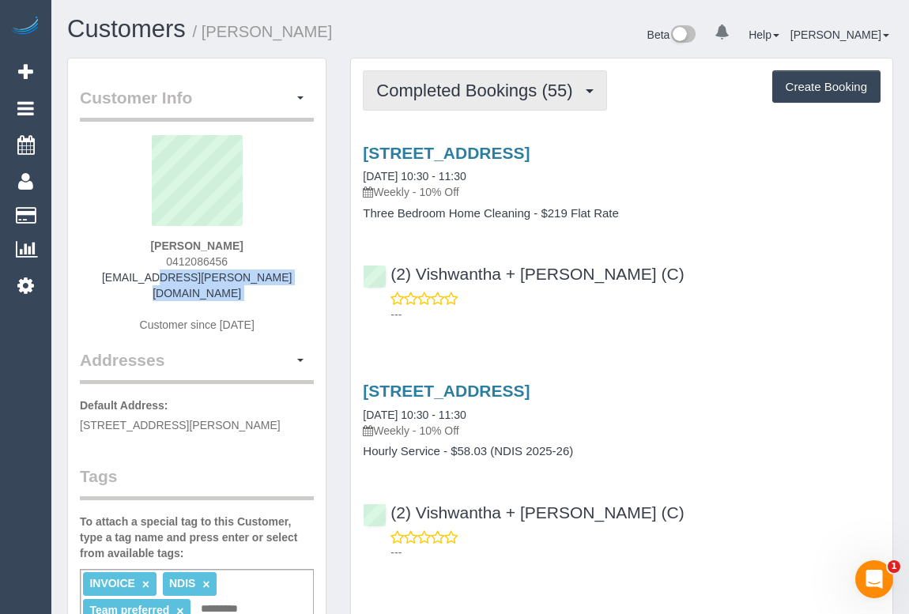
click at [457, 87] on span "Completed Bookings (55)" at bounding box center [478, 91] width 204 height 20
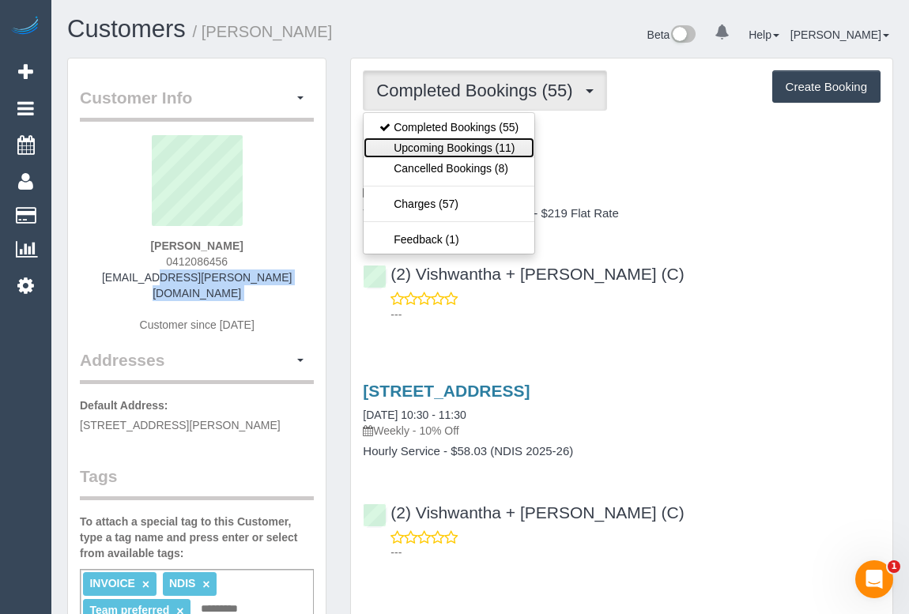
click at [458, 150] on link "Upcoming Bookings (11)" at bounding box center [449, 148] width 171 height 21
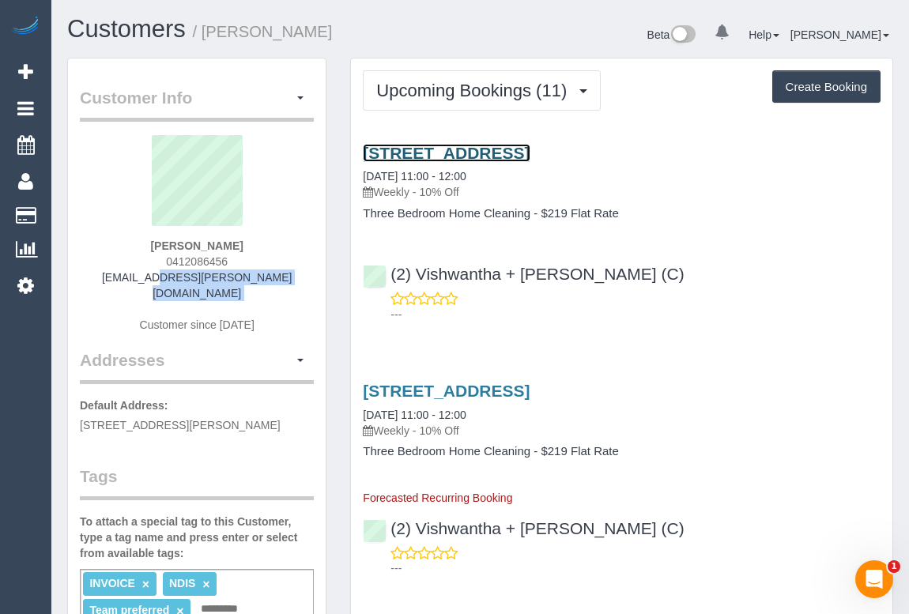
click at [530, 153] on link "1/14 Lindsay Street, Bulleen, VIC 3105" at bounding box center [446, 153] width 167 height 18
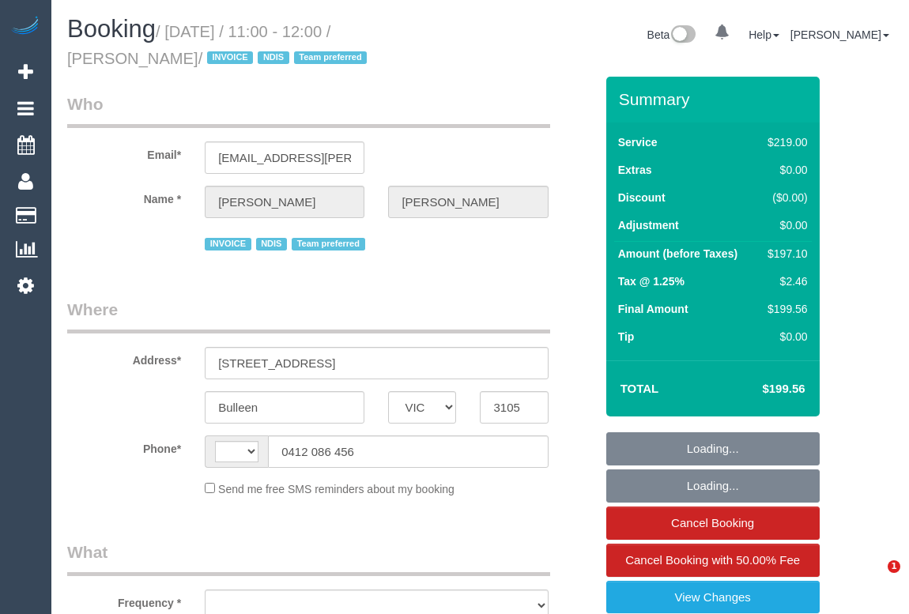
select select "VIC"
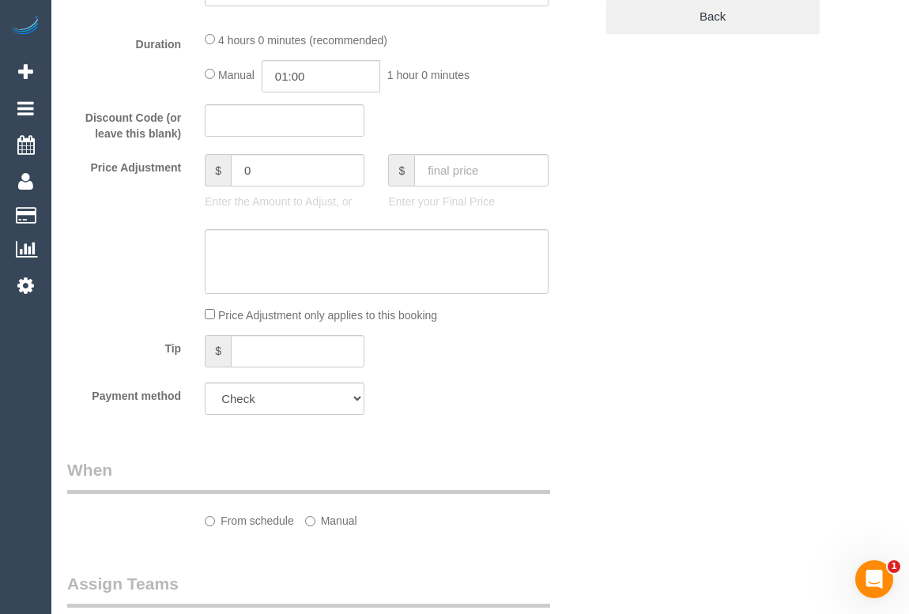
select select "string:AU"
select select "object:559"
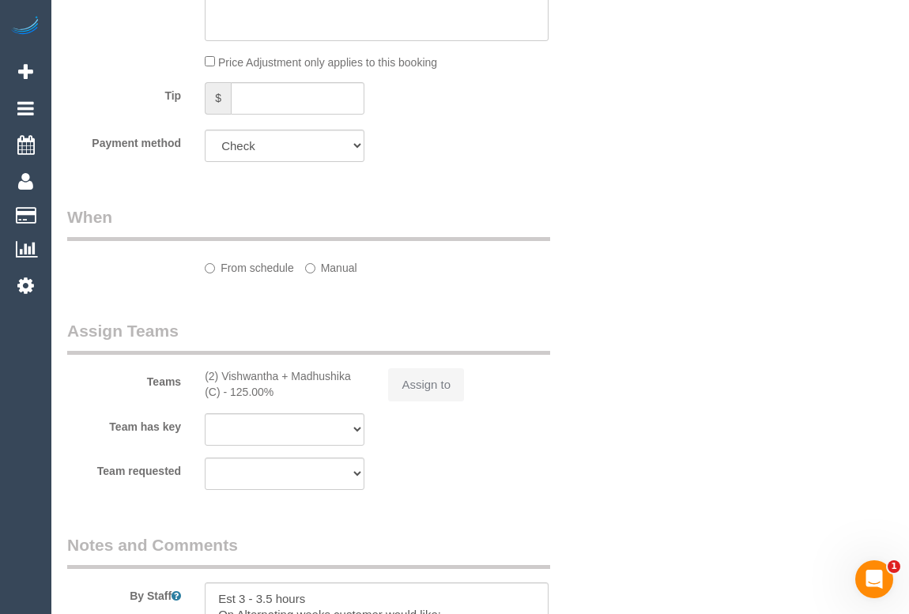
select select "number:28"
select select "number:14"
select select "number:19"
select select "number:36"
select select "number:34"
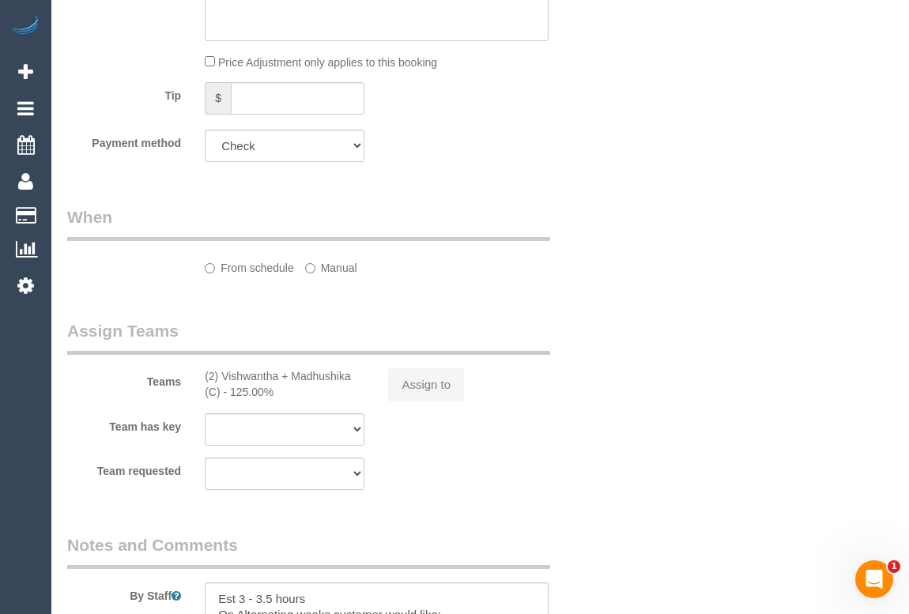
select select "number:12"
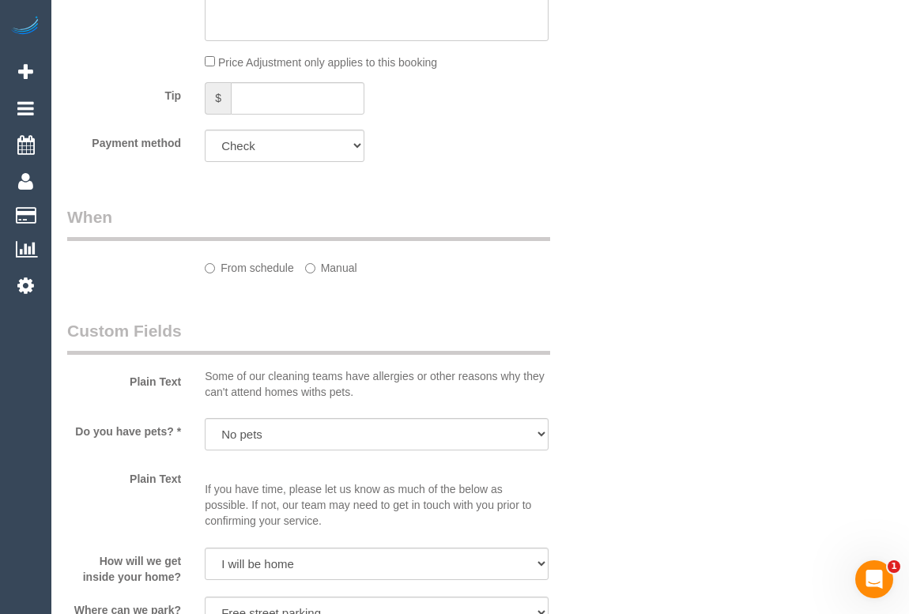
select select "object:710"
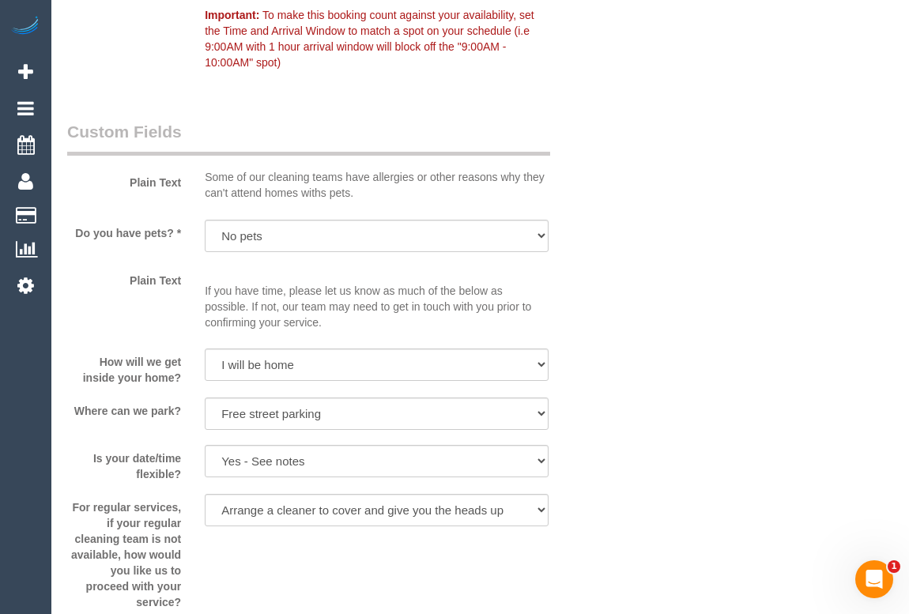
scroll to position [1693, 0]
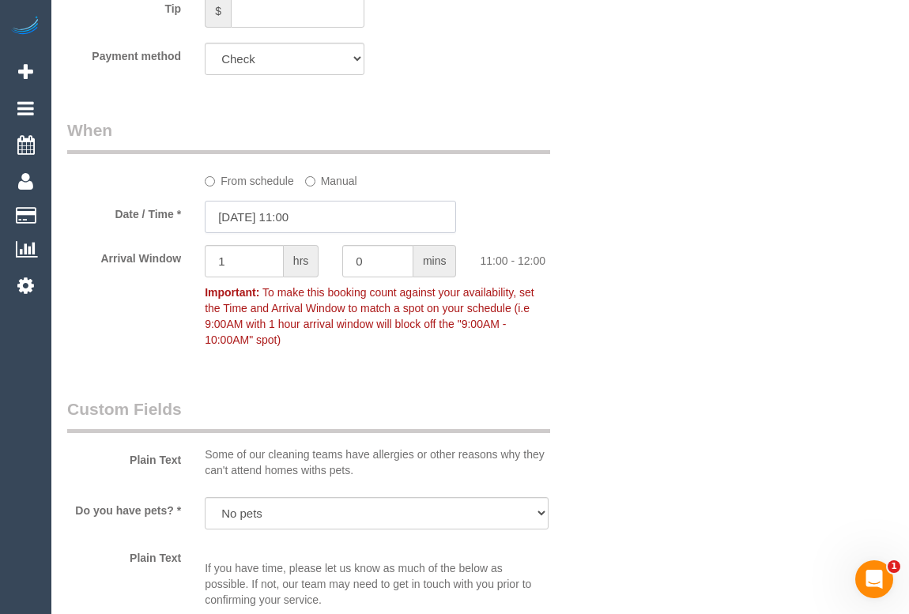
click at [294, 221] on input "13/08/2025 11:00" at bounding box center [330, 217] width 251 height 32
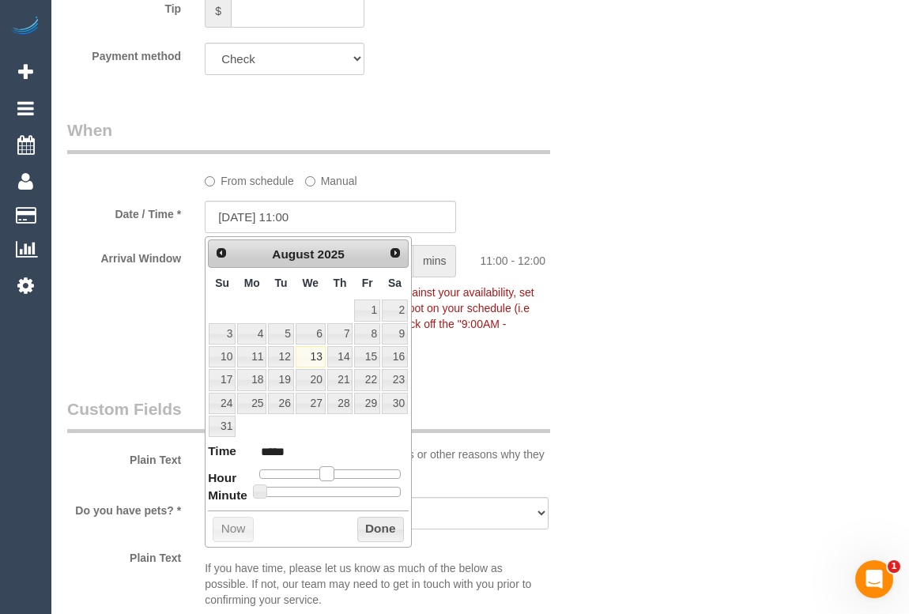
type input "13/08/2025 12:00"
type input "*****"
click at [332, 473] on span at bounding box center [333, 473] width 14 height 14
type input "13/08/2025 12:05"
type input "*****"
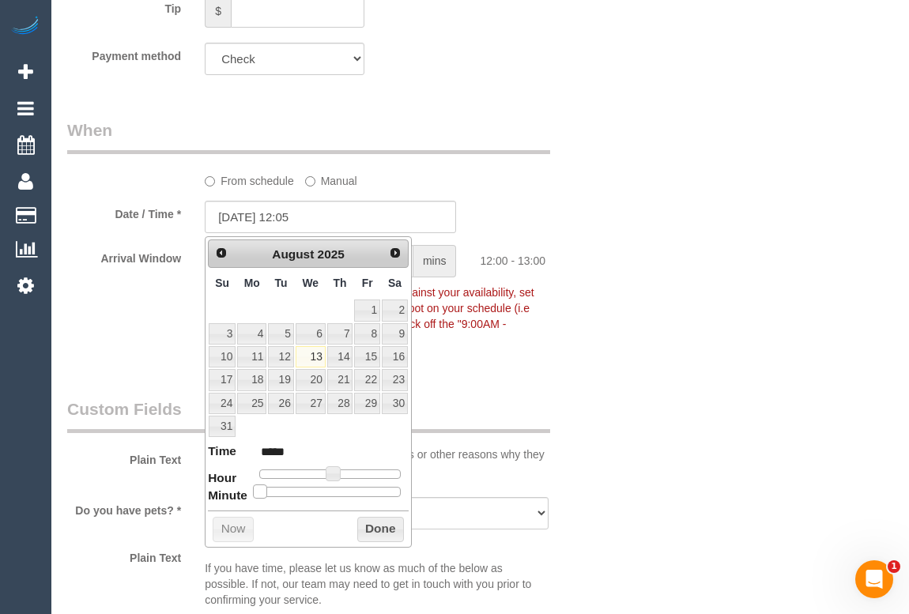
type input "13/08/2025 12:10"
type input "*****"
type input "13/08/2025 12:15"
type input "*****"
type input "13/08/2025 12:20"
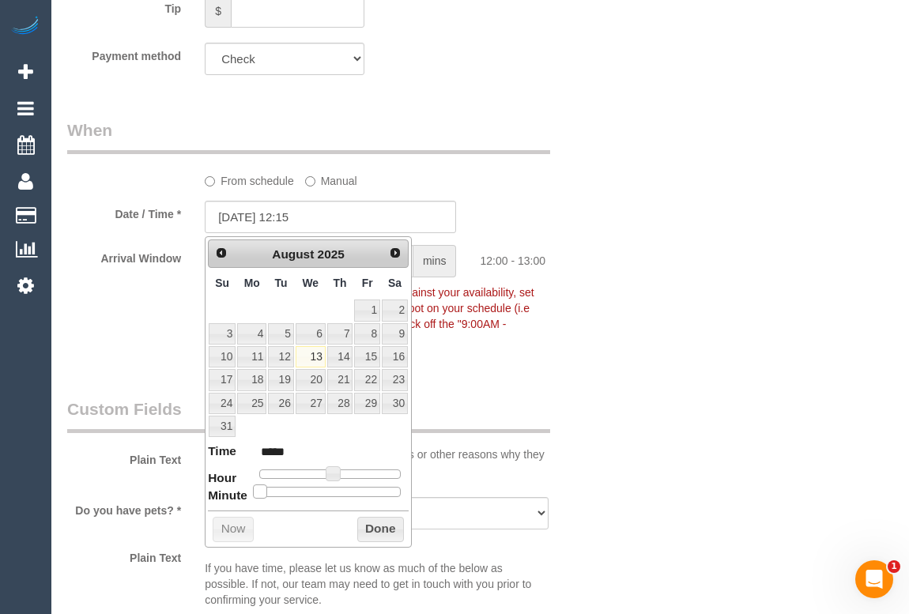
type input "*****"
type input "13/08/2025 12:15"
type input "*****"
drag, startPoint x: 258, startPoint y: 487, endPoint x: 297, endPoint y: 494, distance: 40.2
click at [297, 494] on span at bounding box center [298, 491] width 14 height 14
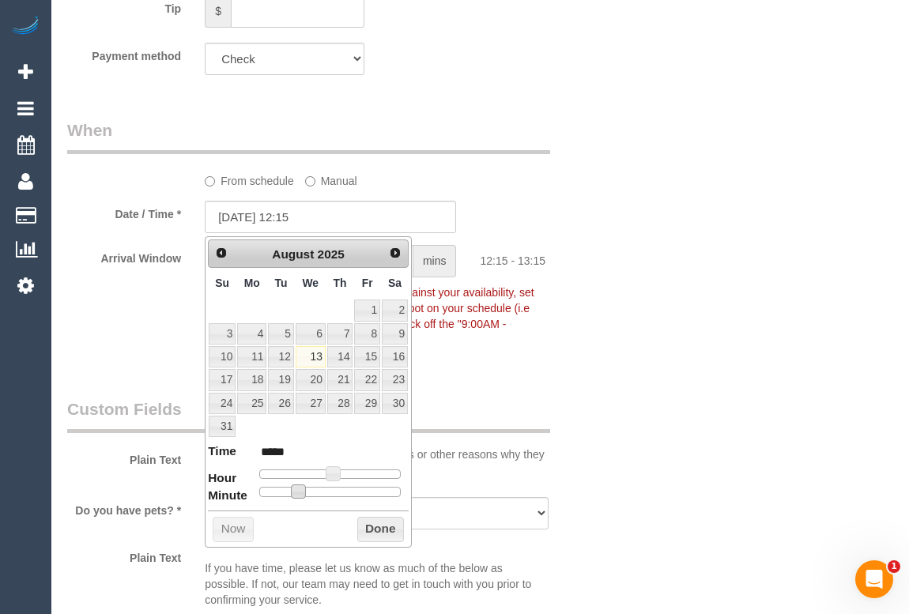
click at [378, 536] on button "Done" at bounding box center [380, 529] width 47 height 25
click at [375, 522] on button "Done" at bounding box center [380, 529] width 47 height 25
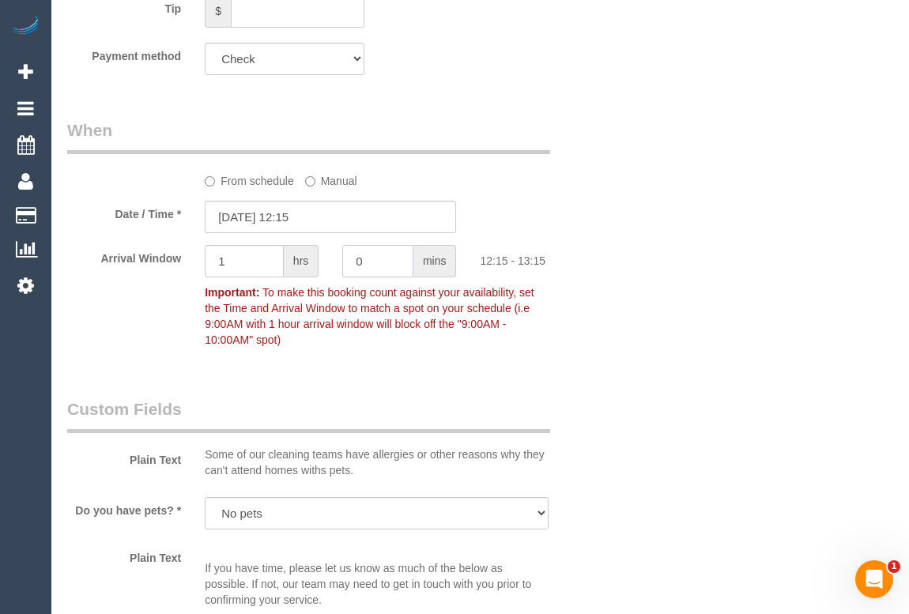
click at [319, 265] on div "Arrival Window 1 hrs 0 mins 12:15 - 13:15 Important: To make this booking count…" at bounding box center [330, 300] width 551 height 110
type input "15"
drag, startPoint x: 245, startPoint y: 261, endPoint x: 126, endPoint y: 258, distance: 118.6
click at [126, 258] on div "Arrival Window 1 hrs 15 mins 12:15 - 13:30 Important: To make this booking coun…" at bounding box center [330, 300] width 551 height 110
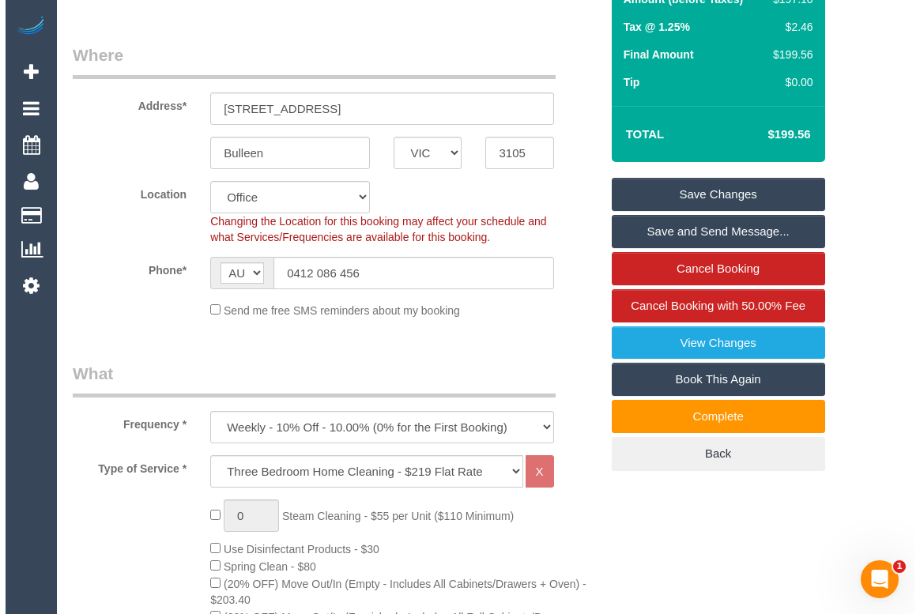
scroll to position [112, 0]
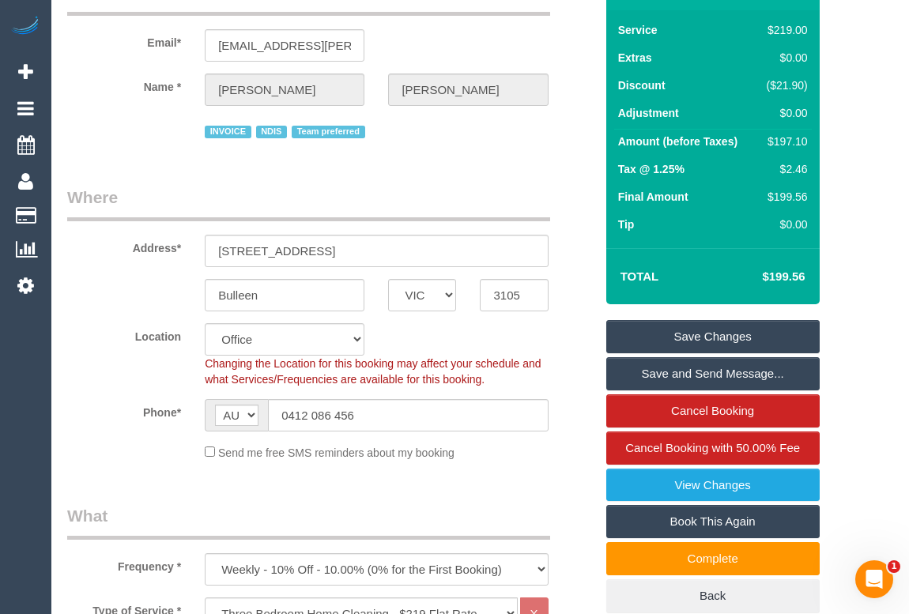
type input "0"
click at [688, 328] on link "Save Changes" at bounding box center [712, 336] width 213 height 33
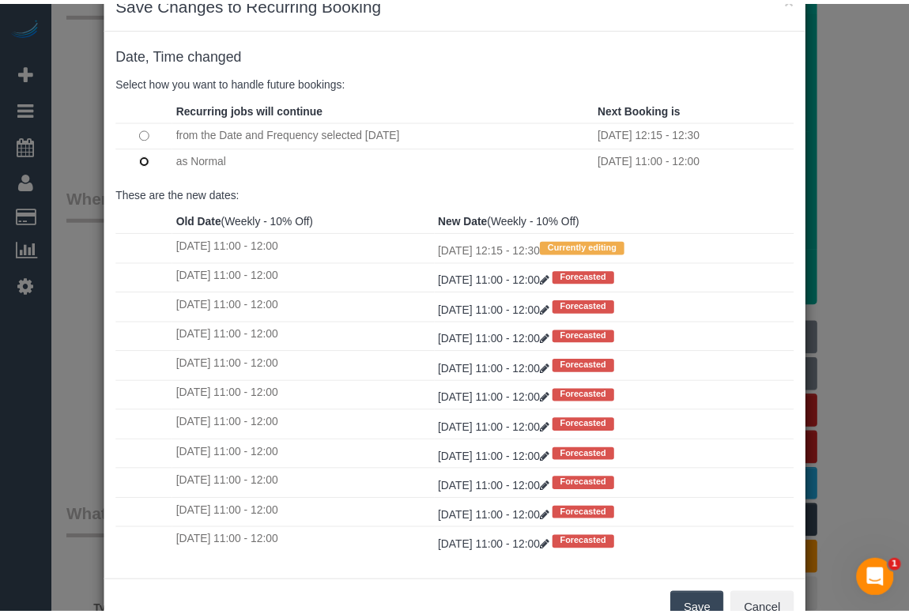
scroll to position [93, 0]
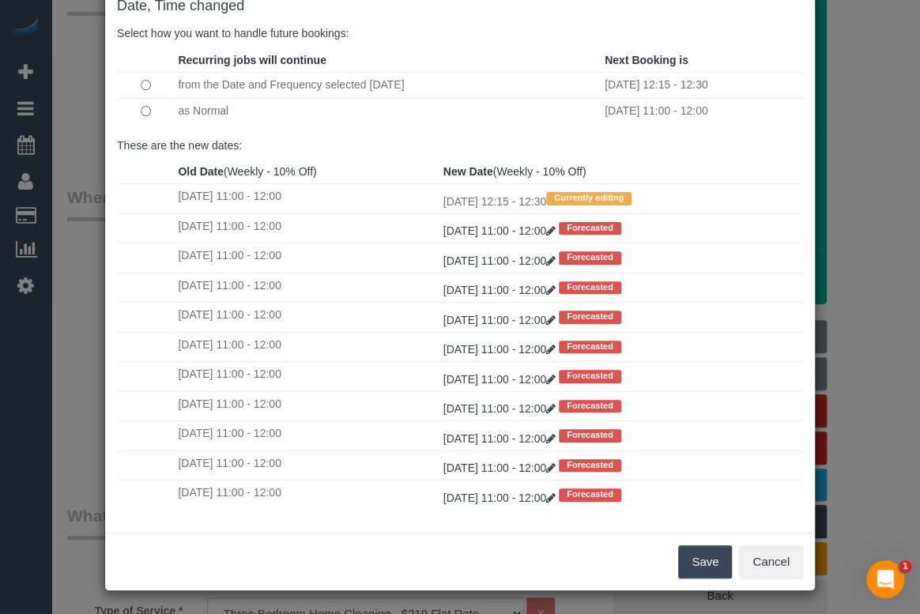
click at [712, 561] on button "Save" at bounding box center [705, 561] width 54 height 33
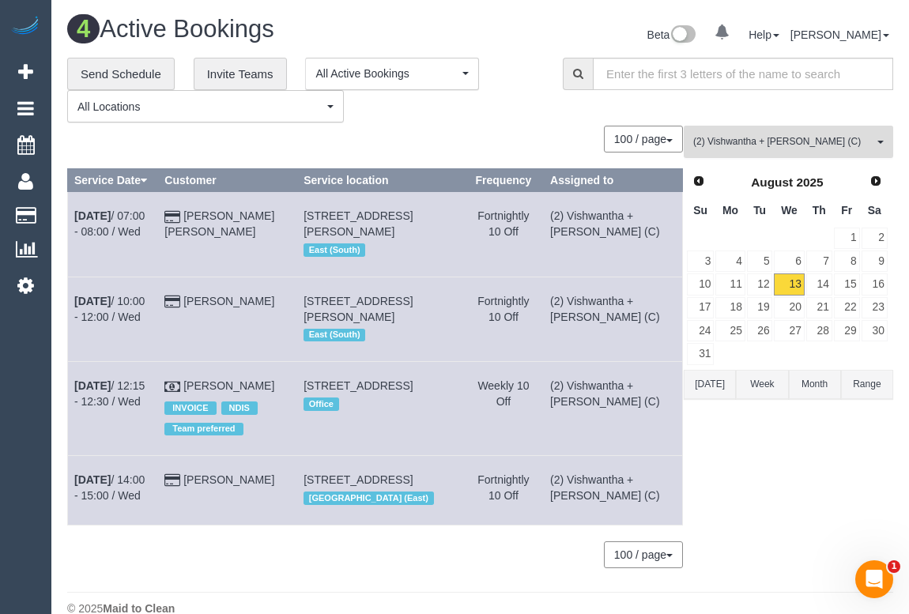
drag, startPoint x: 793, startPoint y: 141, endPoint x: 793, endPoint y: 150, distance: 8.7
click at [793, 141] on span "(2) Vishwantha + Madhushika (C)" at bounding box center [783, 141] width 180 height 13
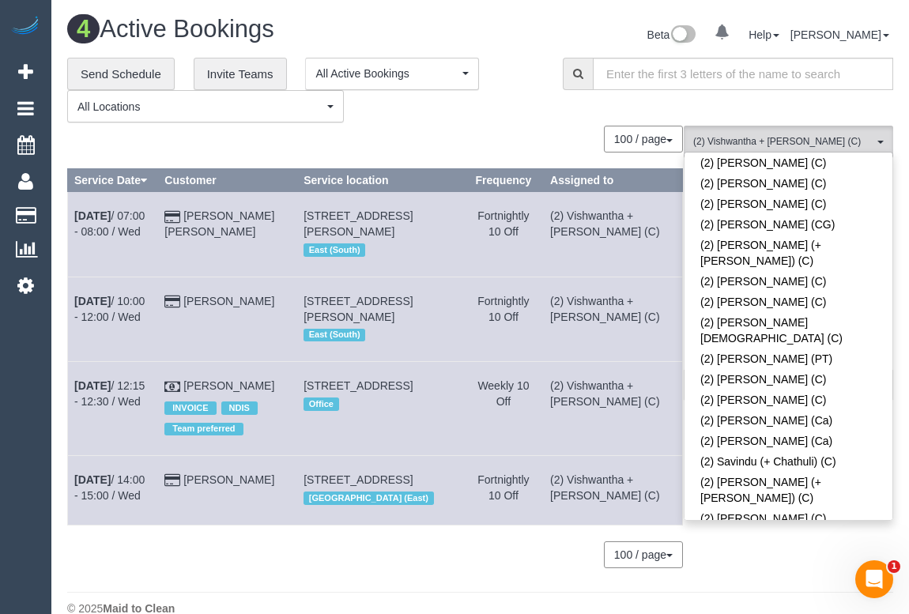
click at [869, 613] on span at bounding box center [874, 621] width 11 height 11
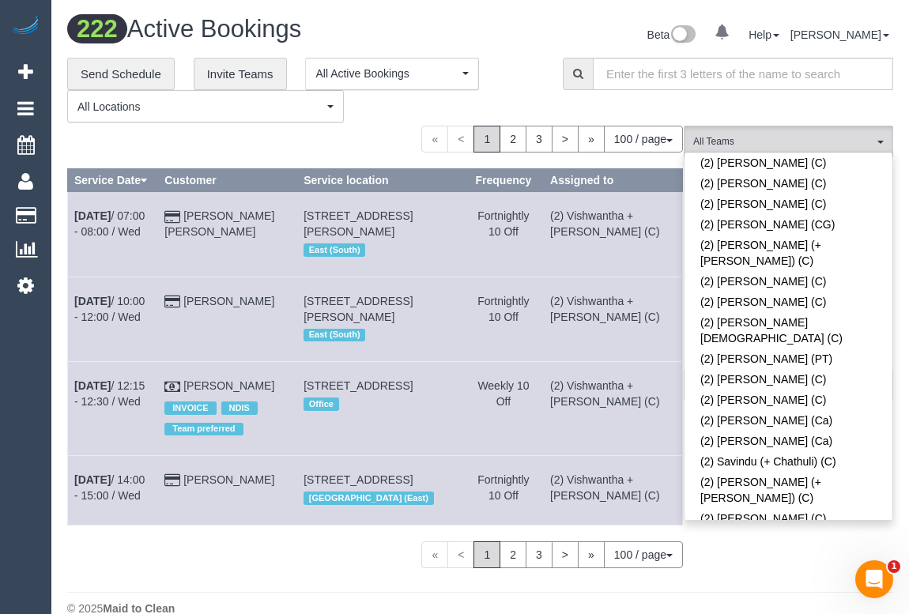
click at [535, 44] on div "Beta 0 Your Notifications You have 0 alerts Help Help Docs Take a Tour Contact …" at bounding box center [693, 37] width 425 height 42
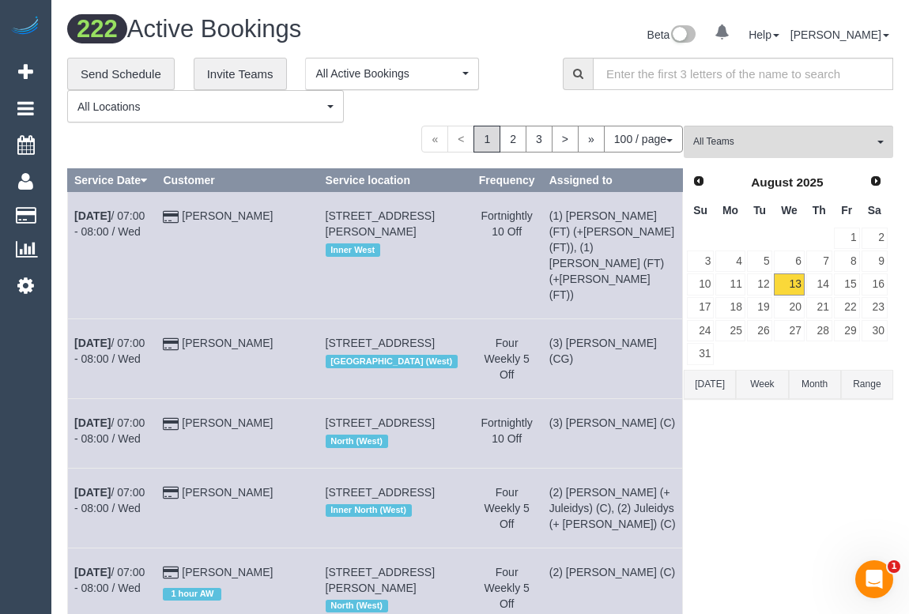
scroll to position [2222, 0]
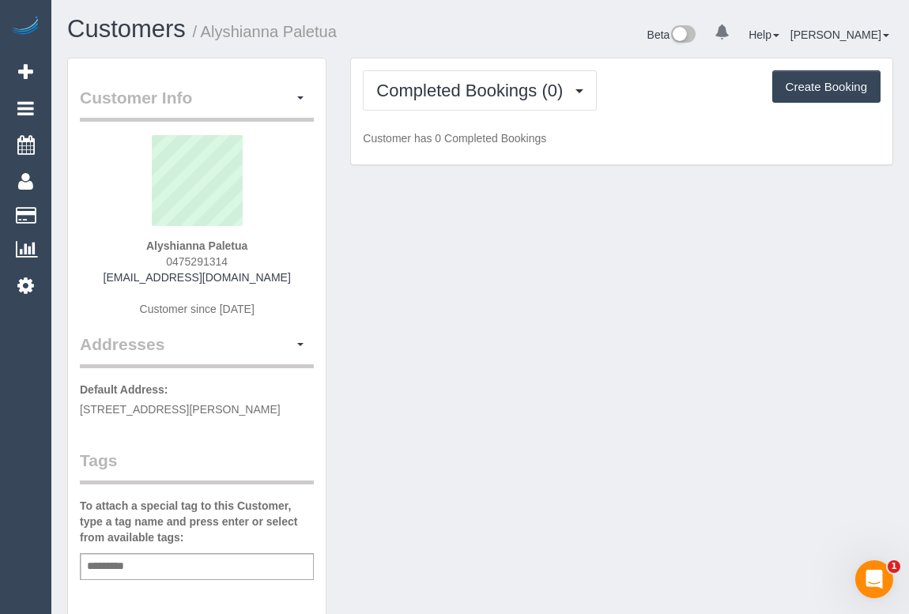
drag, startPoint x: 161, startPoint y: 260, endPoint x: 253, endPoint y: 262, distance: 91.7
click at [253, 262] on div "Alyshianna Paletua 0475291314 alyshianna@gmail.com Customer since 2025" at bounding box center [197, 234] width 234 height 198
copy span "0475291314"
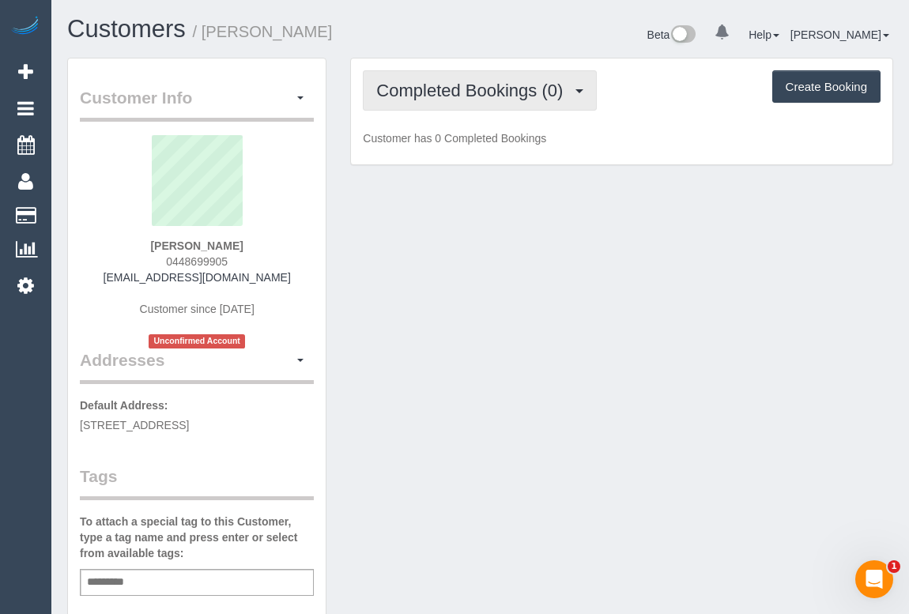
click at [446, 99] on button "Completed Bookings (0)" at bounding box center [480, 90] width 234 height 40
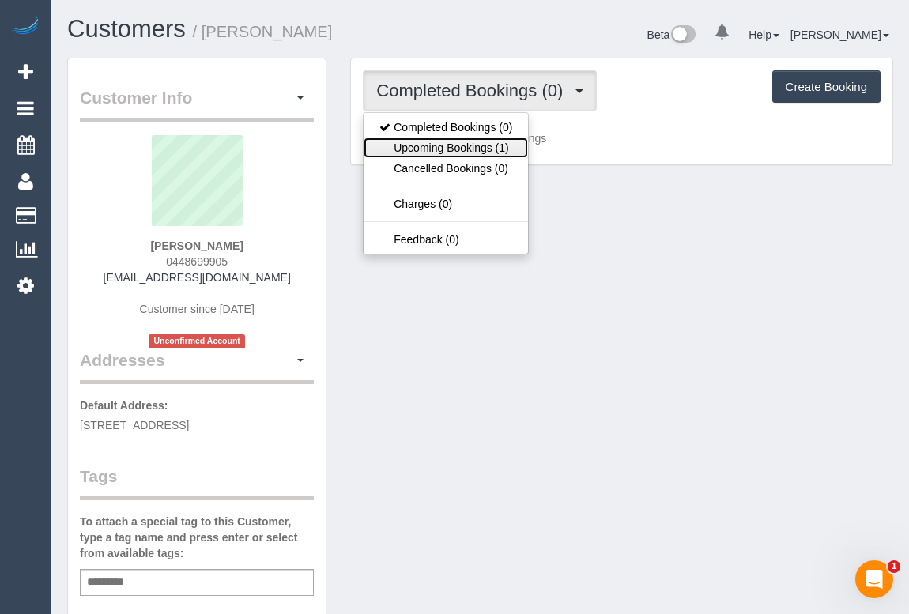
click at [443, 145] on link "Upcoming Bookings (1)" at bounding box center [446, 148] width 164 height 21
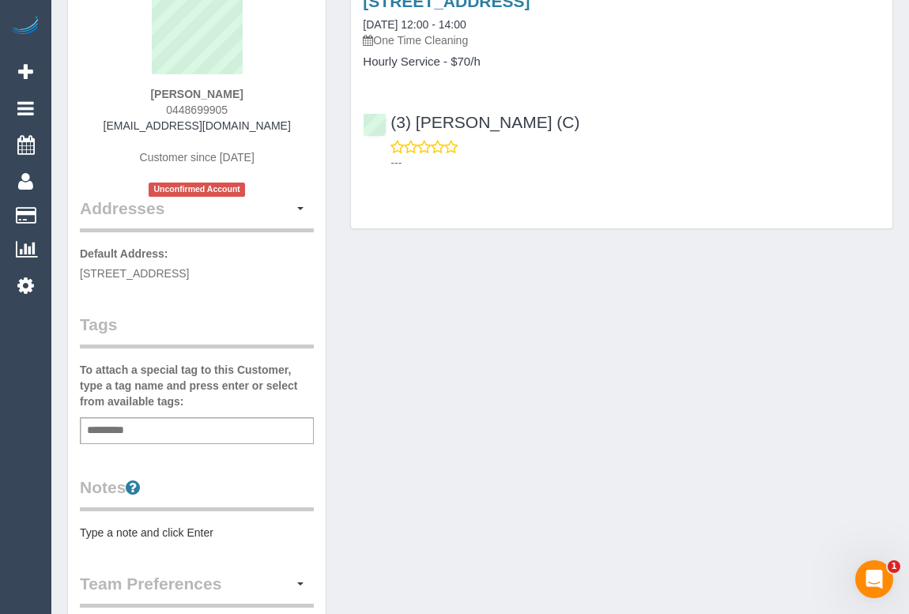
scroll to position [67, 0]
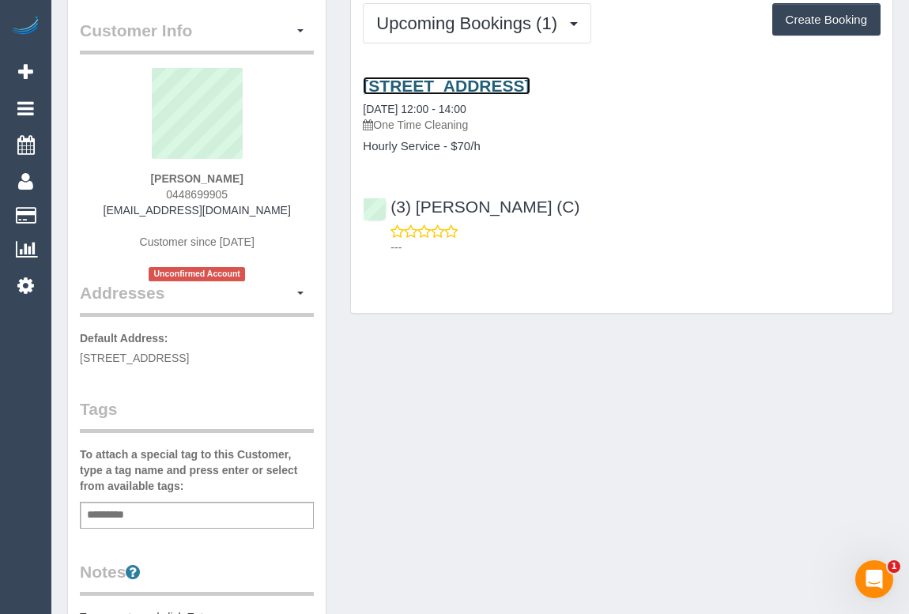
click at [492, 77] on link "[STREET_ADDRESS]" at bounding box center [446, 86] width 167 height 18
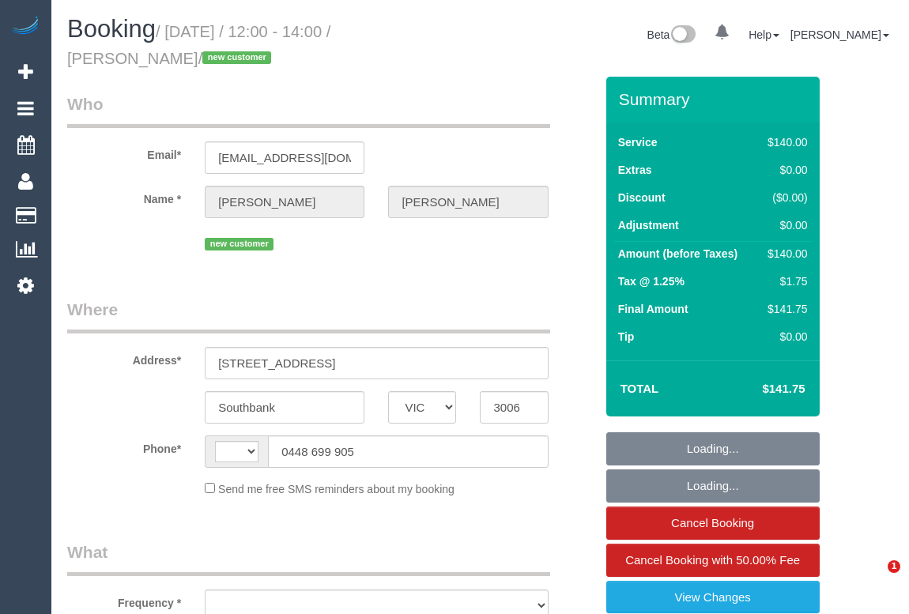
select select "VIC"
select select "object:294"
select select "string:stripe-pm_1RunQN2GScqysDRVfreWSiYx"
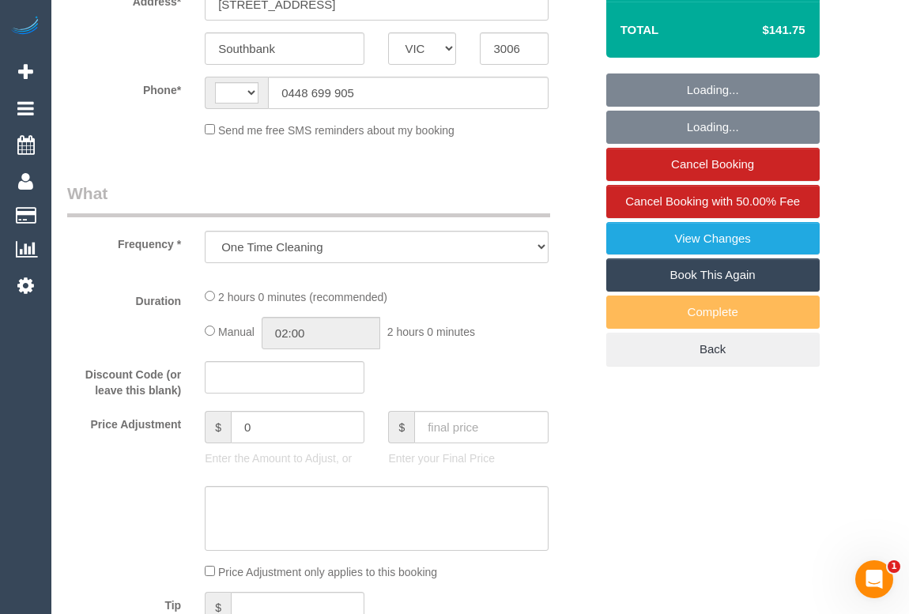
select select "string:AU"
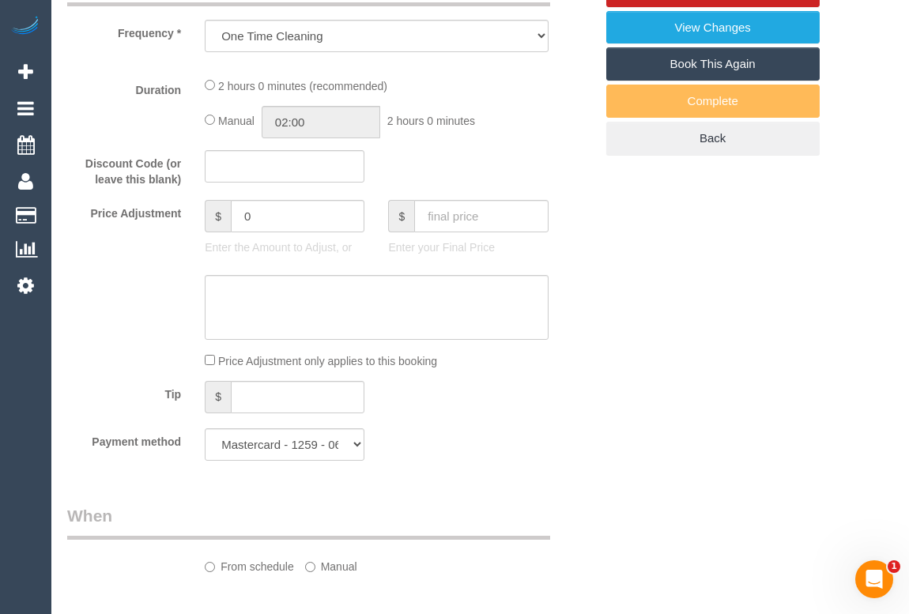
select select "number:28"
select select "number:24"
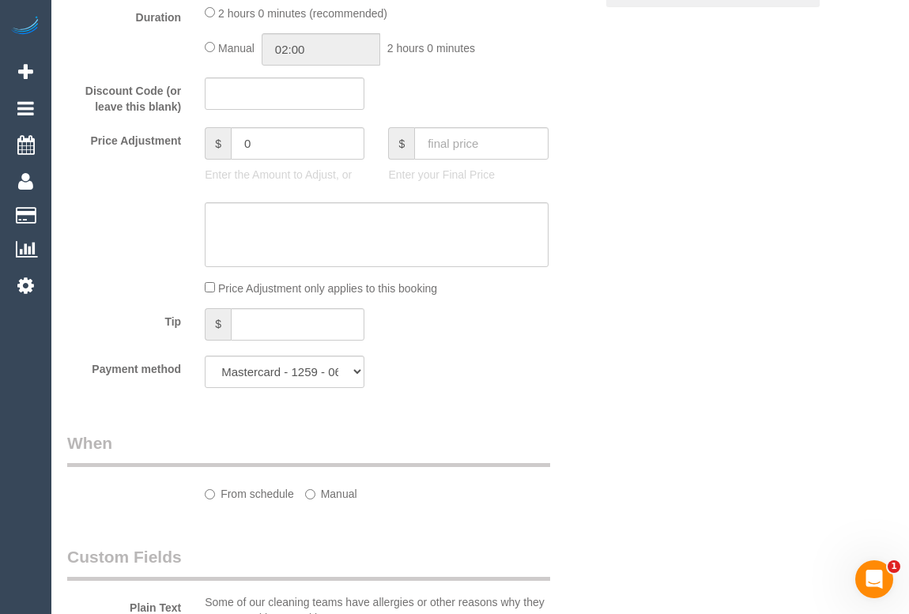
select select "object:1277"
select select "spot1"
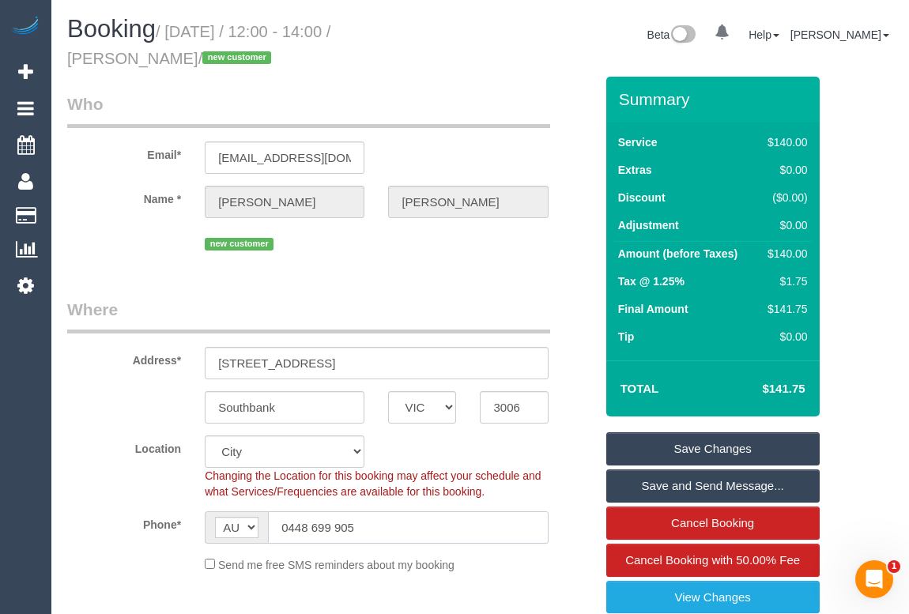
drag, startPoint x: 390, startPoint y: 532, endPoint x: 222, endPoint y: 527, distance: 167.6
click at [222, 527] on div "AF AL DZ AD AO AI AQ AG AR AM AW AU AT AZ BS BH BD BB BY BE BZ BJ BM BT BO BA B…" at bounding box center [376, 527] width 343 height 32
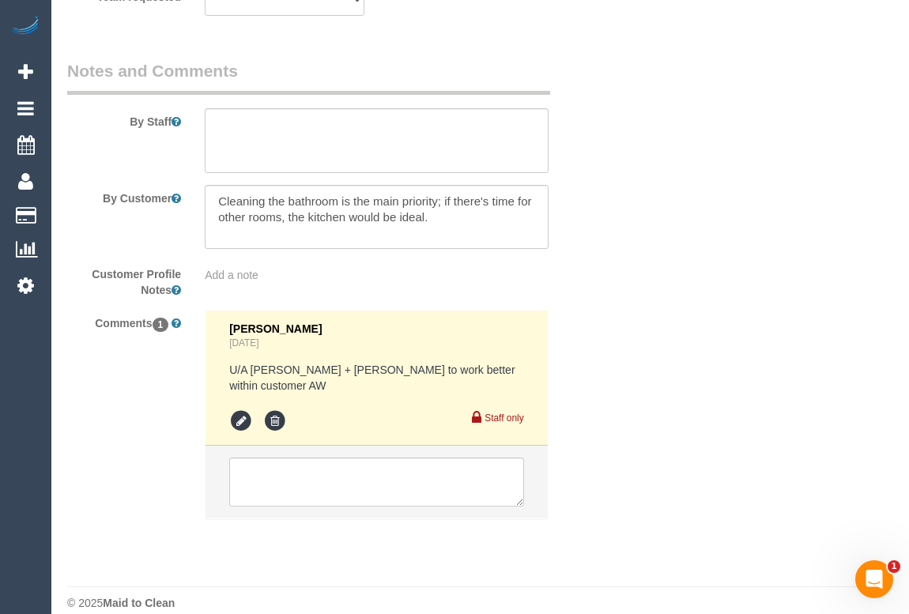
scroll to position [2671, 0]
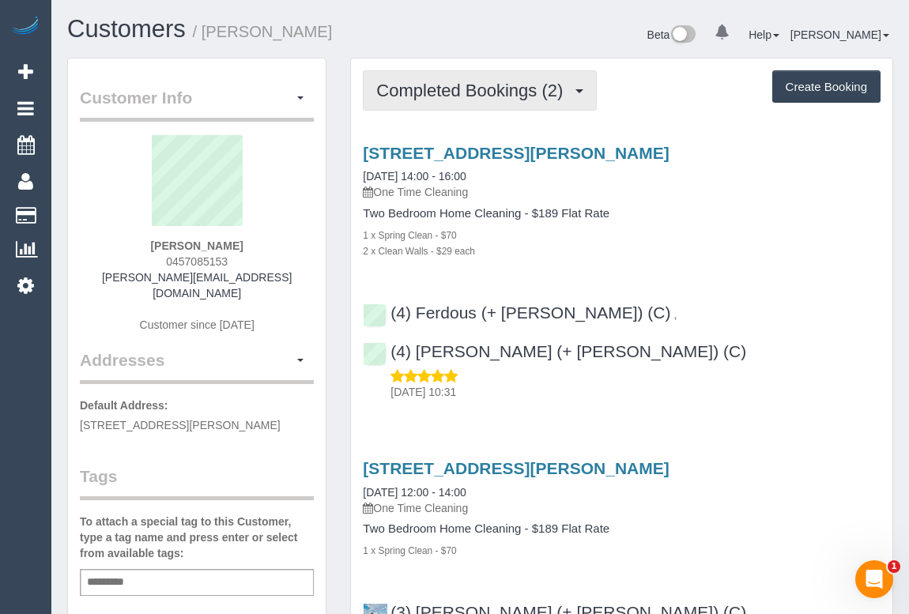
click at [422, 89] on span "Completed Bookings (2)" at bounding box center [473, 91] width 194 height 20
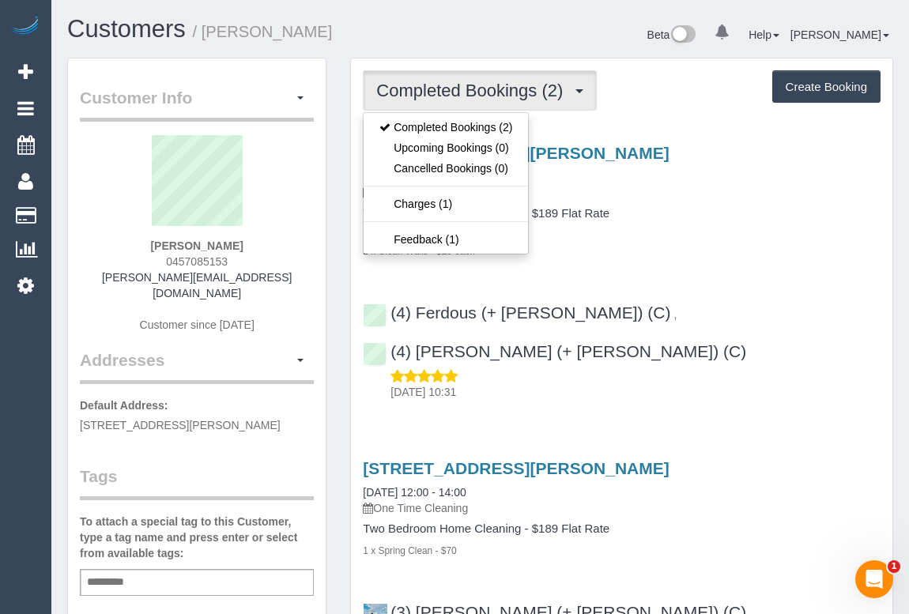
click at [711, 214] on h4 "Two Bedroom Home Cleaning - $189 Flat Rate" at bounding box center [622, 213] width 518 height 13
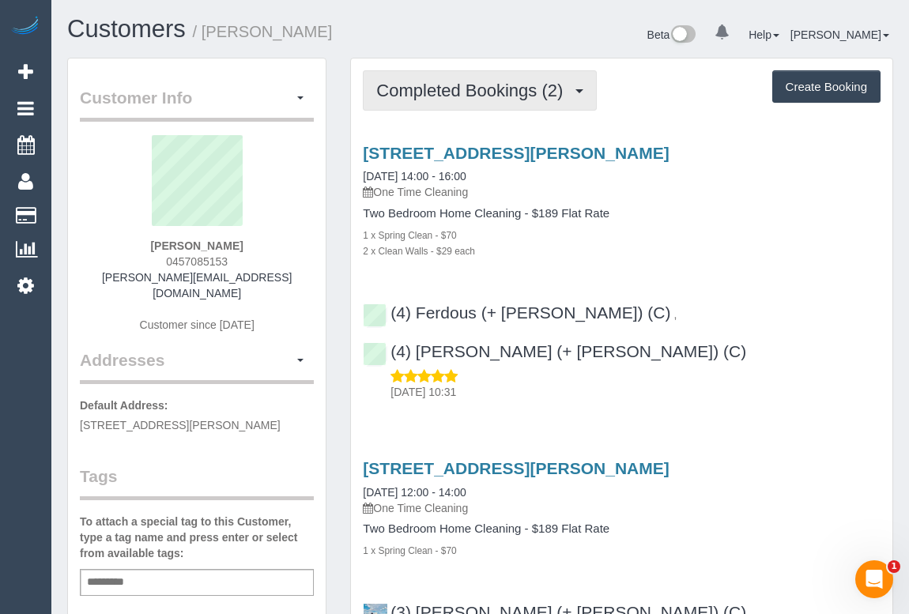
click at [435, 76] on button "Completed Bookings (2)" at bounding box center [480, 90] width 234 height 40
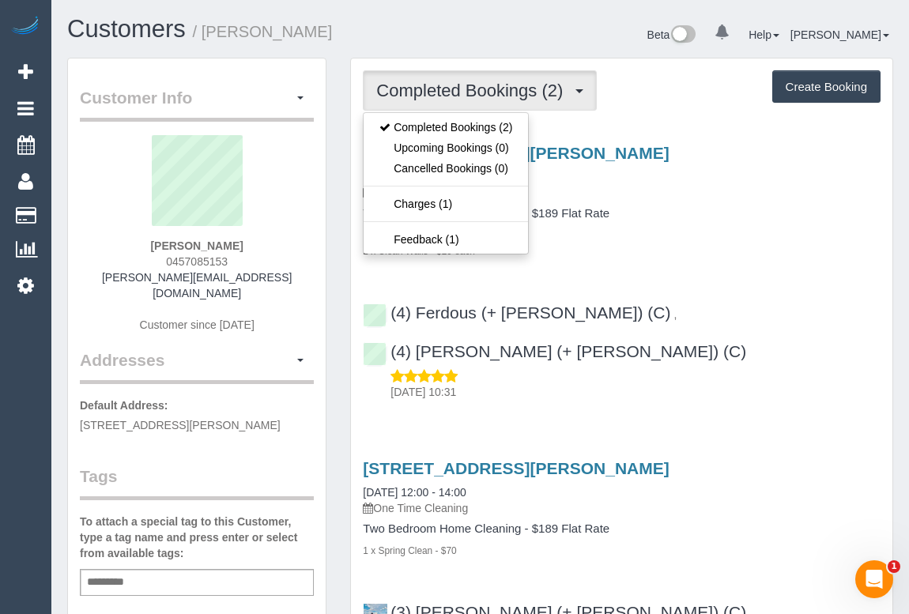
click at [727, 234] on div "1 x Spring Clean - $70" at bounding box center [622, 235] width 518 height 16
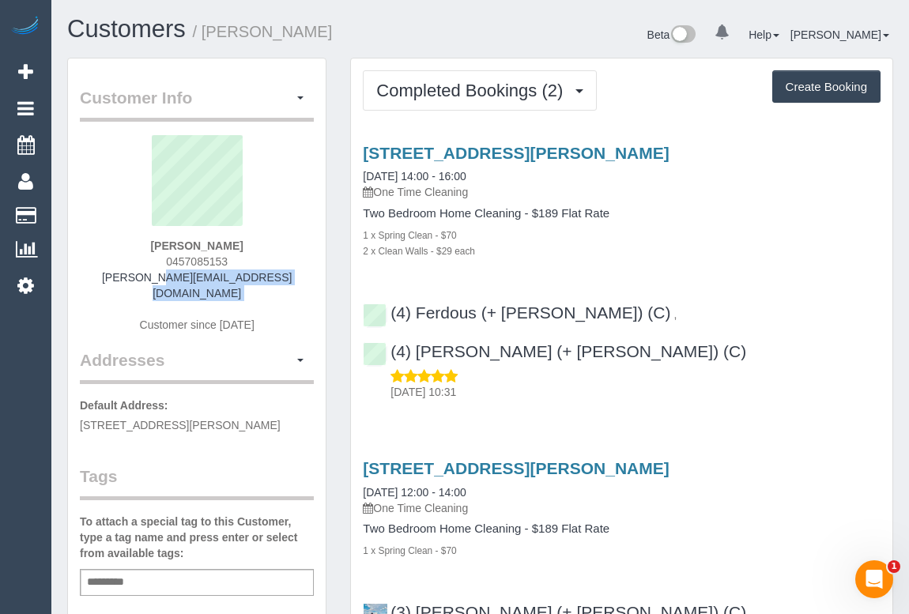
drag, startPoint x: 103, startPoint y: 277, endPoint x: 253, endPoint y: 285, distance: 150.4
click at [253, 285] on div "[PERSON_NAME] 0457085153 [PERSON_NAME][EMAIL_ADDRESS][DOMAIN_NAME] Customer sin…" at bounding box center [197, 241] width 234 height 213
copy div "[PERSON_NAME][EMAIL_ADDRESS][DOMAIN_NAME]"
